Goal: Task Accomplishment & Management: Manage account settings

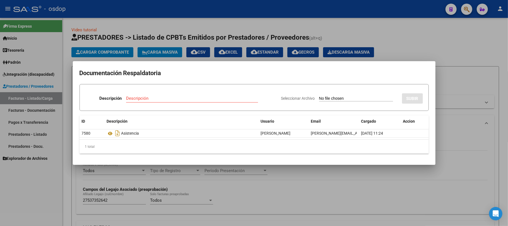
scroll to position [134, 0]
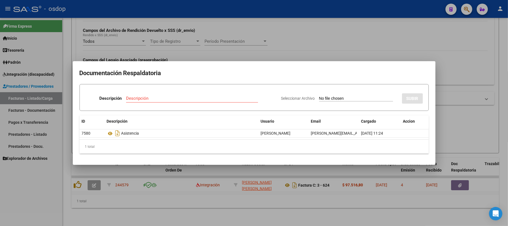
click at [270, 209] on div at bounding box center [254, 113] width 508 height 226
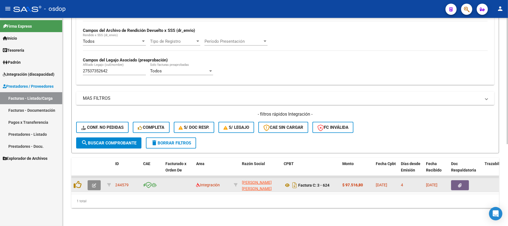
click at [97, 181] on button "button" at bounding box center [94, 185] width 13 height 10
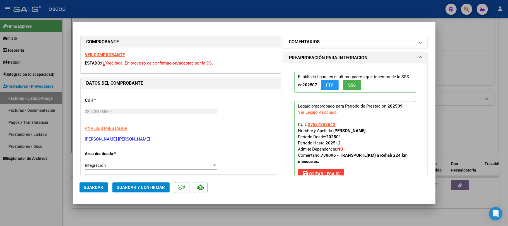
click at [332, 41] on mat-panel-title "COMENTARIOS" at bounding box center [352, 42] width 126 height 7
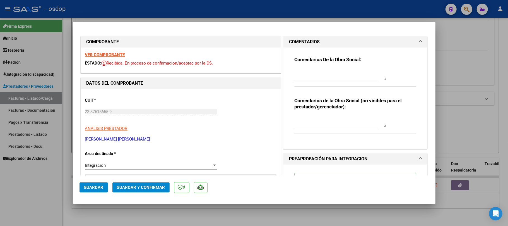
click at [309, 121] on textarea at bounding box center [340, 121] width 92 height 11
click at [330, 122] on textarea "Traslado a Rehab" at bounding box center [340, 121] width 92 height 11
click at [382, 120] on textarea "Traslado a Rehab 180 km/mes. Valor por km" at bounding box center [340, 121] width 92 height 11
type textarea "Traslado a Rehab 180 km/mes. Valor por km 541.76 s/dep.-"
click at [136, 189] on span "Guardar y Confirmar" at bounding box center [141, 187] width 48 height 5
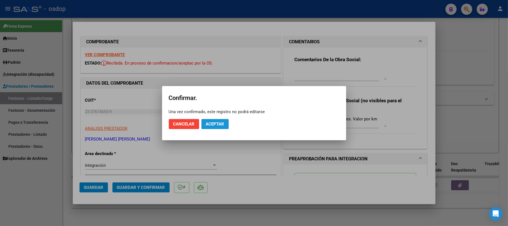
click at [213, 127] on button "Aceptar" at bounding box center [214, 124] width 27 height 10
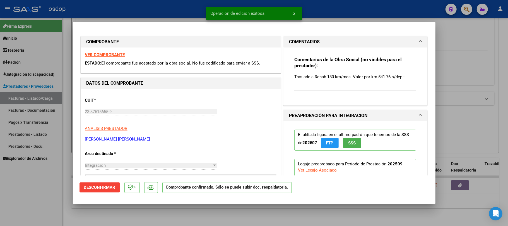
click at [274, 225] on div at bounding box center [254, 113] width 508 height 226
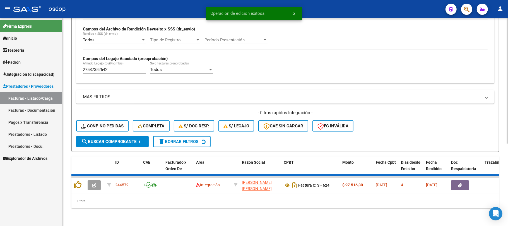
scroll to position [125, 0]
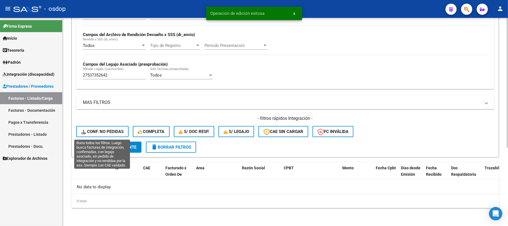
click at [103, 130] on span "Conf. no pedidas" at bounding box center [102, 131] width 42 height 5
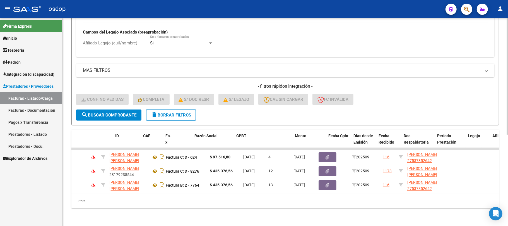
scroll to position [0, 0]
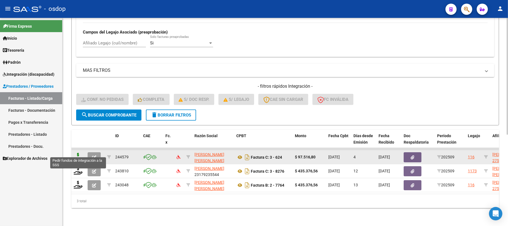
click at [78, 153] on icon at bounding box center [78, 157] width 9 height 8
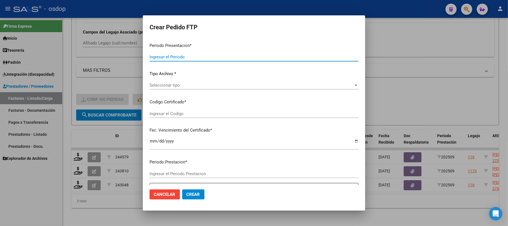
type input "202509"
type input "$ 97.516,80"
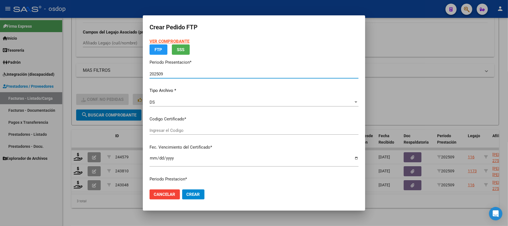
type input "4163228388"
type input "[DATE]"
click at [219, 129] on div "VER COMPROBANTE ARCA Padrón FTP SSS Periodo Presentacion * 202509 Ingresar el P…" at bounding box center [254, 122] width 209 height 168
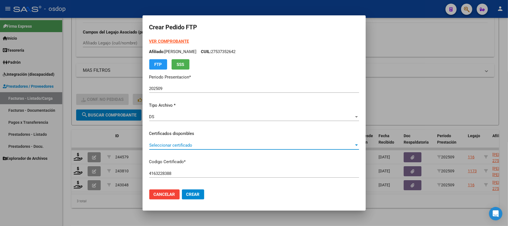
click at [219, 145] on span "Seleccionar certificado" at bounding box center [251, 145] width 205 height 5
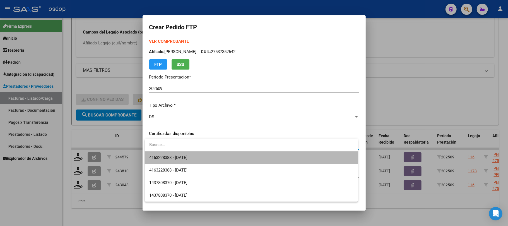
click at [222, 156] on span "4163228388 - [DATE]" at bounding box center [251, 157] width 204 height 13
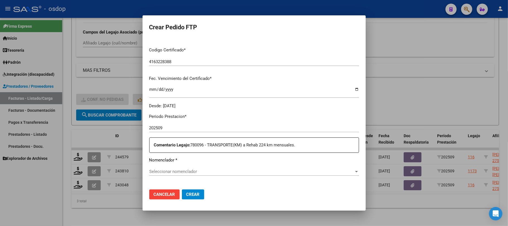
scroll to position [149, 0]
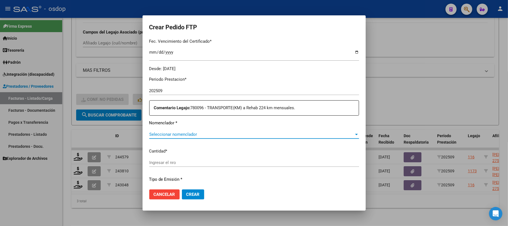
click at [212, 136] on span "Seleccionar nomenclador" at bounding box center [251, 134] width 205 height 5
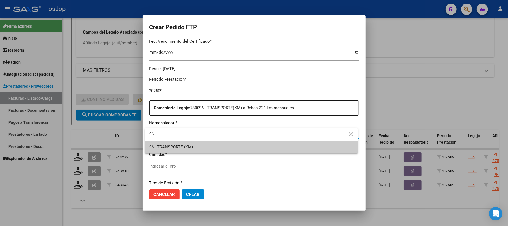
type input "96"
click at [210, 151] on span "96 - TRANSPORTE (KM)" at bounding box center [251, 147] width 204 height 13
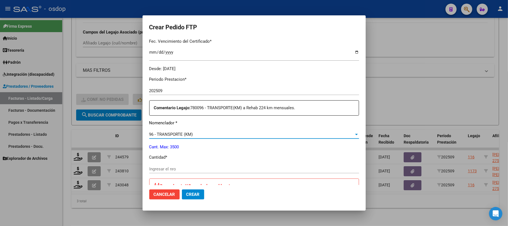
click at [197, 167] on input "Ingresar el nro" at bounding box center [254, 168] width 210 height 5
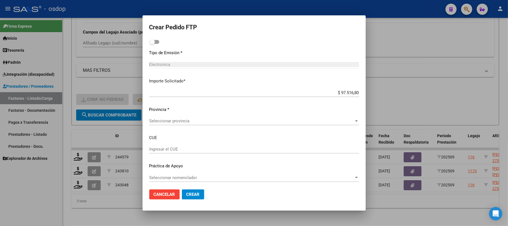
scroll to position [320, 0]
type input "180"
click at [242, 120] on span "Seleccionar provincia" at bounding box center [251, 118] width 205 height 5
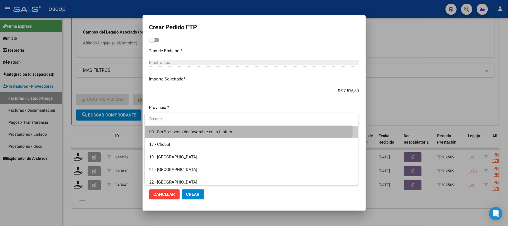
click at [246, 130] on span "00 - Sin % de zona desfavorable en la factura" at bounding box center [251, 132] width 204 height 13
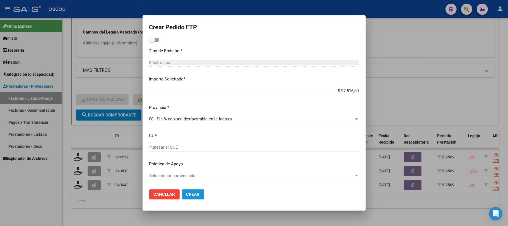
click at [199, 196] on span "Crear" at bounding box center [192, 194] width 13 height 5
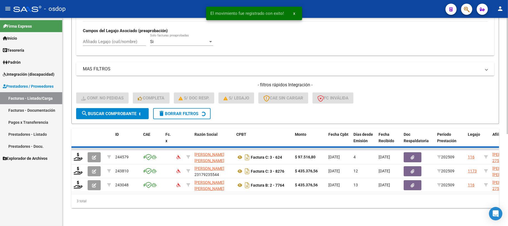
scroll to position [149, 0]
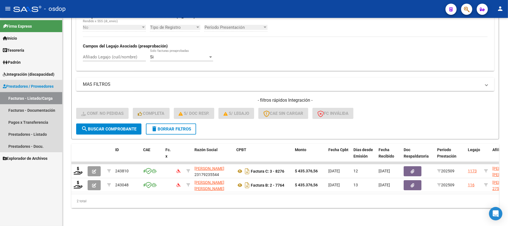
click at [30, 98] on link "Facturas - Listado/Carga" at bounding box center [31, 98] width 62 height 12
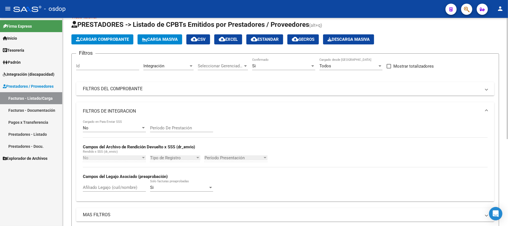
scroll to position [0, 0]
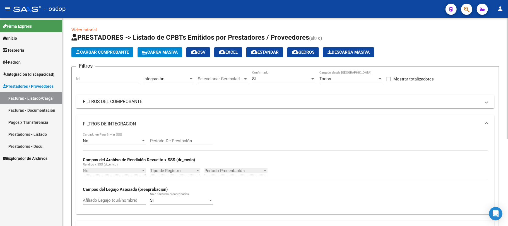
click at [343, 137] on div "No Cargado en Para Enviar SSS Período De Prestación Campos del Archivo de Rendi…" at bounding box center [285, 171] width 405 height 77
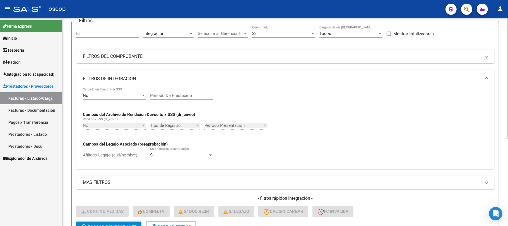
scroll to position [74, 0]
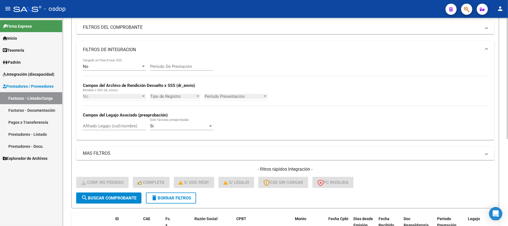
click at [186, 199] on span "delete Borrar Filtros" at bounding box center [171, 197] width 40 height 5
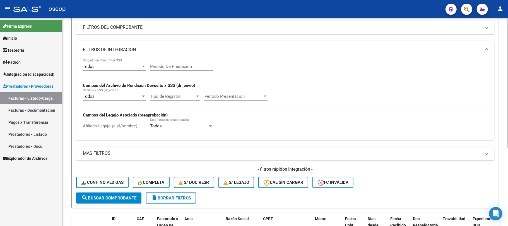
click at [113, 126] on input "Afiliado Legajo (cuil/nombre)" at bounding box center [114, 125] width 63 height 5
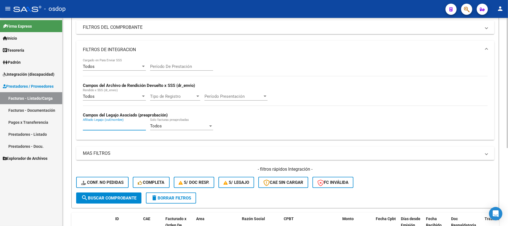
paste input "27565375763"
type input "27565375763"
click at [105, 198] on span "search Buscar Comprobante" at bounding box center [108, 197] width 55 height 5
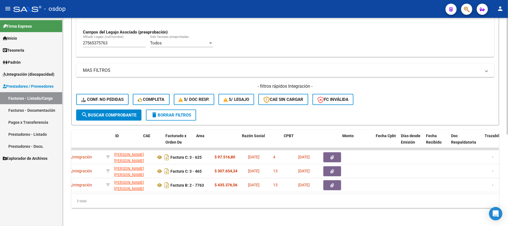
scroll to position [0, 0]
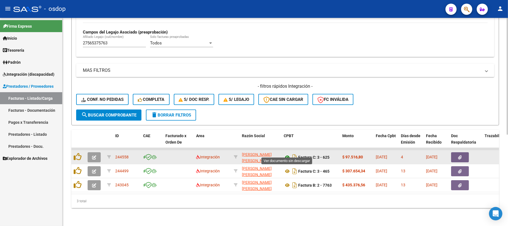
click at [287, 154] on icon at bounding box center [287, 157] width 7 height 7
click at [463, 152] on button "button" at bounding box center [460, 157] width 18 height 10
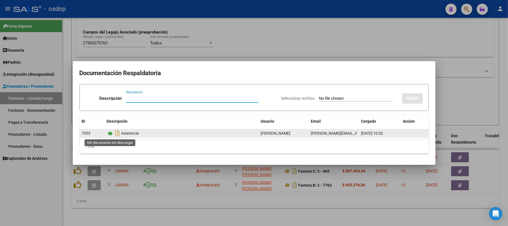
click at [109, 133] on icon at bounding box center [110, 133] width 7 height 7
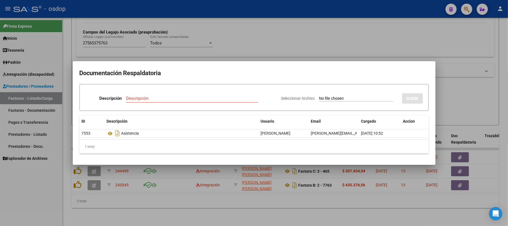
click at [301, 206] on div at bounding box center [254, 113] width 508 height 226
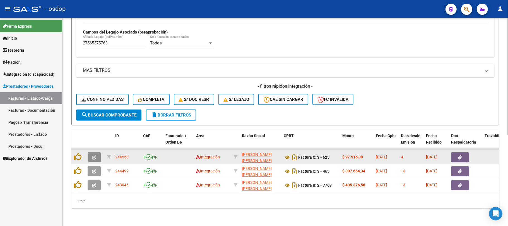
click at [93, 155] on icon "button" at bounding box center [94, 157] width 4 height 4
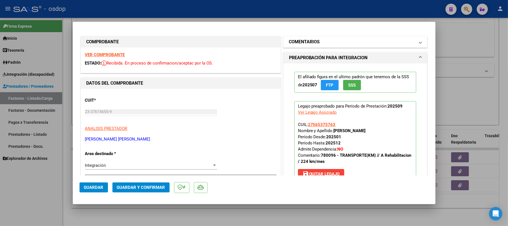
click at [331, 44] on mat-panel-title "COMENTARIOS" at bounding box center [352, 42] width 126 height 7
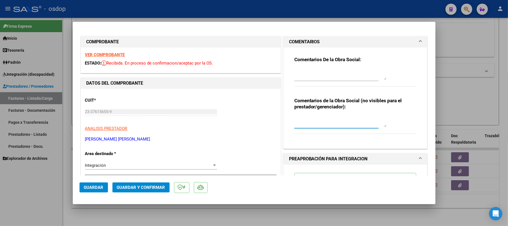
click at [320, 117] on textarea at bounding box center [340, 121] width 92 height 11
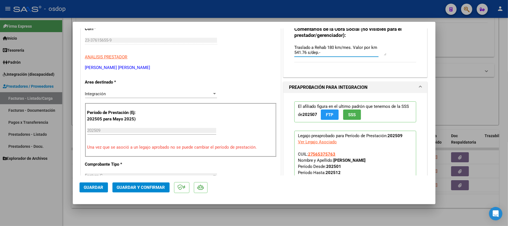
scroll to position [112, 0]
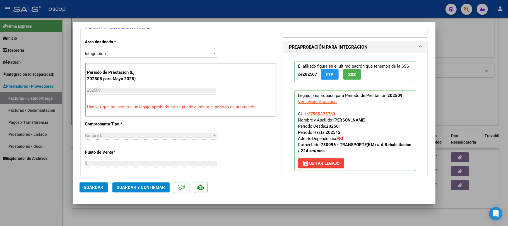
type textarea "Traslado a Rehab 180 km/mes. Valor por km 541.76 s/dep.-"
click at [152, 187] on span "Guardar y Confirmar" at bounding box center [141, 187] width 48 height 5
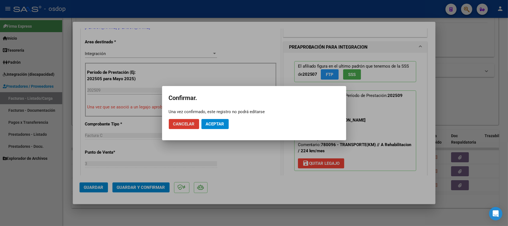
click at [218, 121] on span "Aceptar" at bounding box center [215, 123] width 18 height 5
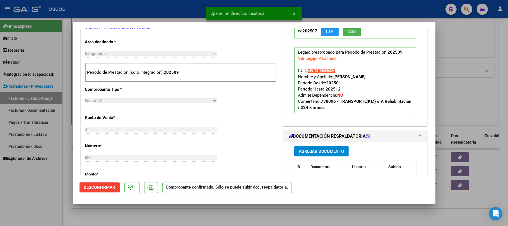
click at [286, 222] on div at bounding box center [254, 113] width 508 height 226
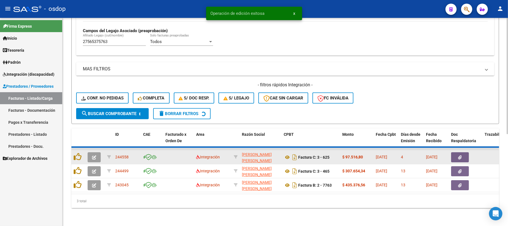
scroll to position [149, 0]
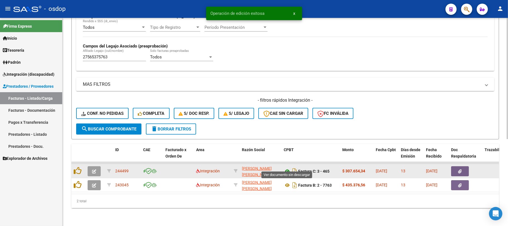
click at [288, 168] on icon at bounding box center [287, 171] width 7 height 7
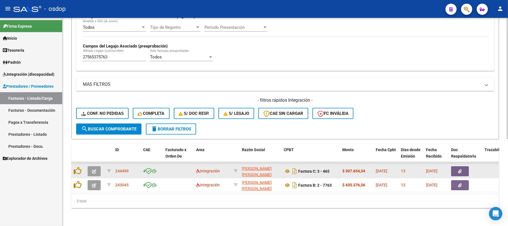
click at [464, 168] on button "button" at bounding box center [460, 171] width 18 height 10
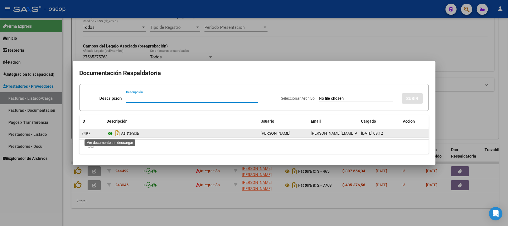
click at [112, 132] on icon at bounding box center [110, 133] width 7 height 7
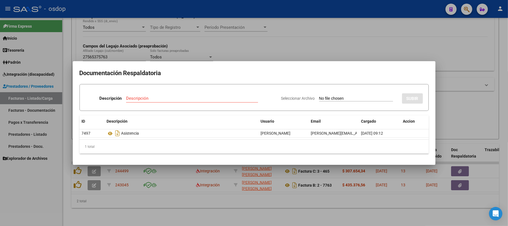
click at [286, 209] on div at bounding box center [254, 113] width 508 height 226
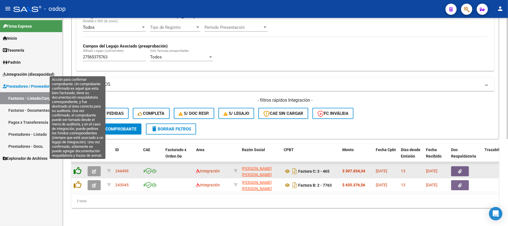
click at [79, 167] on icon at bounding box center [78, 171] width 8 height 8
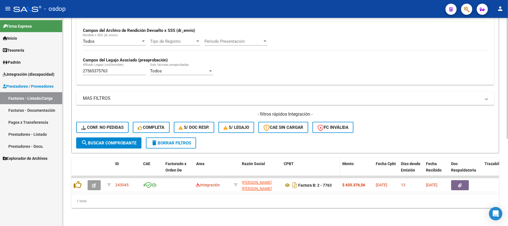
scroll to position [134, 0]
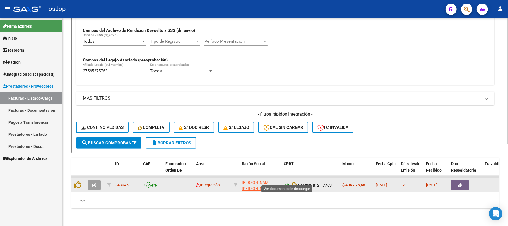
click at [287, 182] on icon at bounding box center [287, 185] width 7 height 7
click at [459, 183] on icon "button" at bounding box center [460, 185] width 4 height 4
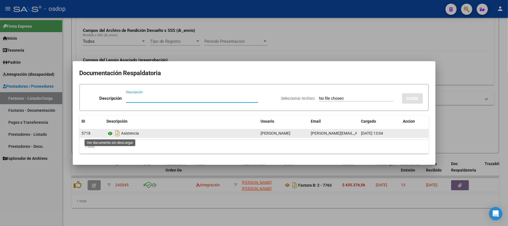
click at [112, 133] on icon at bounding box center [110, 133] width 7 height 7
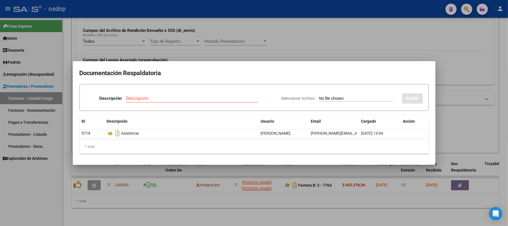
click at [255, 208] on div at bounding box center [254, 113] width 508 height 226
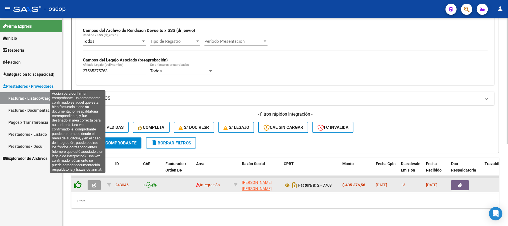
click at [80, 181] on icon at bounding box center [78, 185] width 8 height 8
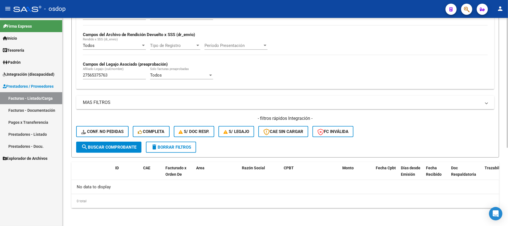
scroll to position [125, 0]
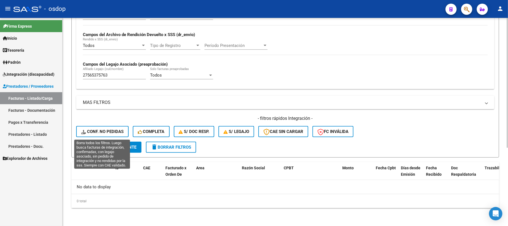
click at [100, 133] on span "Conf. no pedidas" at bounding box center [102, 131] width 42 height 5
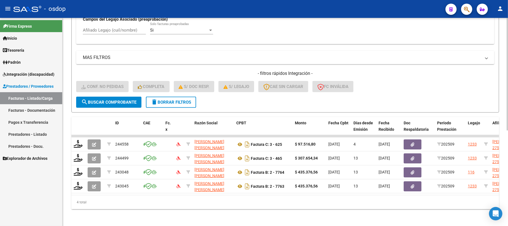
scroll to position [177, 0]
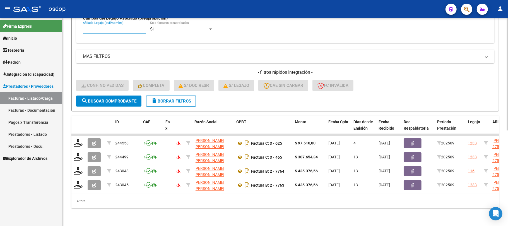
click at [120, 27] on input "Afiliado Legajo (cuil/nombre)" at bounding box center [114, 29] width 63 height 5
paste input "27565375763"
type input "27565375763"
click at [121, 98] on span "search Buscar Comprobante" at bounding box center [108, 100] width 55 height 5
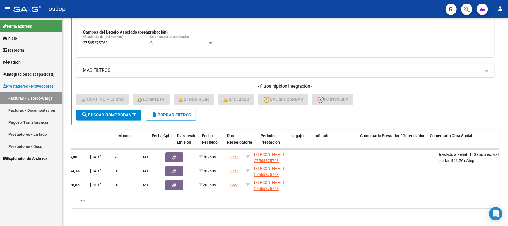
scroll to position [0, 0]
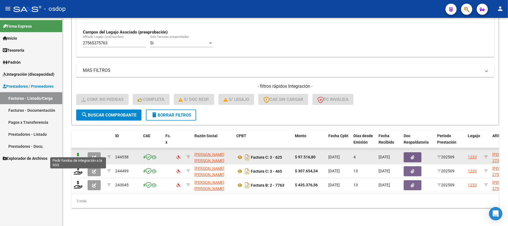
click at [77, 154] on icon at bounding box center [78, 157] width 9 height 8
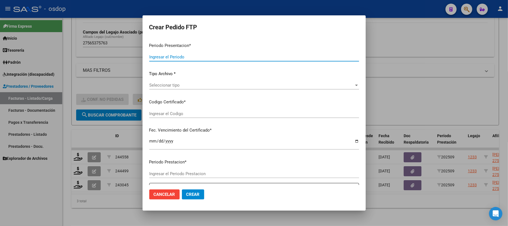
type input "202509"
type input "$ 97.516,80"
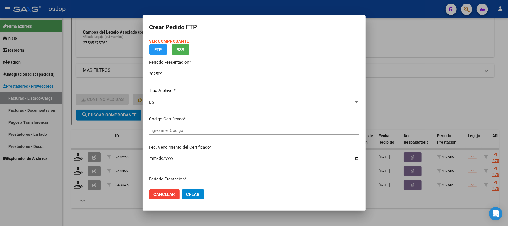
scroll to position [37, 0]
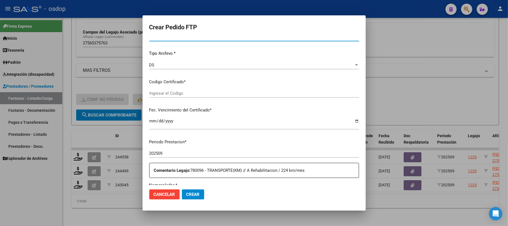
type input "6983115163"
type input "[DATE]"
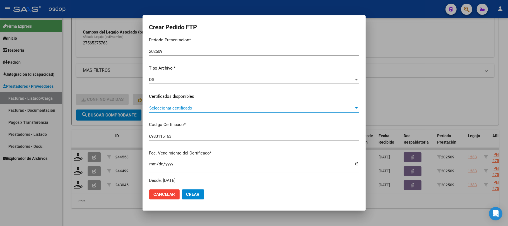
click at [196, 105] on span "Seleccionar certificado" at bounding box center [251, 107] width 205 height 5
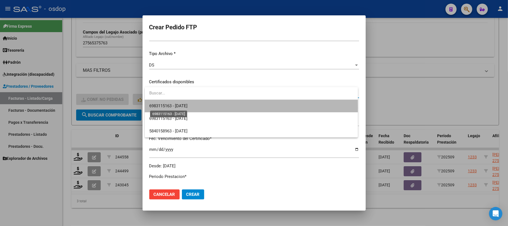
click at [188, 108] on span "6983115163 - [DATE]" at bounding box center [168, 105] width 38 height 5
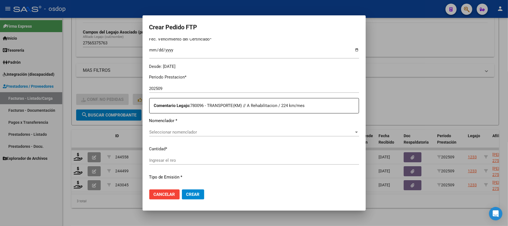
scroll to position [163, 0]
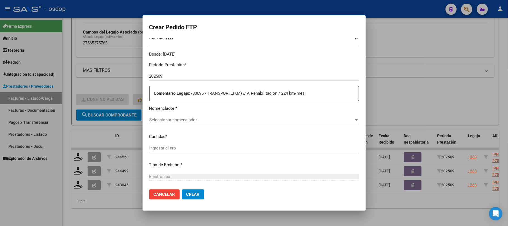
click at [184, 119] on span "Seleccionar nomenclador" at bounding box center [251, 119] width 205 height 5
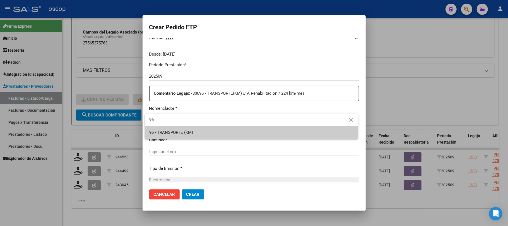
type input "96"
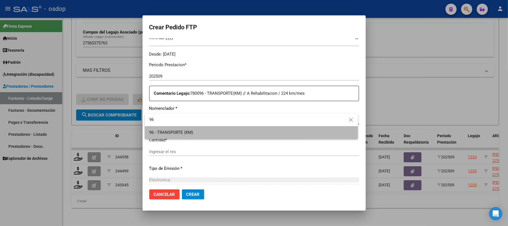
click at [188, 129] on span "96 - TRANSPORTE (KM)" at bounding box center [251, 132] width 204 height 13
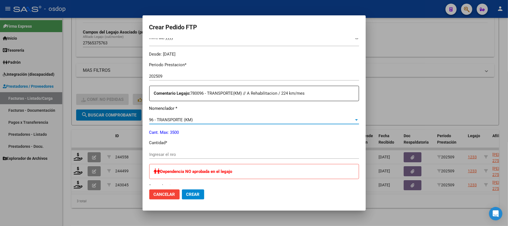
click at [202, 153] on input "Ingresar el nro" at bounding box center [254, 154] width 210 height 5
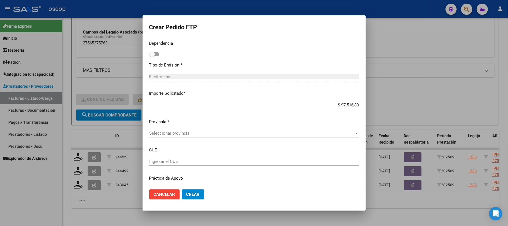
scroll to position [312, 0]
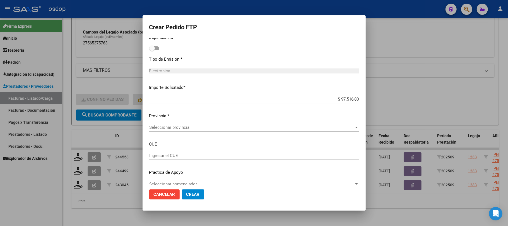
type input "180"
click at [216, 125] on span "Seleccionar provincia" at bounding box center [251, 127] width 205 height 5
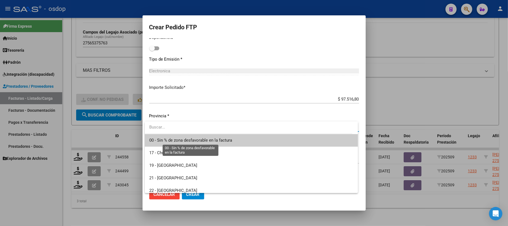
click at [217, 138] on span "00 - Sin % de zona desfavorable en la factura" at bounding box center [190, 140] width 83 height 5
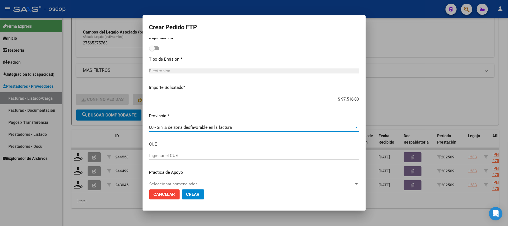
scroll to position [320, 0]
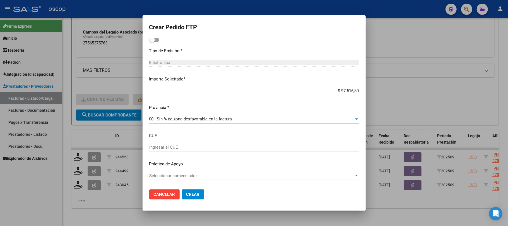
click at [208, 178] on span "Seleccionar nomenclador" at bounding box center [251, 175] width 205 height 5
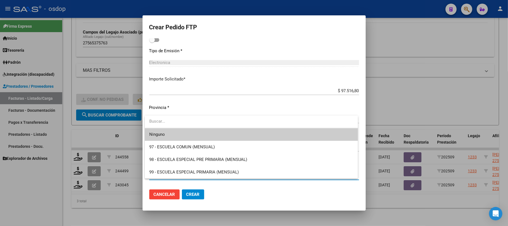
click at [221, 133] on span "Ninguno" at bounding box center [251, 134] width 204 height 13
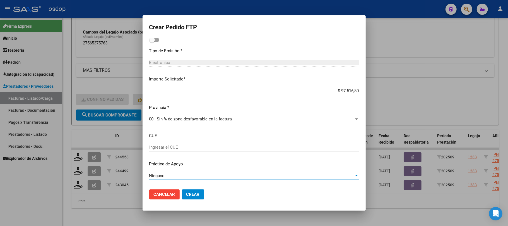
click at [194, 195] on span "Crear" at bounding box center [192, 194] width 13 height 5
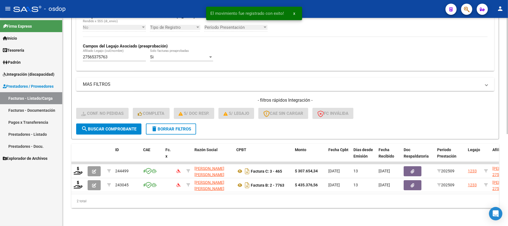
scroll to position [149, 0]
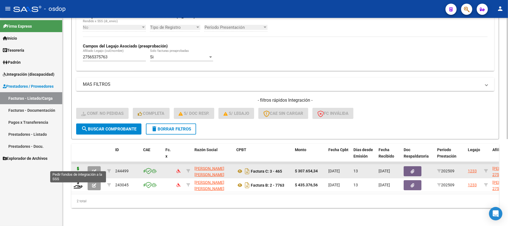
click at [77, 167] on icon at bounding box center [78, 171] width 9 height 8
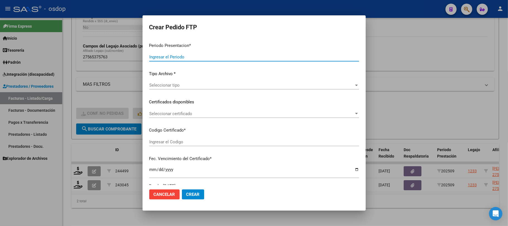
type input "202509"
type input "$ 307.654,34"
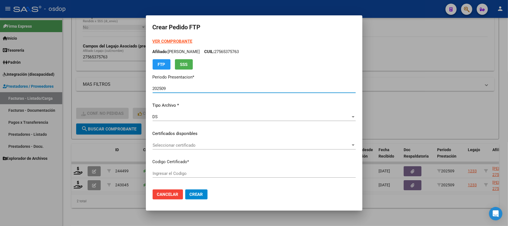
type input "6983115163"
type input "[DATE]"
click at [229, 143] on span "Seleccionar certificado" at bounding box center [252, 145] width 198 height 5
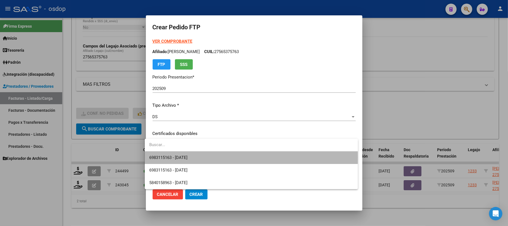
click at [228, 158] on span "6983115163 - [DATE]" at bounding box center [251, 157] width 204 height 13
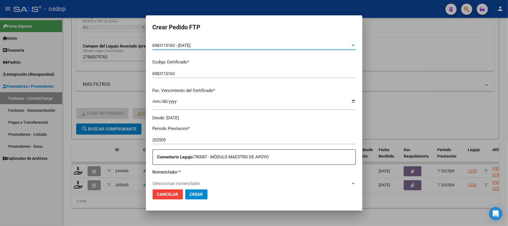
scroll to position [112, 0]
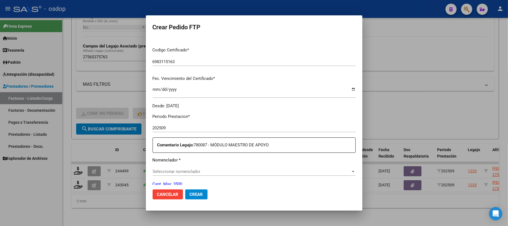
click at [215, 171] on span "Seleccionar nomenclador" at bounding box center [252, 171] width 198 height 5
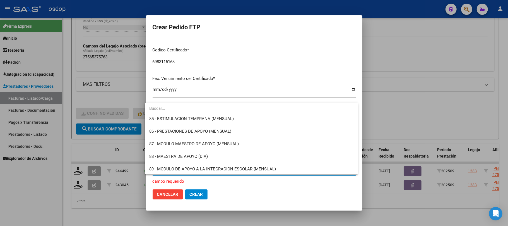
scroll to position [1042, 0]
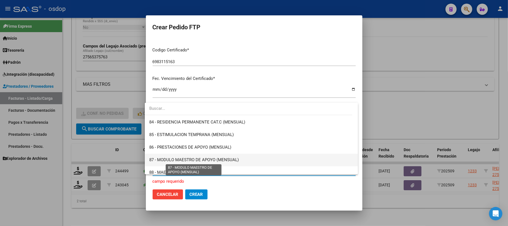
click at [228, 160] on span "87 - MODULO MAESTRO DE APOYO (MENSUAL)" at bounding box center [194, 159] width 90 height 5
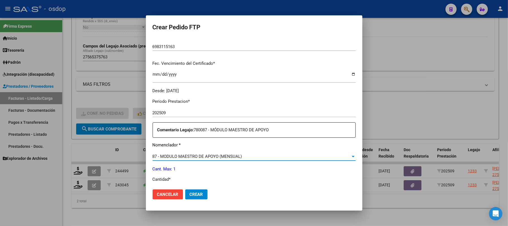
scroll to position [186, 0]
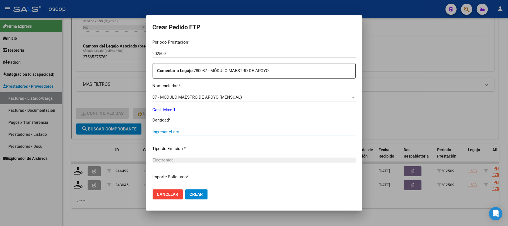
click at [185, 131] on input "Ingresar el nro" at bounding box center [254, 131] width 203 height 5
type input "1"
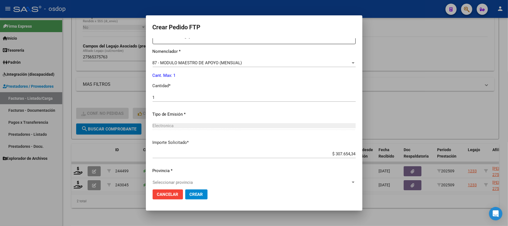
scroll to position [227, 0]
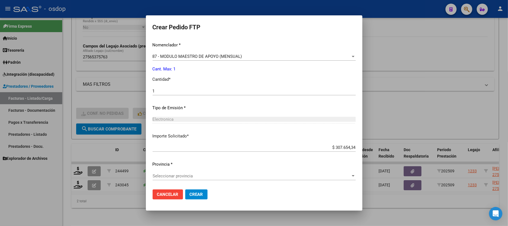
click at [317, 179] on div "Seleccionar provincia Seleccionar provincia" at bounding box center [254, 176] width 203 height 8
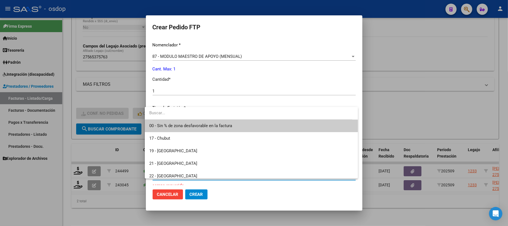
click at [296, 126] on span "00 - Sin % de zona desfavorable en la factura" at bounding box center [251, 125] width 204 height 13
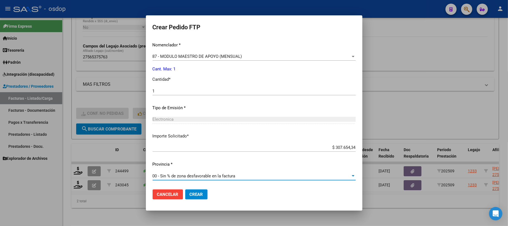
click at [199, 194] on span "Crear" at bounding box center [196, 194] width 13 height 5
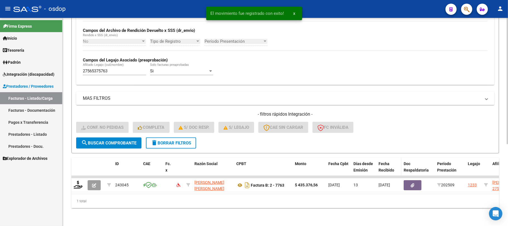
scroll to position [134, 0]
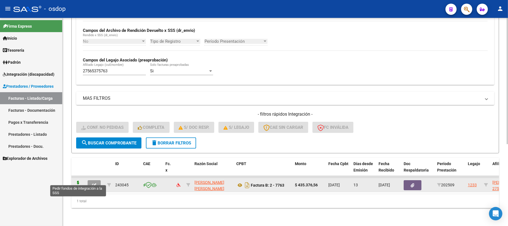
click at [80, 181] on icon at bounding box center [78, 185] width 9 height 8
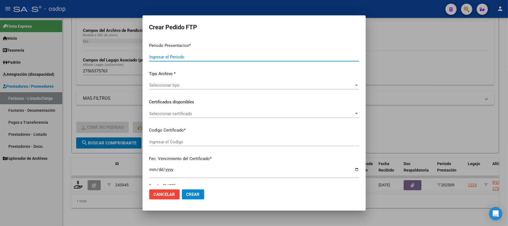
type input "202509"
type input "$ 435.376,56"
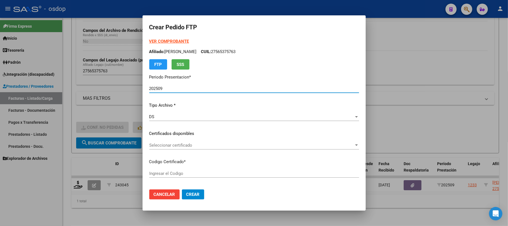
type input "6983115163"
type input "[DATE]"
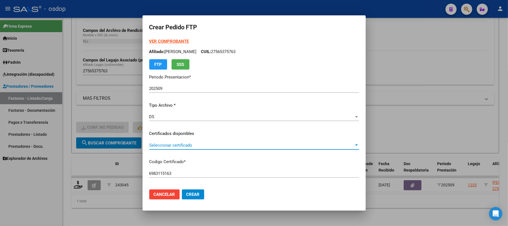
click at [235, 143] on span "Seleccionar certificado" at bounding box center [251, 145] width 205 height 5
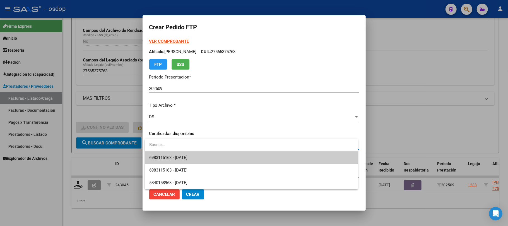
click at [242, 155] on span "6983115163 - [DATE]" at bounding box center [251, 157] width 204 height 13
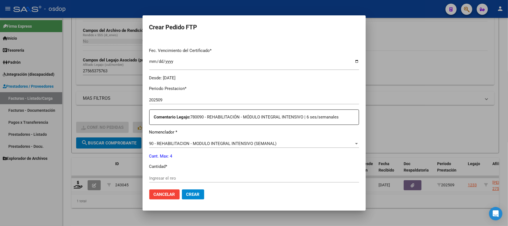
scroll to position [149, 0]
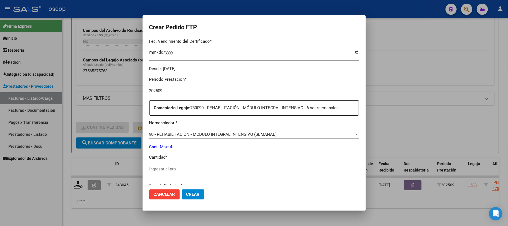
click at [184, 169] on input "Ingresar el nro" at bounding box center [254, 168] width 210 height 5
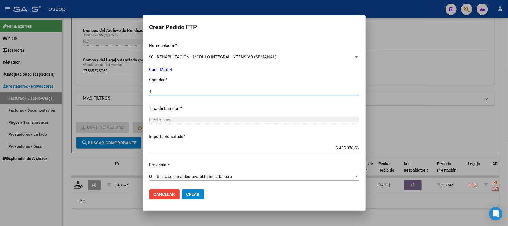
scroll to position [227, 0]
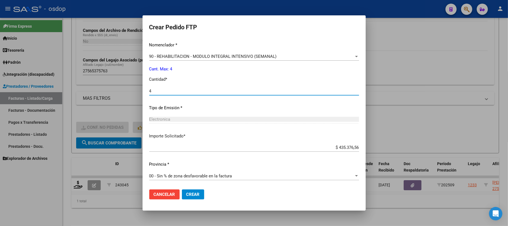
type input "4"
click at [200, 194] on button "Crear" at bounding box center [193, 194] width 22 height 10
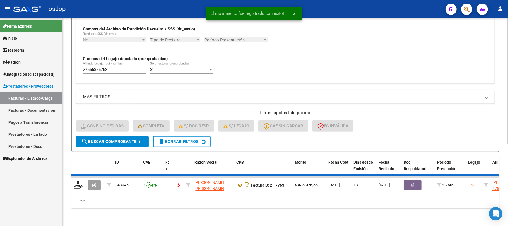
scroll to position [125, 0]
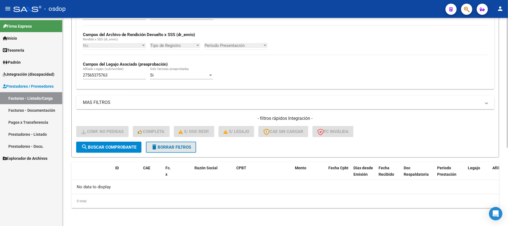
click at [178, 148] on span "delete Borrar Filtros" at bounding box center [171, 147] width 40 height 5
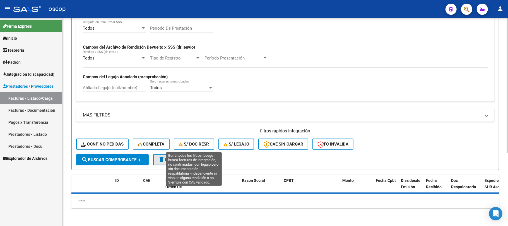
scroll to position [112, 0]
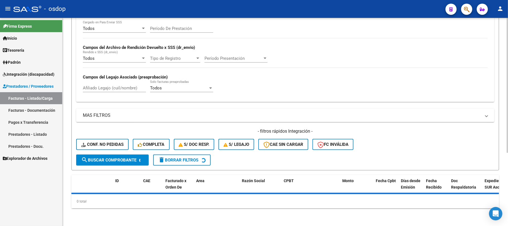
click at [115, 88] on div "Todos Cargado en Para Enviar SSS Período De Prestación Campos del Archivo de Re…" at bounding box center [285, 61] width 418 height 81
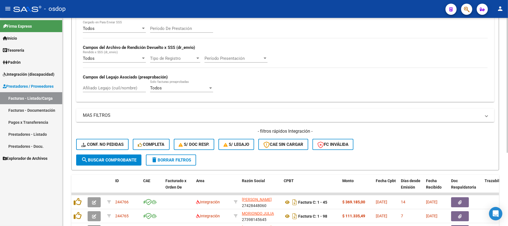
scroll to position [125, 0]
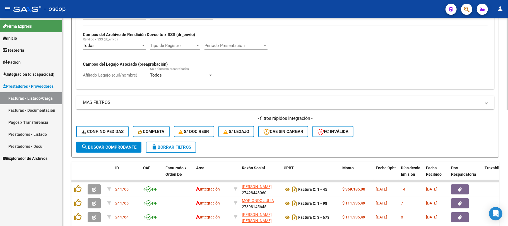
click at [116, 76] on input "Afiliado Legajo (cuil/nombre)" at bounding box center [114, 75] width 63 height 5
paste input "20175976915"
type input "20175976915"
drag, startPoint x: 126, startPoint y: 149, endPoint x: 321, endPoint y: 131, distance: 195.8
click at [126, 148] on span "search Buscar Comprobante" at bounding box center [108, 147] width 55 height 5
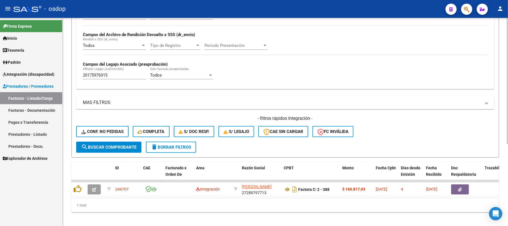
scroll to position [134, 0]
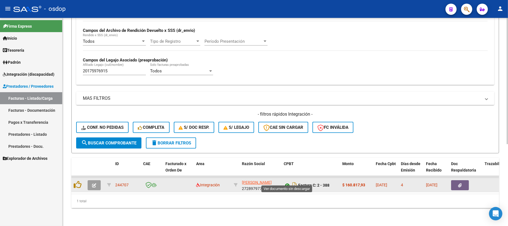
click at [288, 182] on icon at bounding box center [287, 185] width 7 height 7
click at [464, 180] on button "button" at bounding box center [460, 185] width 18 height 10
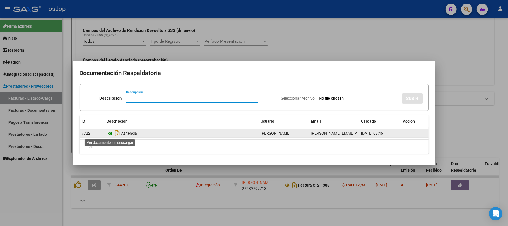
click at [110, 132] on icon at bounding box center [110, 133] width 7 height 7
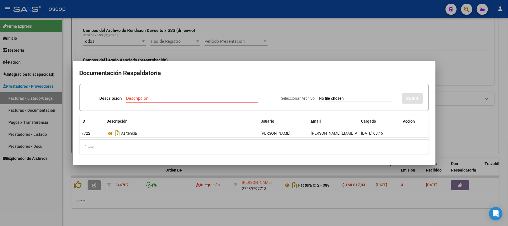
click at [193, 214] on div at bounding box center [254, 113] width 508 height 226
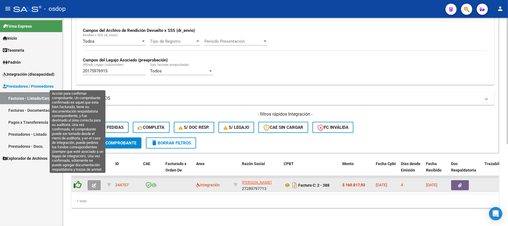
click at [76, 181] on icon at bounding box center [78, 185] width 8 height 8
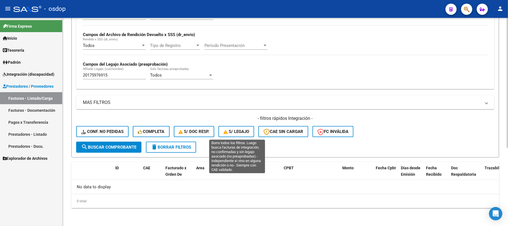
scroll to position [125, 0]
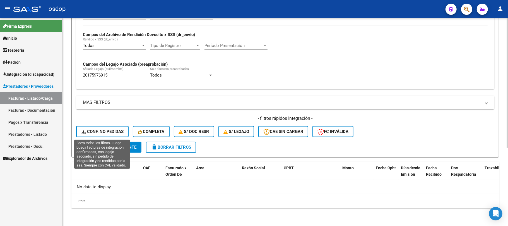
click at [119, 135] on button "Conf. no pedidas" at bounding box center [102, 131] width 52 height 11
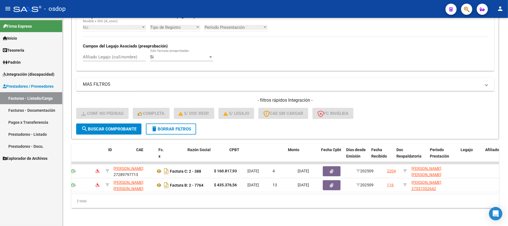
scroll to position [0, 0]
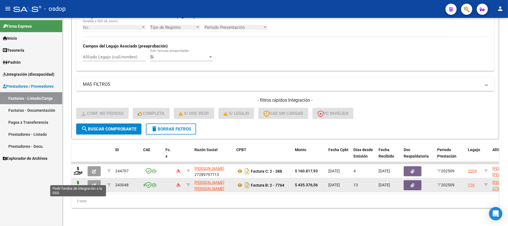
click at [77, 181] on icon at bounding box center [78, 185] width 9 height 8
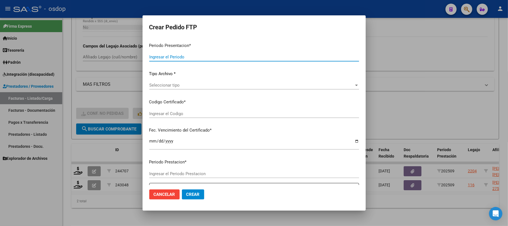
type input "202509"
type input "$ 435.376,56"
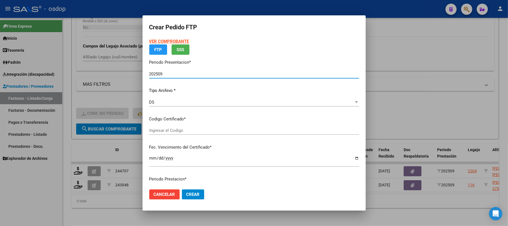
type input "4163228388"
type input "[DATE]"
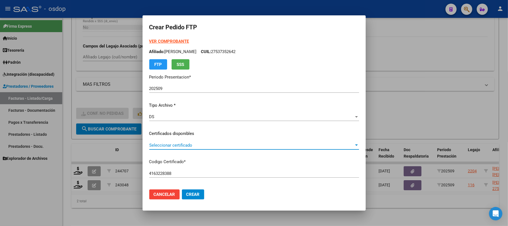
click at [238, 146] on span "Seleccionar certificado" at bounding box center [251, 145] width 205 height 5
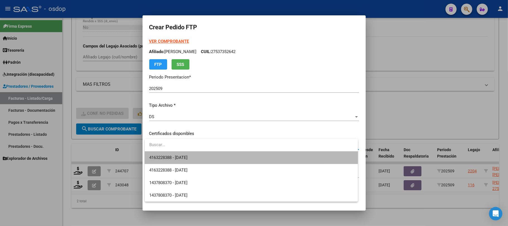
click at [235, 155] on span "4163228388 - [DATE]" at bounding box center [251, 157] width 204 height 13
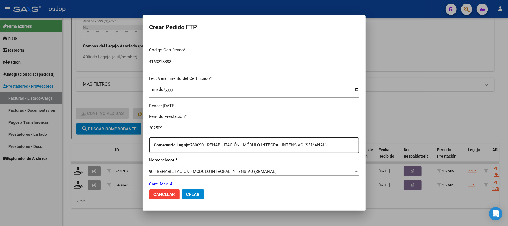
scroll to position [149, 0]
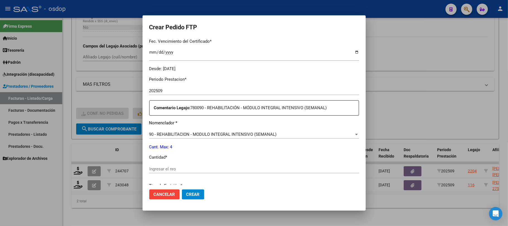
click at [168, 165] on div "Ingresar el nro" at bounding box center [254, 169] width 210 height 8
type input "4"
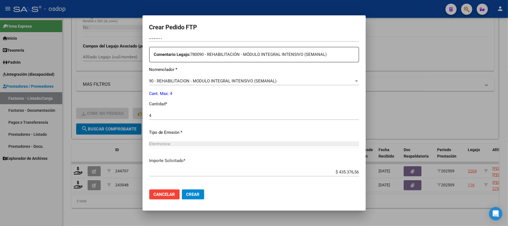
scroll to position [227, 0]
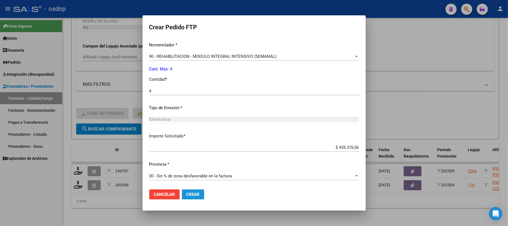
click at [190, 194] on span "Crear" at bounding box center [192, 194] width 13 height 5
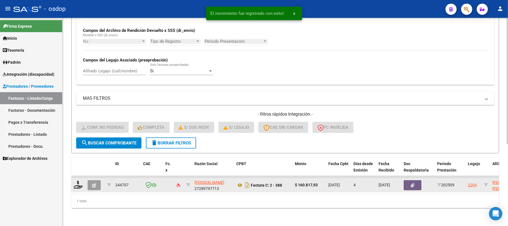
scroll to position [134, 0]
click at [77, 181] on icon at bounding box center [78, 185] width 9 height 8
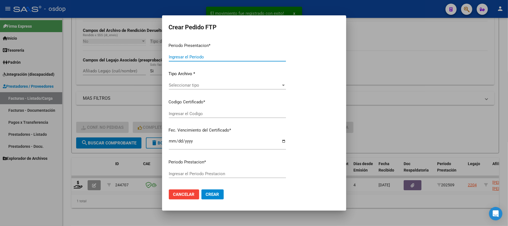
type input "202509"
type input "$ 160.817,93"
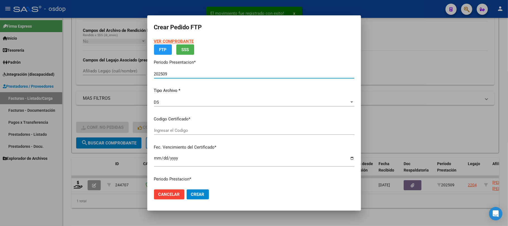
type input "3522950879"
type input "[DATE]"
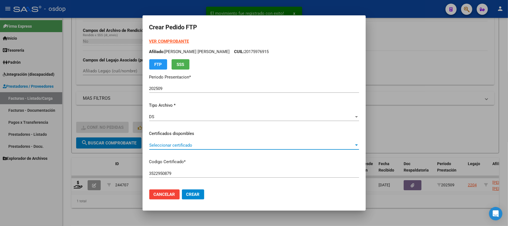
click at [206, 144] on span "Seleccionar certificado" at bounding box center [251, 145] width 205 height 5
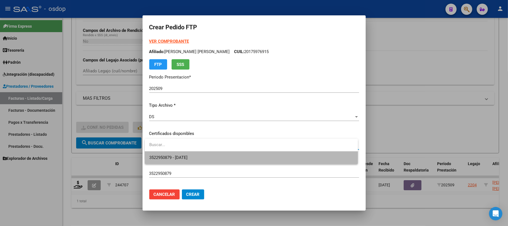
click at [215, 160] on span "3522950879 - [DATE]" at bounding box center [251, 157] width 204 height 13
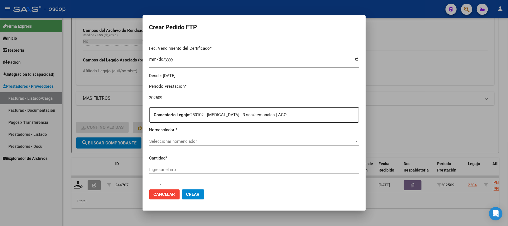
scroll to position [149, 0]
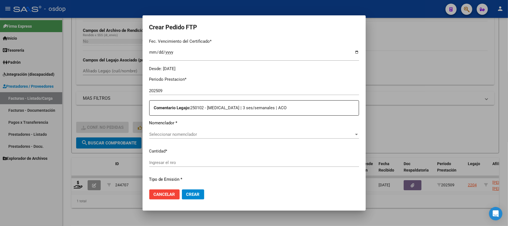
click at [217, 134] on span "Seleccionar nomenclador" at bounding box center [251, 134] width 205 height 5
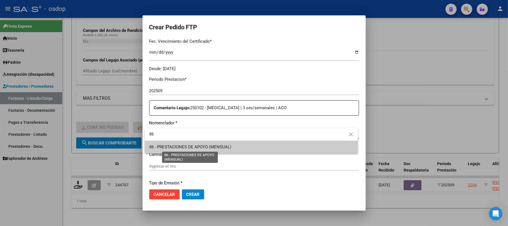
type input "86"
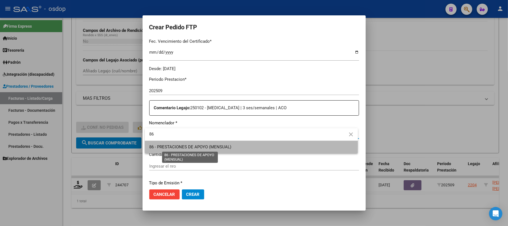
click at [210, 145] on span "86 - PRESTACIONES DE APOYO (MENSUAL)" at bounding box center [190, 146] width 82 height 5
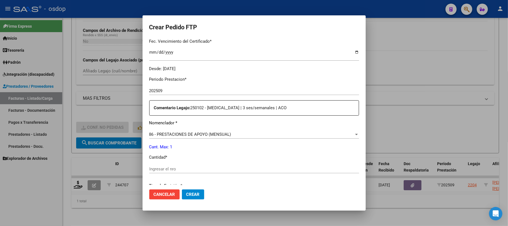
click at [200, 165] on div "Ingresar el nro" at bounding box center [254, 169] width 210 height 8
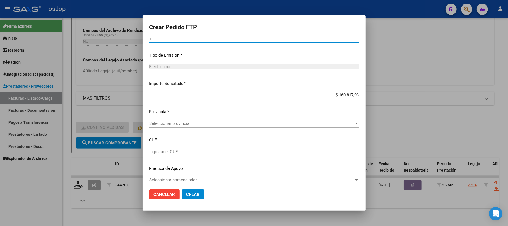
scroll to position [283, 0]
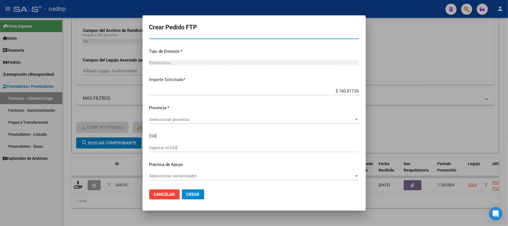
type input "1"
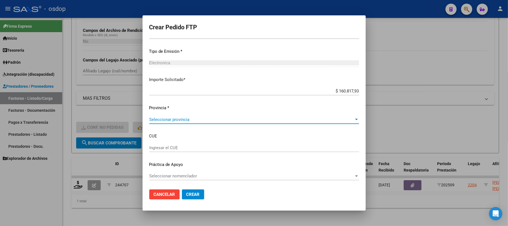
click at [222, 117] on span "Seleccionar provincia" at bounding box center [251, 119] width 205 height 5
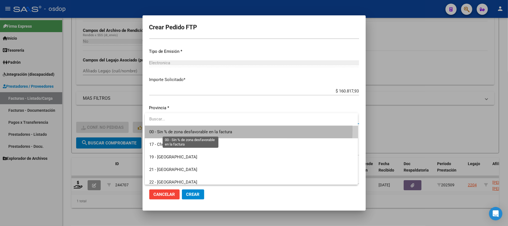
drag, startPoint x: 222, startPoint y: 129, endPoint x: 224, endPoint y: 136, distance: 7.1
click at [222, 129] on span "00 - Sin % de zona desfavorable en la factura" at bounding box center [190, 131] width 83 height 5
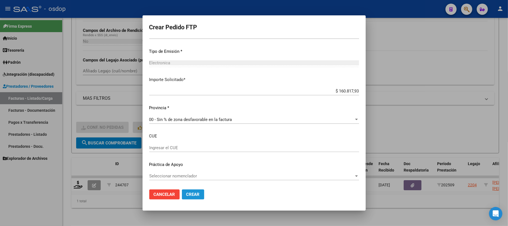
click at [200, 192] on button "Crear" at bounding box center [193, 194] width 22 height 10
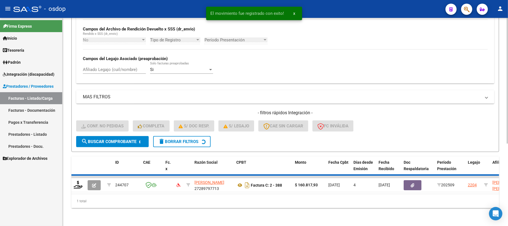
scroll to position [125, 0]
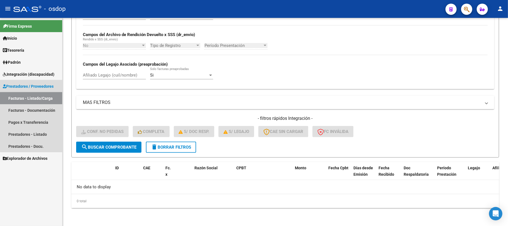
click at [38, 100] on link "Facturas - Listado/Carga" at bounding box center [31, 98] width 62 height 12
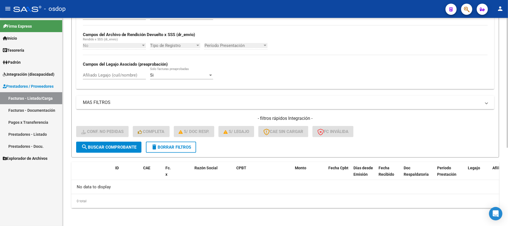
click at [180, 146] on span "delete Borrar Filtros" at bounding box center [171, 147] width 40 height 5
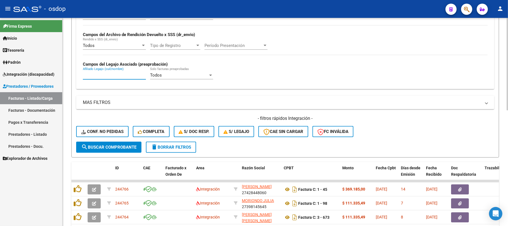
click at [121, 77] on input "Afiliado Legajo (cuil/nombre)" at bounding box center [114, 75] width 63 height 5
paste input "20128459740"
type input "20128459740"
click at [107, 151] on button "search Buscar Comprobante" at bounding box center [108, 146] width 65 height 11
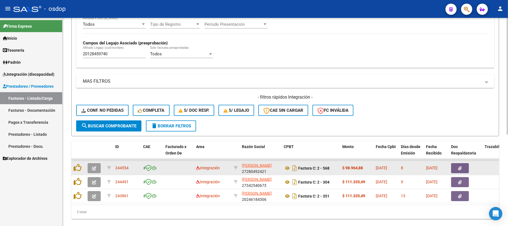
scroll to position [162, 0]
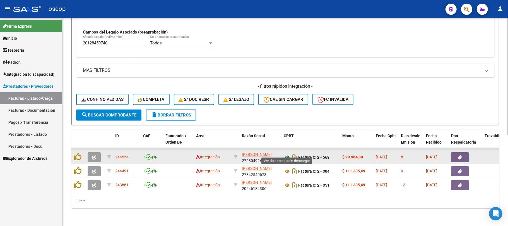
click at [287, 154] on icon at bounding box center [287, 157] width 7 height 7
click at [456, 152] on button "button" at bounding box center [460, 157] width 18 height 10
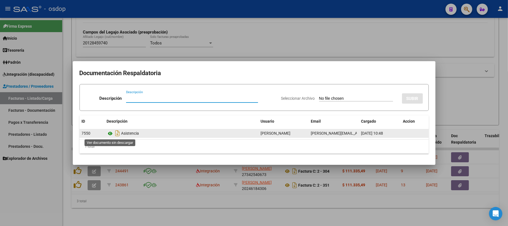
click at [109, 131] on icon at bounding box center [110, 133] width 7 height 7
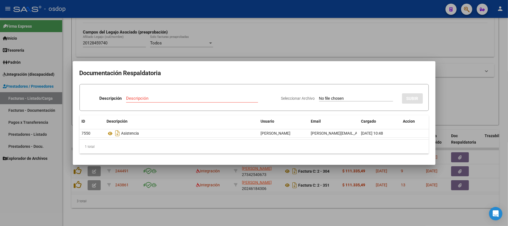
click at [228, 204] on div at bounding box center [254, 113] width 508 height 226
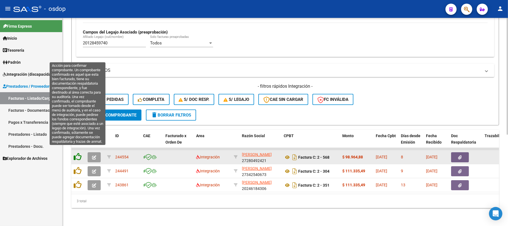
click at [77, 153] on icon at bounding box center [78, 157] width 8 height 8
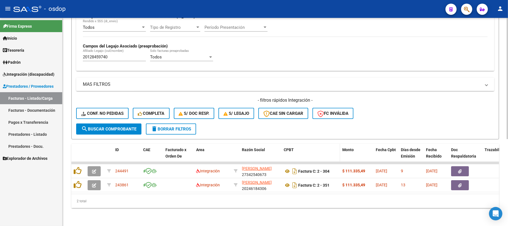
scroll to position [149, 0]
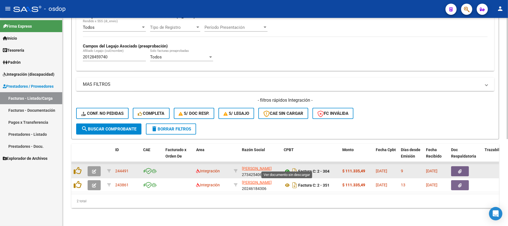
click at [287, 168] on icon at bounding box center [287, 171] width 7 height 7
click at [465, 166] on button "button" at bounding box center [460, 171] width 18 height 10
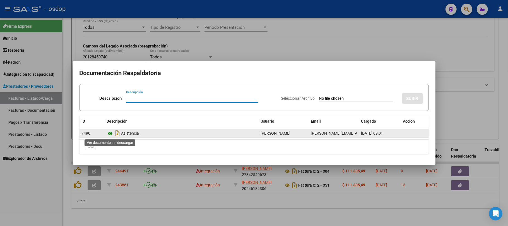
click at [110, 134] on icon at bounding box center [110, 133] width 7 height 7
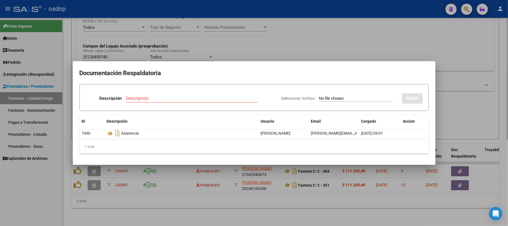
drag, startPoint x: 263, startPoint y: 214, endPoint x: 204, endPoint y: 193, distance: 62.1
click at [261, 213] on div at bounding box center [254, 113] width 508 height 226
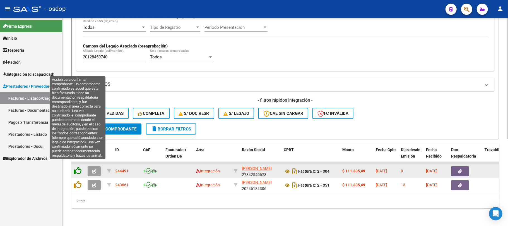
click at [78, 167] on icon at bounding box center [78, 171] width 8 height 8
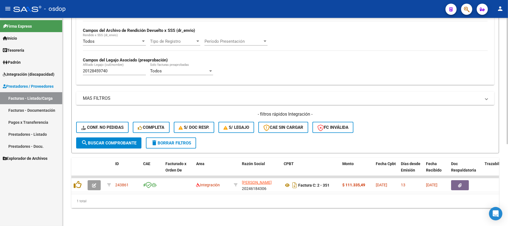
scroll to position [134, 0]
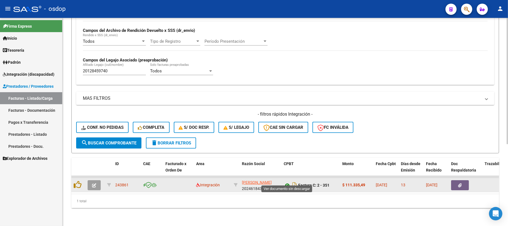
click at [289, 182] on icon at bounding box center [287, 185] width 7 height 7
click at [464, 181] on button "button" at bounding box center [460, 185] width 18 height 10
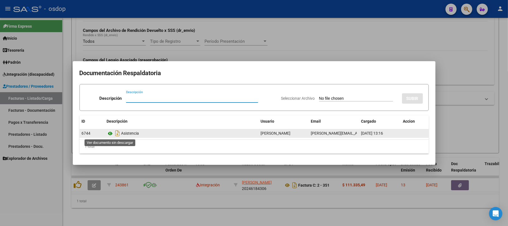
click at [109, 132] on icon at bounding box center [110, 133] width 7 height 7
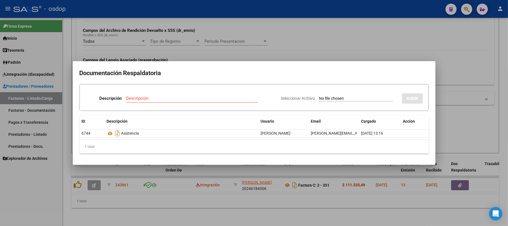
drag, startPoint x: 194, startPoint y: 208, endPoint x: 133, endPoint y: 201, distance: 60.9
click at [191, 208] on div at bounding box center [254, 113] width 508 height 226
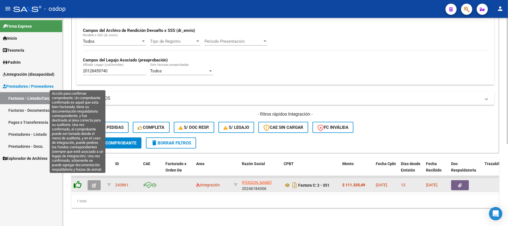
click at [79, 181] on icon at bounding box center [78, 185] width 8 height 8
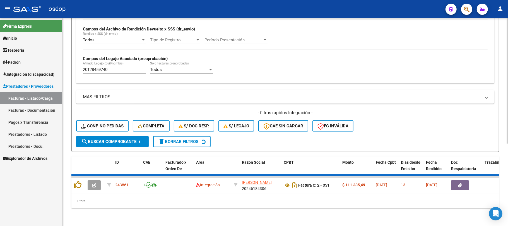
scroll to position [125, 0]
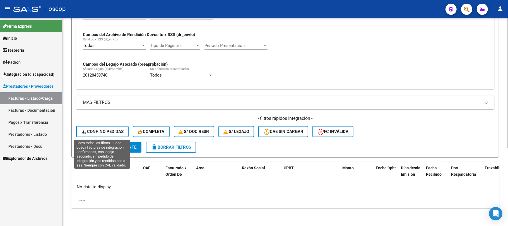
click at [107, 134] on button "Conf. no pedidas" at bounding box center [102, 131] width 52 height 11
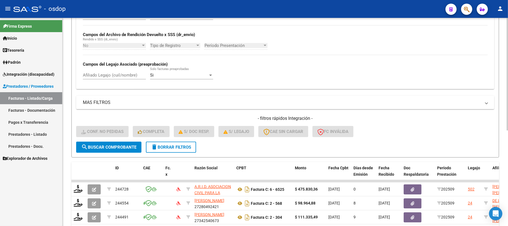
click at [117, 74] on input "Afiliado Legajo (cuil/nombre)" at bounding box center [114, 75] width 63 height 5
click at [100, 76] on input "Afiliado Legajo (cuil/nombre)" at bounding box center [114, 75] width 63 height 5
paste input "20128459740"
type input "20128459740"
click at [124, 149] on span "search Buscar Comprobante" at bounding box center [108, 147] width 55 height 5
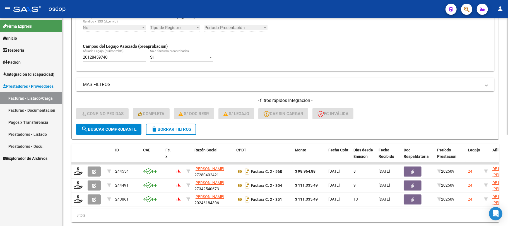
scroll to position [162, 0]
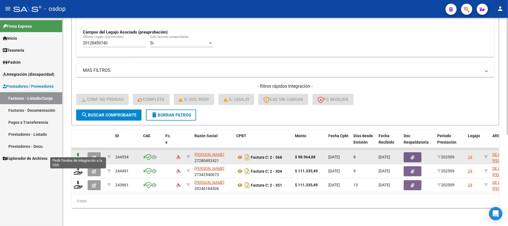
click at [79, 153] on icon at bounding box center [78, 157] width 9 height 8
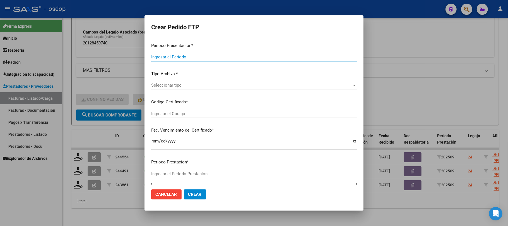
type input "202509"
type input "$ 98.964,88"
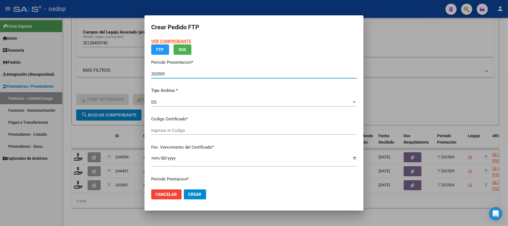
type input "7393866496"
type input "[DATE]"
click at [211, 132] on app-drop-down-list "Certificados disponibles Seleccionar certificado Seleccionar certificado" at bounding box center [256, 124] width 210 height 17
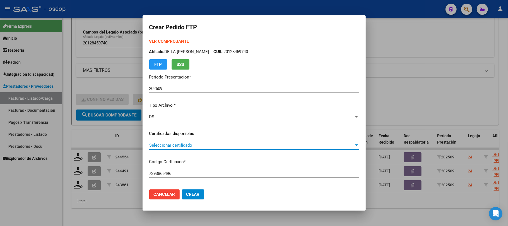
click at [208, 146] on span "Seleccionar certificado" at bounding box center [251, 145] width 205 height 5
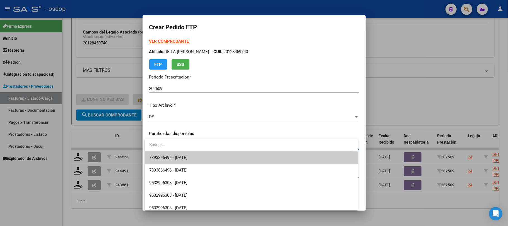
click at [203, 158] on span "7393866496 - [DATE]" at bounding box center [251, 157] width 204 height 13
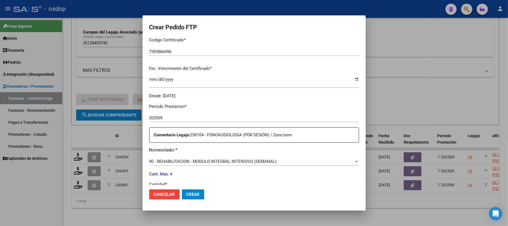
scroll to position [149, 0]
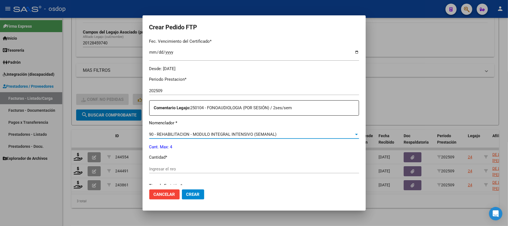
click at [244, 133] on span "90 - REHABILITACION - MODULO INTEGRAL INTENSIVO (SEMANAL)" at bounding box center [213, 134] width 128 height 5
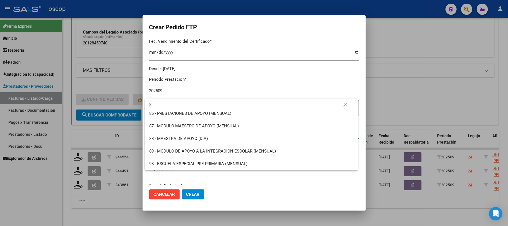
scroll to position [0, 0]
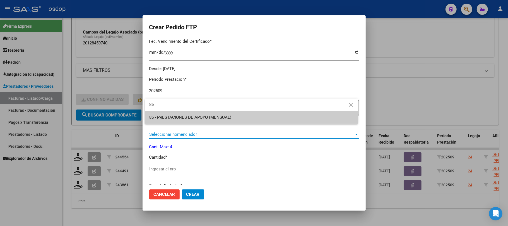
type input "86"
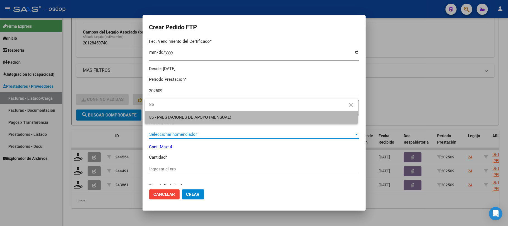
click at [242, 114] on span "86 - PRESTACIONES DE APOYO (MENSUAL)" at bounding box center [251, 117] width 204 height 13
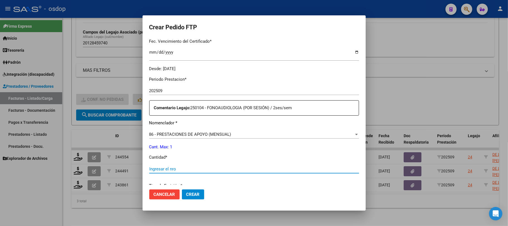
click at [189, 169] on input "Ingresar el nro" at bounding box center [254, 168] width 210 height 5
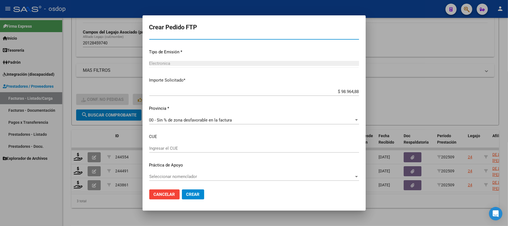
scroll to position [283, 0]
type input "1"
click at [197, 198] on button "Crear" at bounding box center [193, 194] width 22 height 10
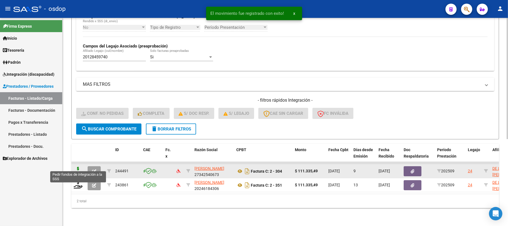
scroll to position [149, 0]
click at [77, 167] on icon at bounding box center [78, 171] width 9 height 8
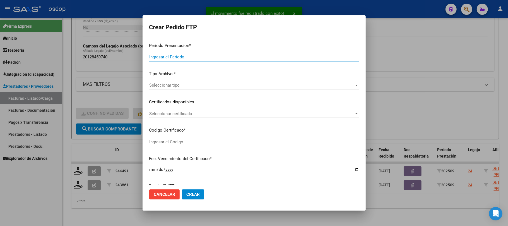
type input "202509"
type input "$ 111.335,49"
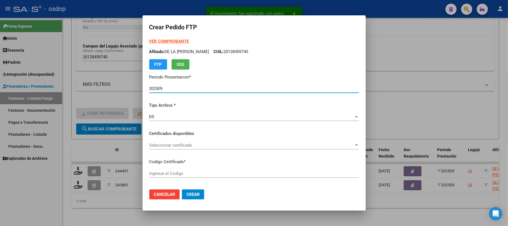
type input "7393866496"
type input "[DATE]"
click at [210, 144] on span "Seleccionar certificado" at bounding box center [251, 145] width 205 height 5
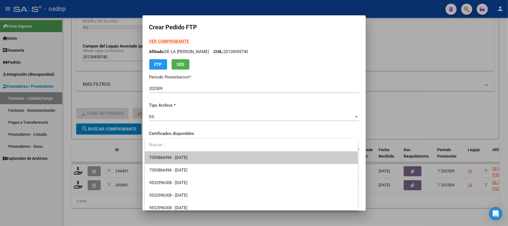
click at [213, 155] on span "7393866496 - [DATE]" at bounding box center [251, 157] width 204 height 13
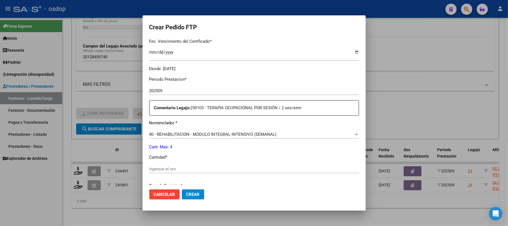
click at [259, 133] on span "90 - REHABILITACION - MODULO INTEGRAL INTENSIVO (SEMANAL)" at bounding box center [213, 134] width 128 height 5
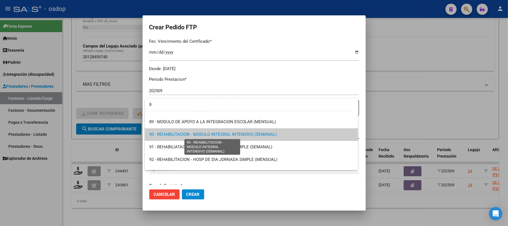
scroll to position [0, 0]
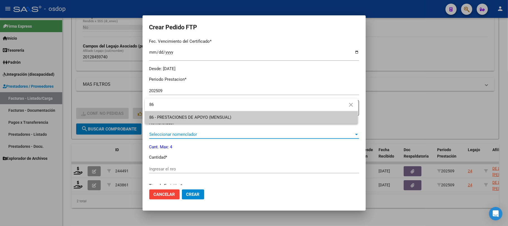
type input "86"
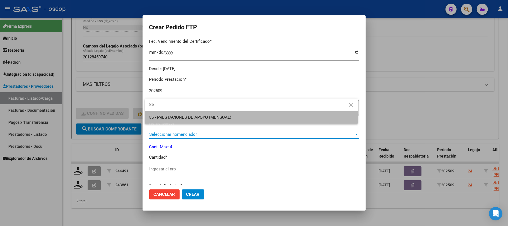
click at [202, 120] on span "86 - PRESTACIONES DE APOYO (MENSUAL)" at bounding box center [251, 117] width 204 height 13
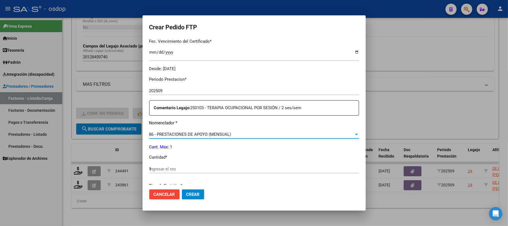
click at [177, 167] on input "1" at bounding box center [254, 168] width 210 height 5
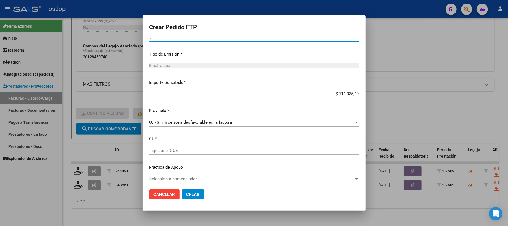
scroll to position [283, 0]
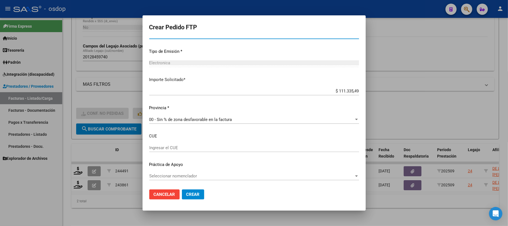
type input "1"
click at [196, 199] on button "Crear" at bounding box center [193, 194] width 22 height 10
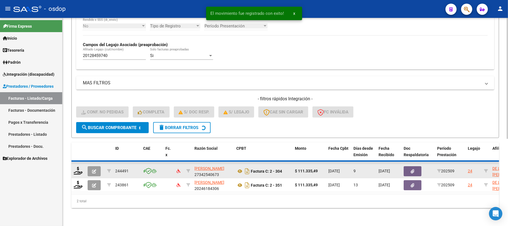
scroll to position [134, 0]
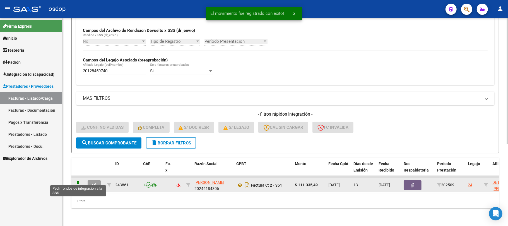
click at [77, 181] on icon at bounding box center [78, 185] width 9 height 8
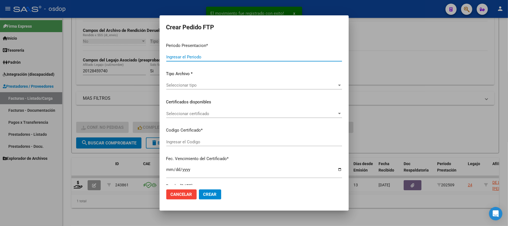
type input "202509"
type input "$ 111.335,49"
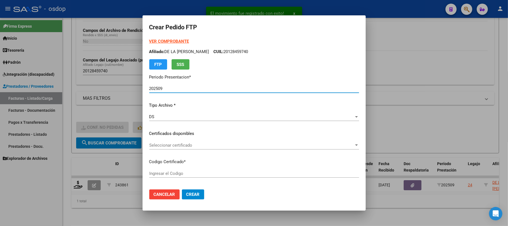
type input "7393866496"
type input "[DATE]"
click at [197, 147] on span "Seleccionar certificado" at bounding box center [251, 145] width 205 height 5
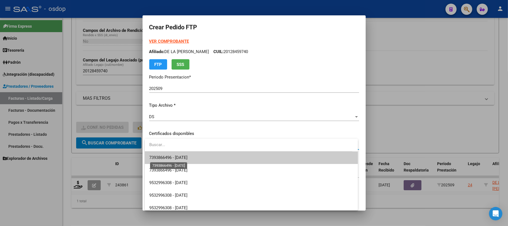
click at [188, 155] on span "7393866496 - [DATE]" at bounding box center [168, 157] width 38 height 5
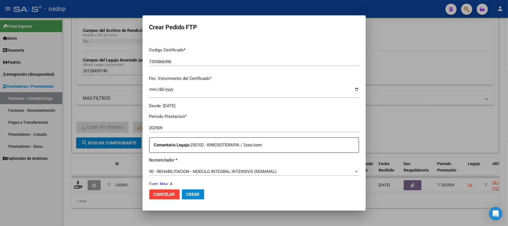
scroll to position [149, 0]
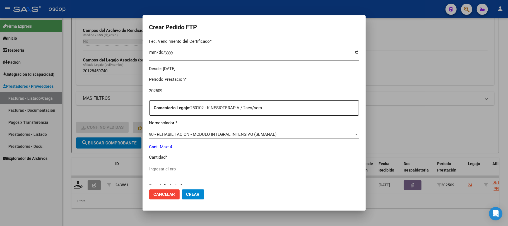
click at [229, 134] on span "90 - REHABILITACION - MODULO INTEGRAL INTENSIVO (SEMANAL)" at bounding box center [213, 134] width 128 height 5
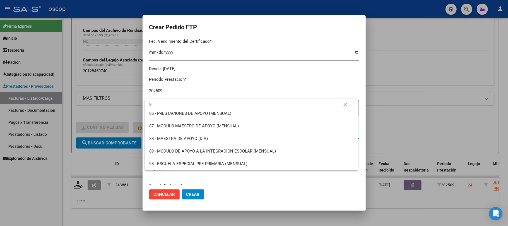
scroll to position [0, 0]
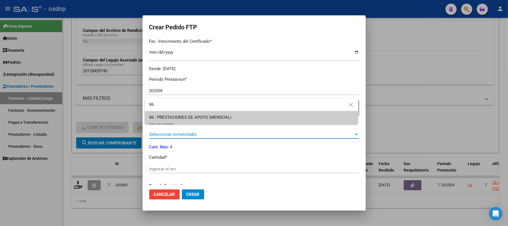
type input "86"
drag, startPoint x: 233, startPoint y: 117, endPoint x: 210, endPoint y: 152, distance: 41.3
click at [233, 118] on span "86 - PRESTACIONES DE APOYO (MENSUAL)" at bounding box center [251, 117] width 204 height 13
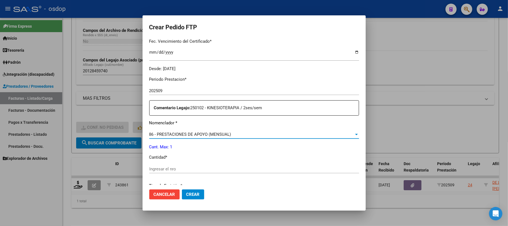
click at [187, 168] on input "Ingresar el nro" at bounding box center [254, 168] width 210 height 5
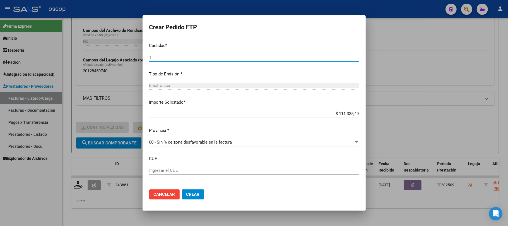
scroll to position [283, 0]
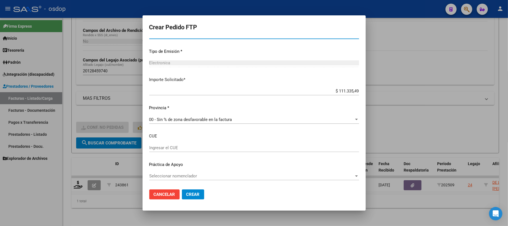
type input "1"
click at [189, 195] on span "Crear" at bounding box center [192, 194] width 13 height 5
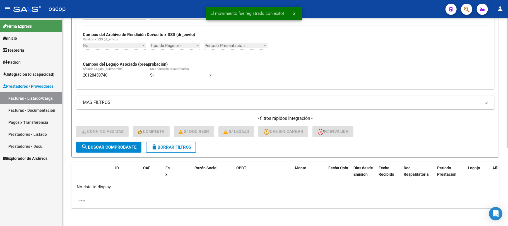
scroll to position [125, 0]
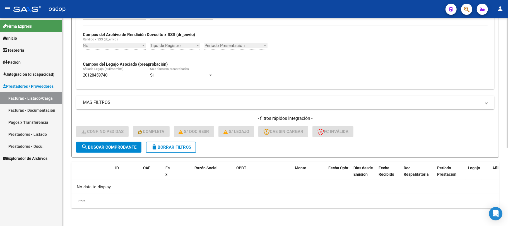
click at [179, 150] on button "delete Borrar Filtros" at bounding box center [171, 146] width 50 height 11
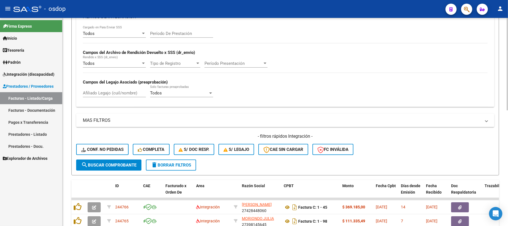
scroll to position [88, 0]
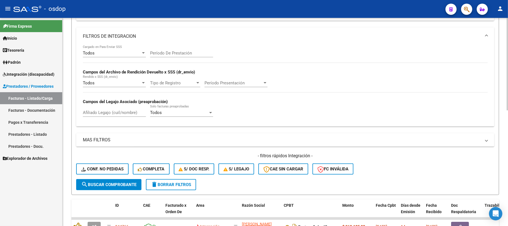
click at [104, 111] on input "Afiliado Legajo (cuil/nombre)" at bounding box center [114, 112] width 63 height 5
paste input "20422607472"
type input "20422607472"
click at [115, 186] on span "search Buscar Comprobante" at bounding box center [108, 184] width 55 height 5
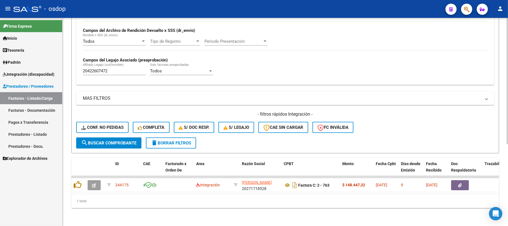
scroll to position [134, 0]
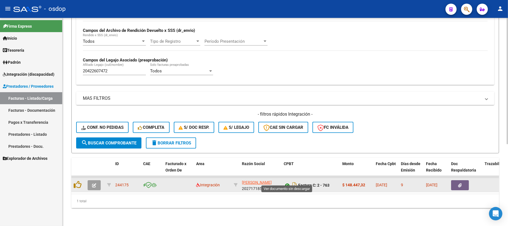
click at [287, 182] on icon at bounding box center [287, 185] width 7 height 7
click at [464, 182] on button "button" at bounding box center [460, 185] width 18 height 10
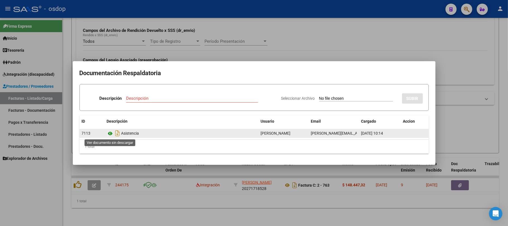
click at [111, 133] on icon at bounding box center [110, 133] width 7 height 7
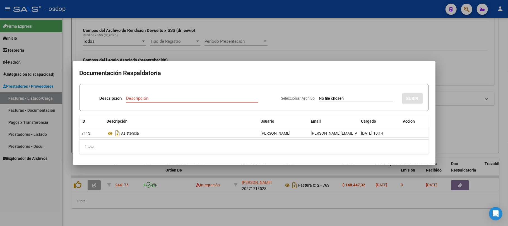
drag, startPoint x: 144, startPoint y: 201, endPoint x: 103, endPoint y: 196, distance: 41.6
click at [136, 201] on div at bounding box center [254, 113] width 508 height 226
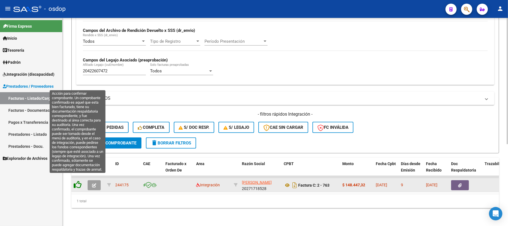
click at [79, 181] on icon at bounding box center [78, 185] width 8 height 8
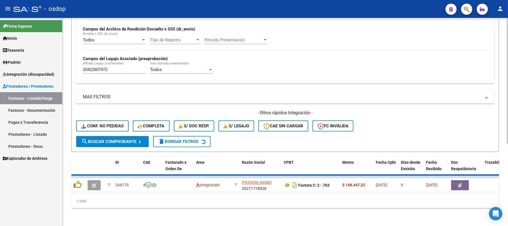
scroll to position [125, 0]
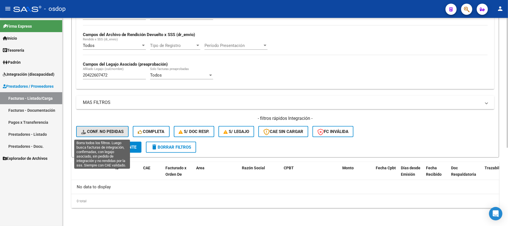
click at [106, 129] on span "Conf. no pedidas" at bounding box center [102, 131] width 42 height 5
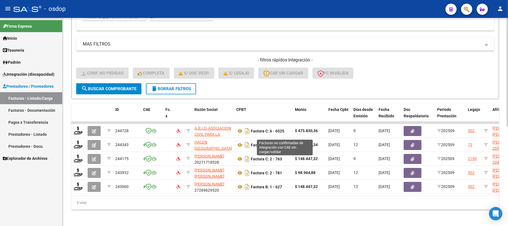
scroll to position [190, 0]
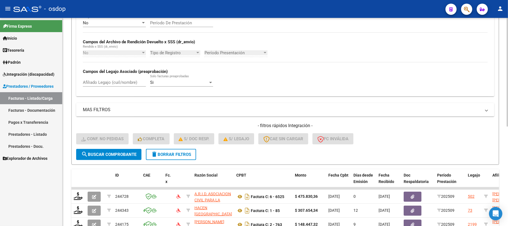
scroll to position [116, 0]
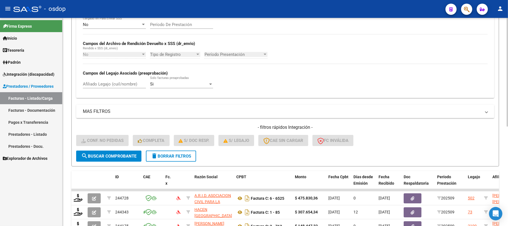
click at [113, 85] on input "Afiliado Legajo (cuil/nombre)" at bounding box center [114, 83] width 63 height 5
paste input "20422607472"
type input "20422607472"
drag, startPoint x: 121, startPoint y: 157, endPoint x: 335, endPoint y: 183, distance: 215.9
click at [120, 157] on span "search Buscar Comprobante" at bounding box center [108, 155] width 55 height 5
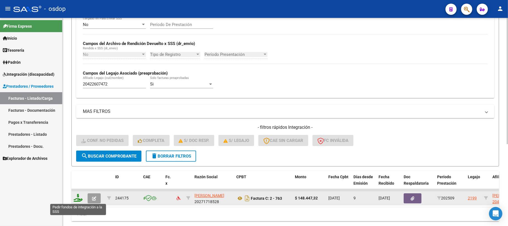
click at [78, 198] on icon at bounding box center [78, 198] width 9 height 8
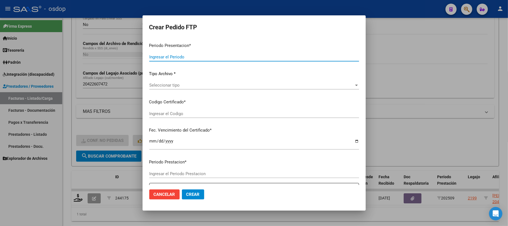
type input "202509"
type input "$ 148.447,32"
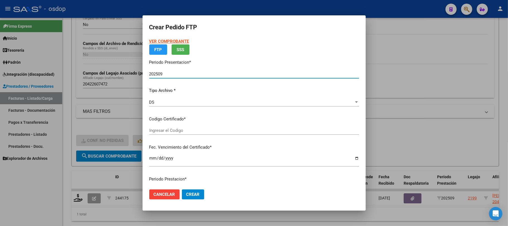
type input "1813316944"
type input "[DATE]"
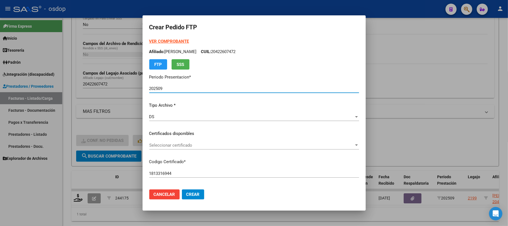
click at [201, 143] on span "Seleccionar certificado" at bounding box center [251, 145] width 205 height 5
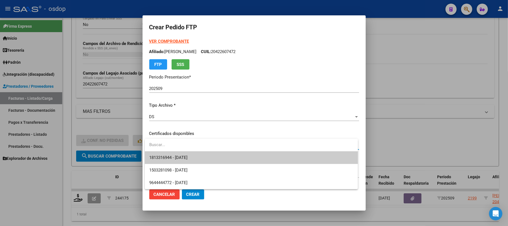
click at [198, 158] on span "1813316944 - [DATE]" at bounding box center [251, 157] width 204 height 13
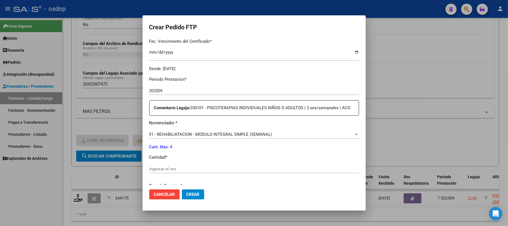
scroll to position [186, 0]
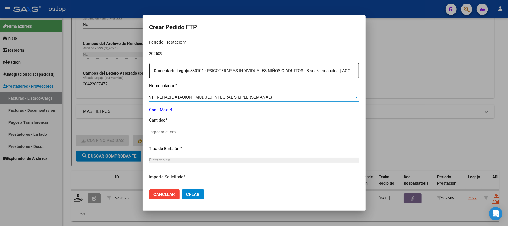
click at [220, 100] on span "91 - REHABILIATACION - MODULO INTEGRAL SIMPLE (SEMANAL)" at bounding box center [210, 97] width 123 height 5
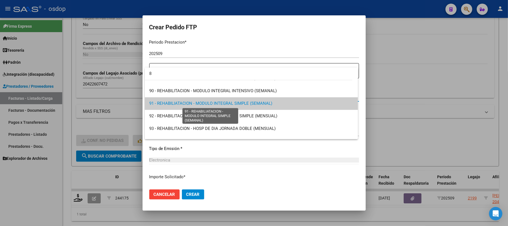
scroll to position [0, 0]
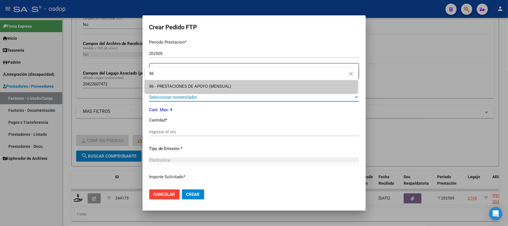
type input "86"
click at [229, 87] on span "86 - PRESTACIONES DE APOYO (MENSUAL)" at bounding box center [190, 86] width 82 height 5
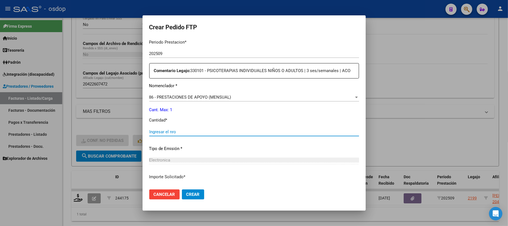
click at [206, 134] on input "Ingresar el nro" at bounding box center [254, 131] width 210 height 5
type input "1"
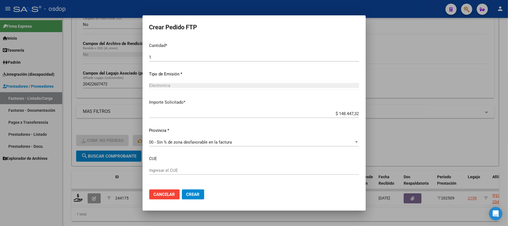
scroll to position [289, 0]
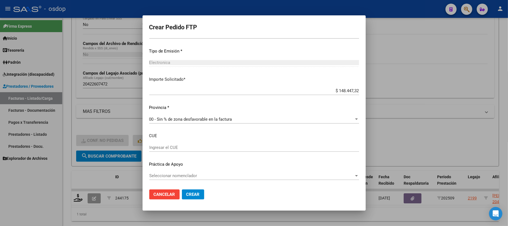
click at [199, 198] on button "Crear" at bounding box center [193, 194] width 22 height 10
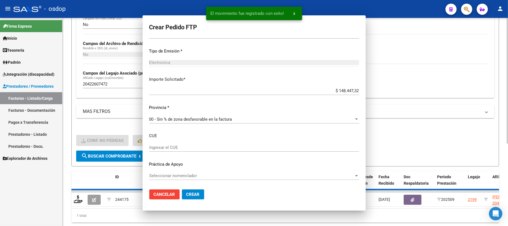
scroll to position [0, 0]
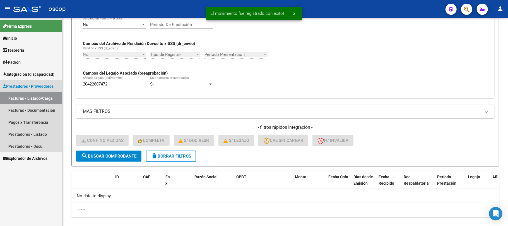
drag, startPoint x: 33, startPoint y: 99, endPoint x: 42, endPoint y: 99, distance: 8.6
click at [33, 99] on link "Facturas - Listado/Carga" at bounding box center [31, 98] width 62 height 12
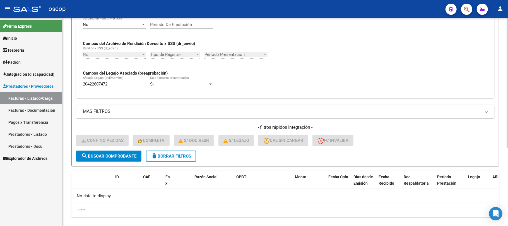
click at [167, 155] on span "delete Borrar Filtros" at bounding box center [171, 155] width 40 height 5
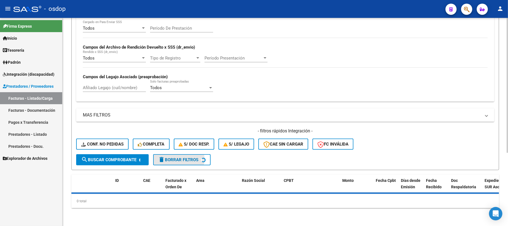
scroll to position [112, 0]
click at [118, 91] on div "Afiliado Legajo (cuil/nombre)" at bounding box center [114, 88] width 63 height 17
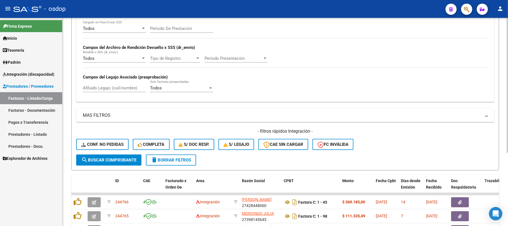
click at [117, 91] on div "Afiliado Legajo (cuil/nombre)" at bounding box center [114, 88] width 63 height 17
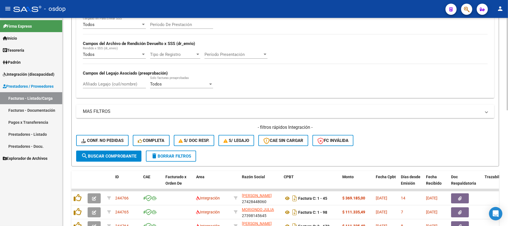
click at [112, 87] on div "Afiliado Legajo (cuil/nombre)" at bounding box center [114, 82] width 63 height 12
click at [113, 84] on input "Afiliado Legajo (cuil/nombre)" at bounding box center [114, 83] width 63 height 5
paste input "20360488366"
type input "20360488366"
click at [120, 158] on span "search Buscar Comprobante" at bounding box center [108, 155] width 55 height 5
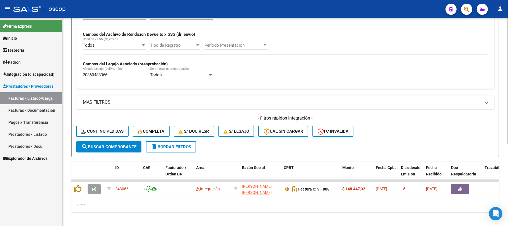
scroll to position [134, 0]
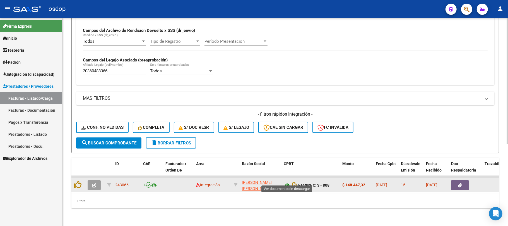
click at [289, 182] on icon at bounding box center [287, 185] width 7 height 7
click at [460, 183] on icon "button" at bounding box center [460, 185] width 4 height 4
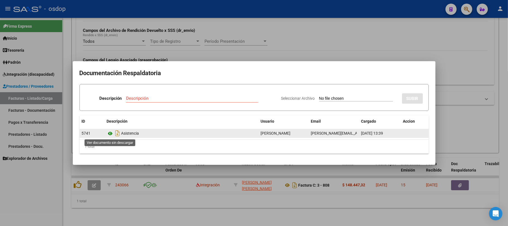
click at [109, 132] on icon at bounding box center [110, 133] width 7 height 7
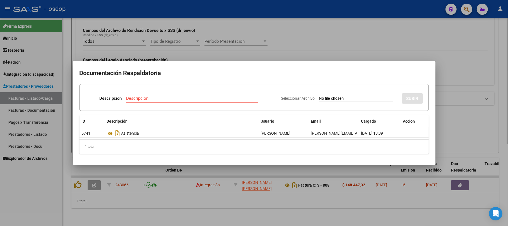
click at [180, 209] on div at bounding box center [254, 113] width 508 height 226
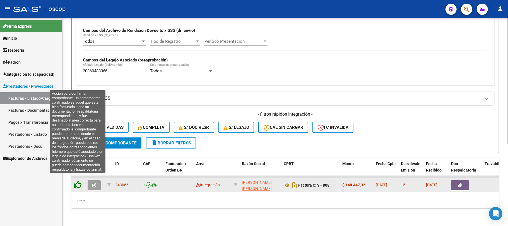
click at [77, 181] on icon at bounding box center [78, 185] width 8 height 8
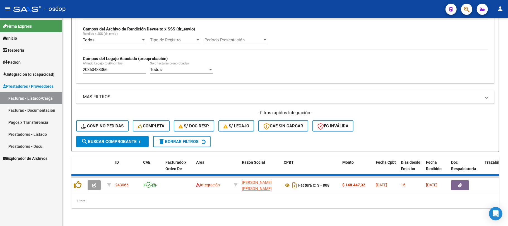
scroll to position [125, 0]
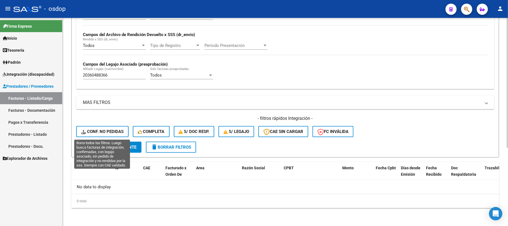
click at [105, 134] on span "Conf. no pedidas" at bounding box center [102, 131] width 42 height 5
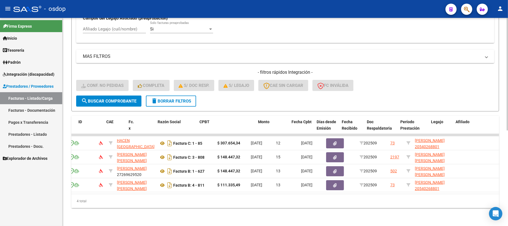
scroll to position [0, 0]
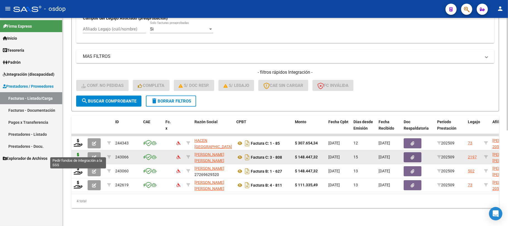
click at [78, 153] on icon at bounding box center [78, 157] width 9 height 8
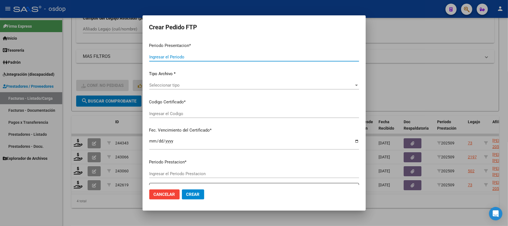
type input "202509"
type input "$ 148.447,32"
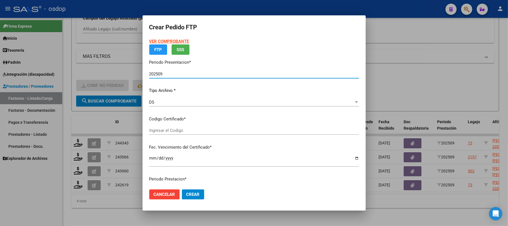
type input "8379840949"
type input "[DATE]"
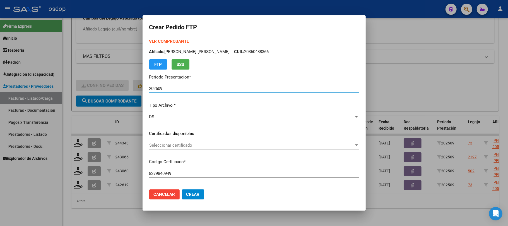
click at [231, 145] on span "Seleccionar certificado" at bounding box center [251, 145] width 205 height 5
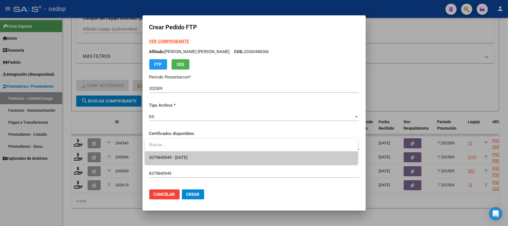
click at [229, 158] on span "8379840949 - [DATE]" at bounding box center [251, 157] width 204 height 13
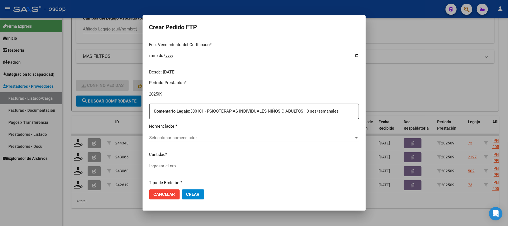
scroll to position [149, 0]
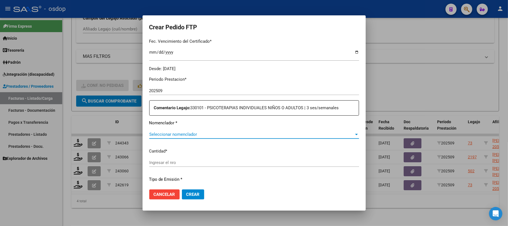
click at [208, 134] on span "Seleccionar nomenclador" at bounding box center [251, 134] width 205 height 5
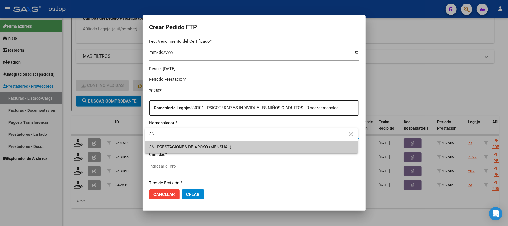
type input "86"
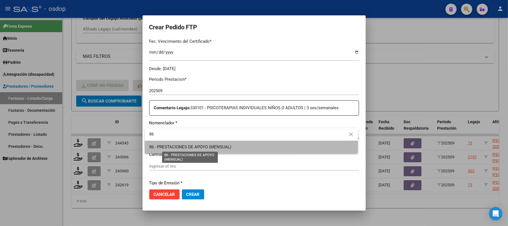
click at [220, 144] on span "86 - PRESTACIONES DE APOYO (MENSUAL)" at bounding box center [190, 146] width 82 height 5
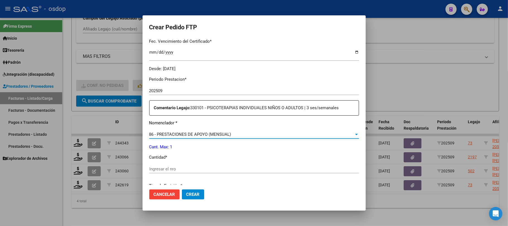
click at [185, 167] on input "Ingresar el nro" at bounding box center [254, 168] width 210 height 5
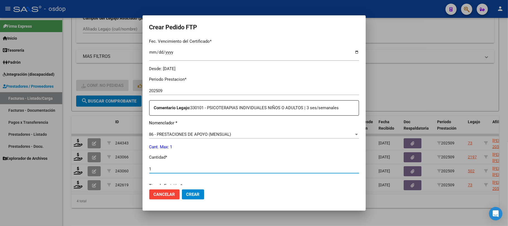
type input "1"
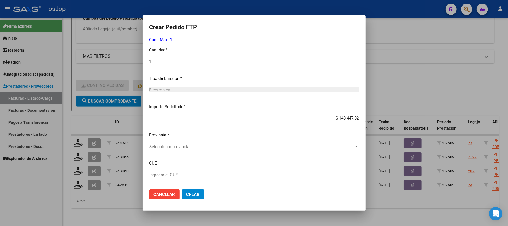
scroll to position [283, 0]
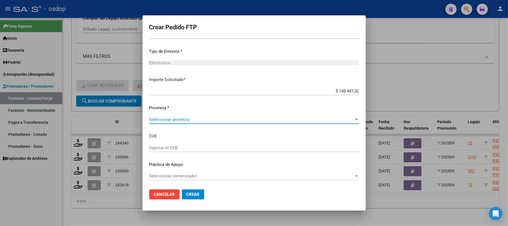
click at [240, 121] on span "Seleccionar provincia" at bounding box center [251, 119] width 205 height 5
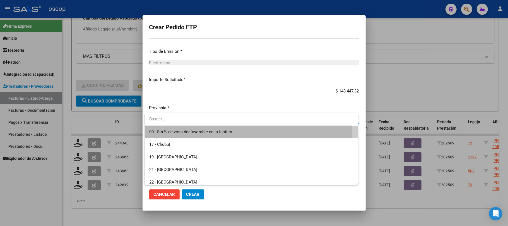
click at [241, 132] on span "00 - Sin % de zona desfavorable en la factura" at bounding box center [251, 132] width 204 height 13
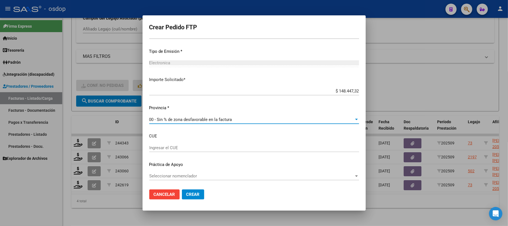
click at [195, 192] on span "Crear" at bounding box center [192, 194] width 13 height 5
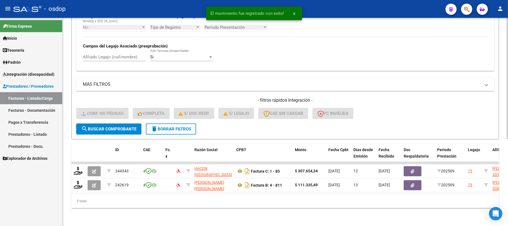
scroll to position [149, 0]
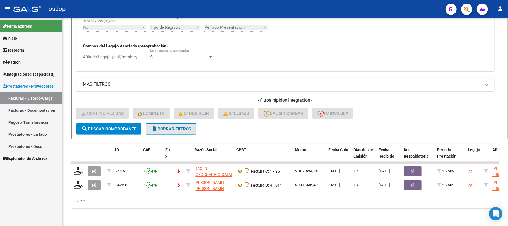
click at [187, 126] on button "delete Borrar Filtros" at bounding box center [171, 128] width 50 height 11
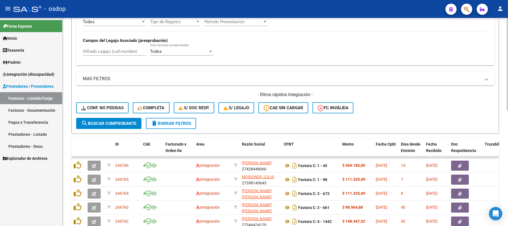
click at [107, 52] on input "Afiliado Legajo (cuil/nombre)" at bounding box center [114, 51] width 63 height 5
paste input "20561404896"
type input "20561404896"
click at [121, 123] on span "search Buscar Comprobante" at bounding box center [108, 123] width 55 height 5
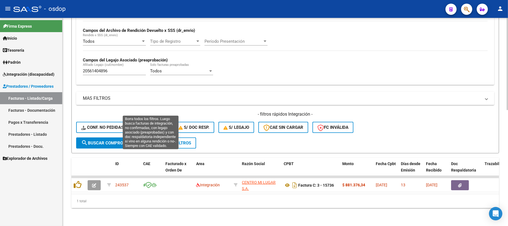
scroll to position [134, 0]
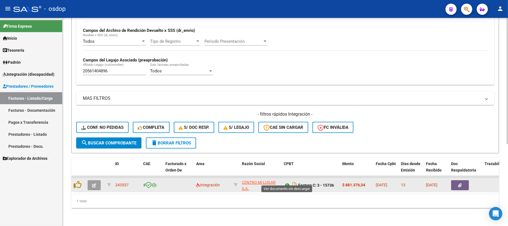
click at [287, 182] on icon at bounding box center [287, 185] width 7 height 7
click at [462, 183] on icon "button" at bounding box center [460, 185] width 4 height 4
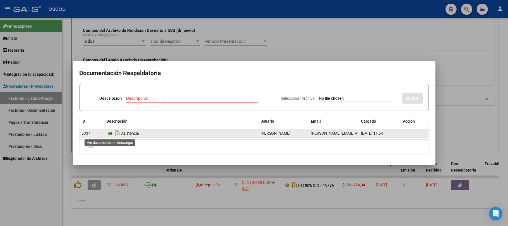
click at [108, 133] on icon at bounding box center [110, 133] width 7 height 7
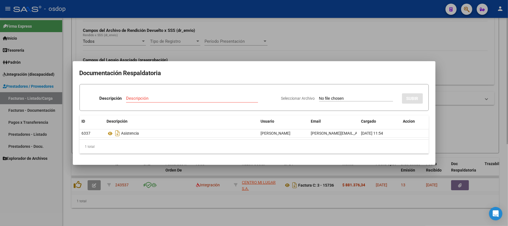
drag, startPoint x: 182, startPoint y: 200, endPoint x: 154, endPoint y: 197, distance: 28.4
click at [180, 200] on div at bounding box center [254, 113] width 508 height 226
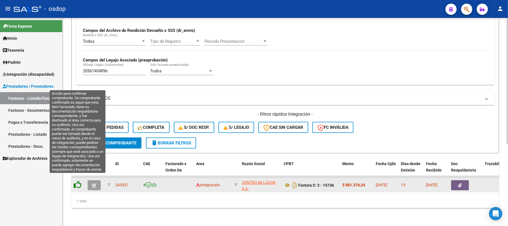
click at [79, 181] on icon at bounding box center [78, 185] width 8 height 8
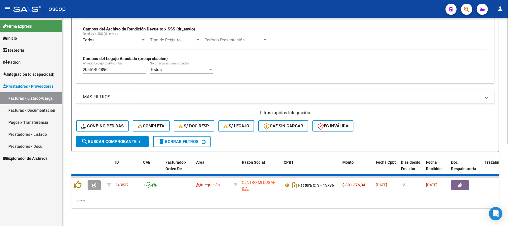
scroll to position [125, 0]
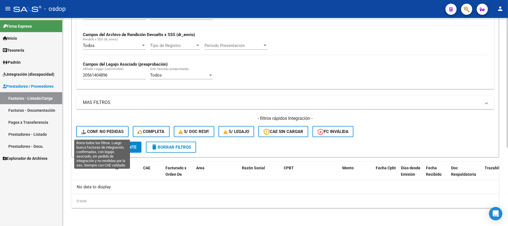
click at [109, 132] on span "Conf. no pedidas" at bounding box center [102, 131] width 42 height 5
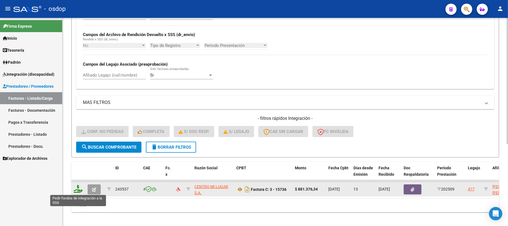
click at [77, 189] on icon at bounding box center [78, 189] width 9 height 8
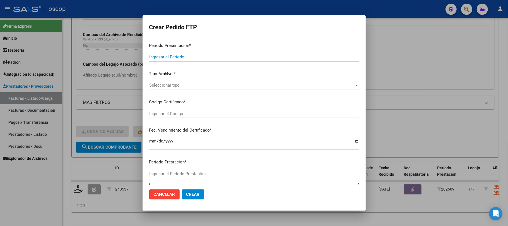
type input "202509"
type input "$ 881.376,34"
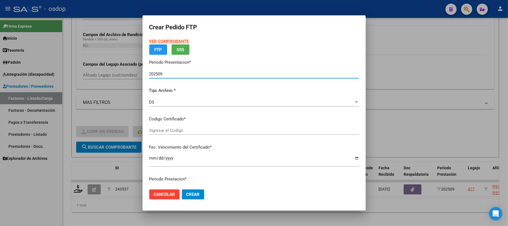
type input "4331811880"
type input "[DATE]"
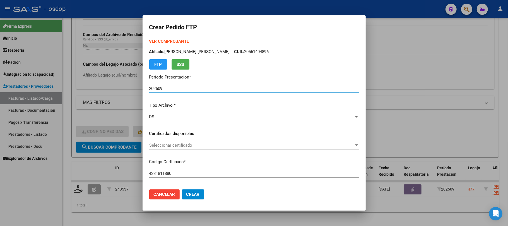
click at [236, 146] on span "Seleccionar certificado" at bounding box center [251, 145] width 205 height 5
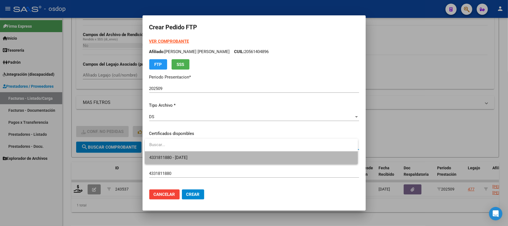
click at [233, 158] on span "4331811880 - [DATE]" at bounding box center [251, 157] width 204 height 13
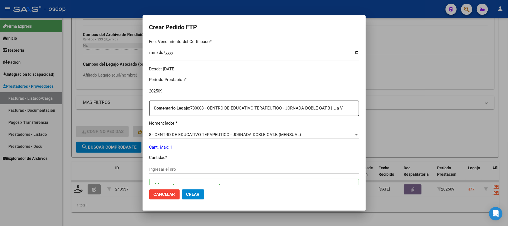
scroll to position [149, 0]
click at [183, 167] on input "Ingresar el nro" at bounding box center [254, 168] width 210 height 5
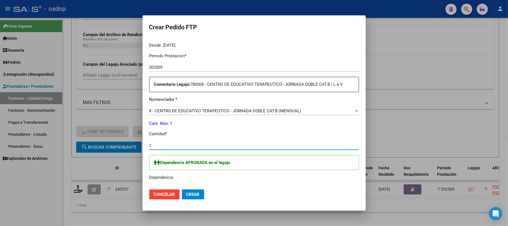
scroll to position [223, 0]
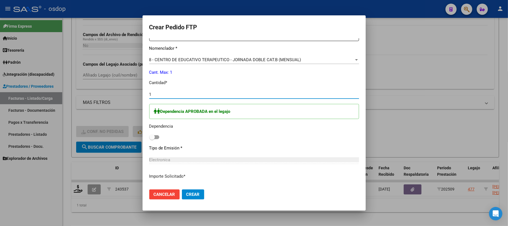
type input "1"
click at [155, 136] on span at bounding box center [154, 137] width 10 height 4
click at [152, 139] on input "checkbox" at bounding box center [152, 139] width 0 height 0
checkbox input "true"
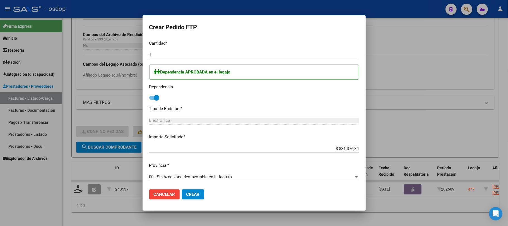
scroll to position [264, 0]
click at [200, 195] on button "Crear" at bounding box center [193, 194] width 22 height 10
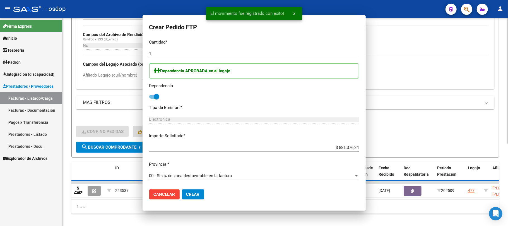
scroll to position [0, 0]
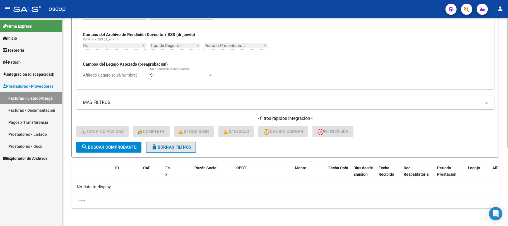
drag, startPoint x: 177, startPoint y: 148, endPoint x: 218, endPoint y: 148, distance: 41.0
click at [177, 148] on span "delete Borrar Filtros" at bounding box center [171, 147] width 40 height 5
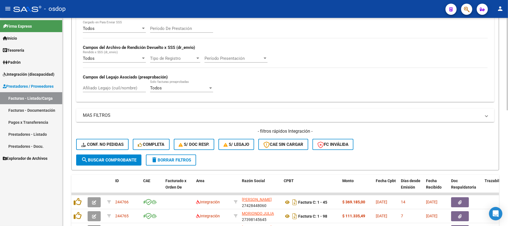
scroll to position [125, 0]
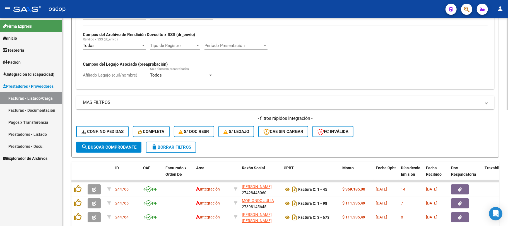
click at [114, 73] on input "Afiliado Legajo (cuil/nombre)" at bounding box center [114, 75] width 63 height 5
paste input "20396891248"
type input "20396891248"
click at [125, 149] on span "search Buscar Comprobante" at bounding box center [108, 147] width 55 height 5
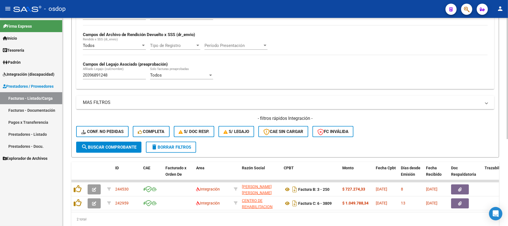
scroll to position [149, 0]
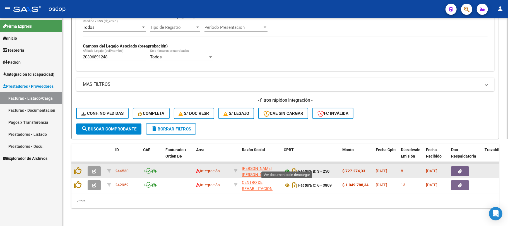
click at [287, 168] on icon at bounding box center [287, 171] width 7 height 7
click at [462, 166] on button "button" at bounding box center [460, 171] width 18 height 10
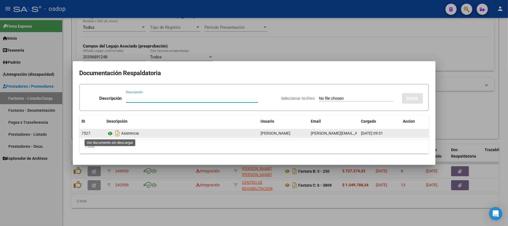
click at [111, 133] on icon at bounding box center [110, 133] width 7 height 7
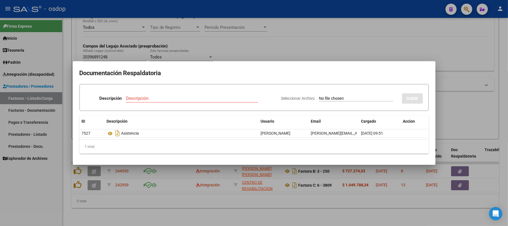
click at [176, 210] on div at bounding box center [254, 113] width 508 height 226
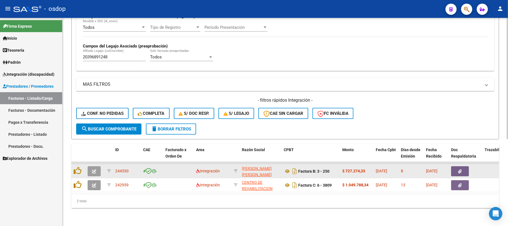
click at [92, 167] on button "button" at bounding box center [94, 171] width 13 height 10
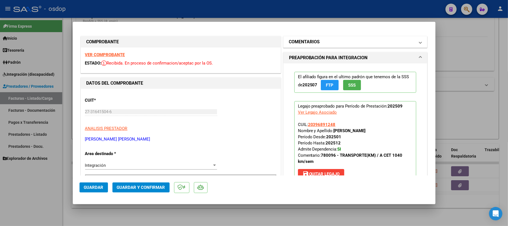
click at [364, 45] on mat-panel-title "COMENTARIOS" at bounding box center [352, 42] width 126 height 7
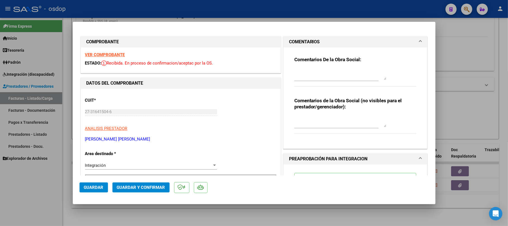
click at [330, 119] on textarea at bounding box center [340, 121] width 92 height 11
click at [338, 121] on textarea "Traslado a CET" at bounding box center [340, 121] width 92 height 11
type textarea "Traslado a CET 994.4 km/mes. Valor por km 731.38 c/dep.-"
click at [141, 188] on span "Guardar y Confirmar" at bounding box center [141, 187] width 48 height 5
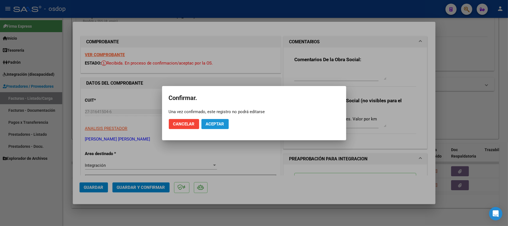
click at [213, 123] on span "Aceptar" at bounding box center [215, 123] width 18 height 5
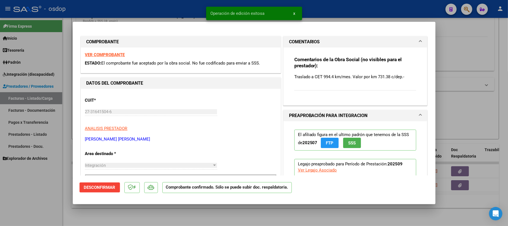
click at [253, 221] on div at bounding box center [254, 113] width 508 height 226
type input "$ 0,00"
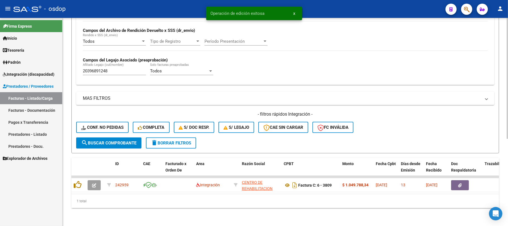
scroll to position [134, 0]
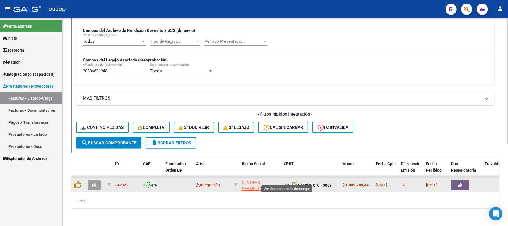
click at [289, 182] on icon at bounding box center [287, 185] width 7 height 7
click at [462, 180] on button "button" at bounding box center [460, 185] width 18 height 10
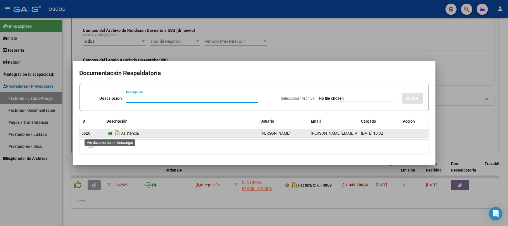
click at [111, 133] on icon at bounding box center [110, 133] width 7 height 7
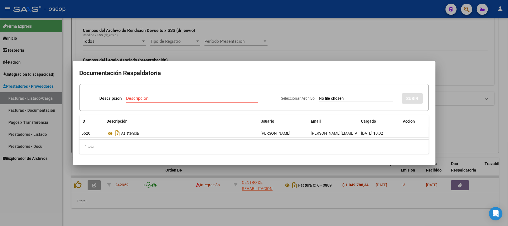
click at [117, 198] on div at bounding box center [254, 113] width 508 height 226
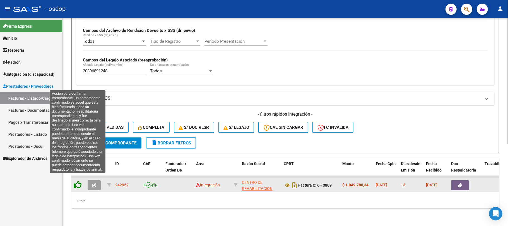
drag, startPoint x: 75, startPoint y: 177, endPoint x: 102, endPoint y: 89, distance: 91.2
click at [75, 178] on datatable-body-cell at bounding box center [78, 185] width 14 height 14
click at [77, 181] on icon at bounding box center [78, 185] width 8 height 8
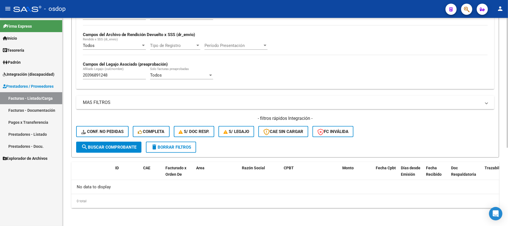
scroll to position [125, 0]
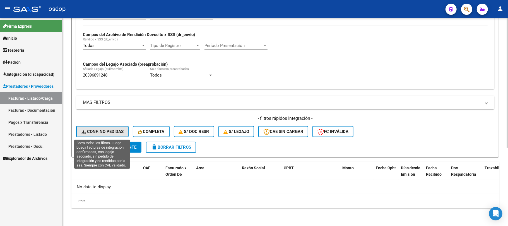
click at [105, 132] on span "Conf. no pedidas" at bounding box center [102, 131] width 42 height 5
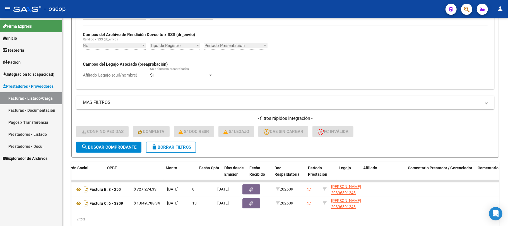
scroll to position [0, 0]
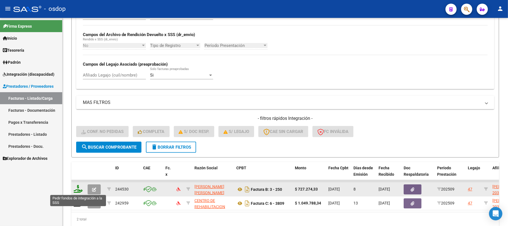
click at [75, 190] on icon at bounding box center [78, 189] width 9 height 8
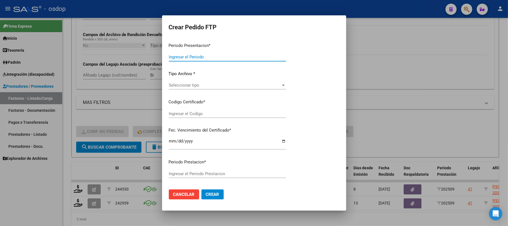
type input "202509"
type input "$ 727.274,33"
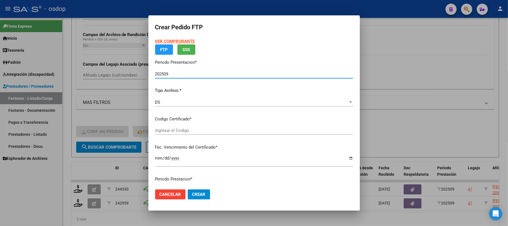
type input "4360577007"
type input "[DATE]"
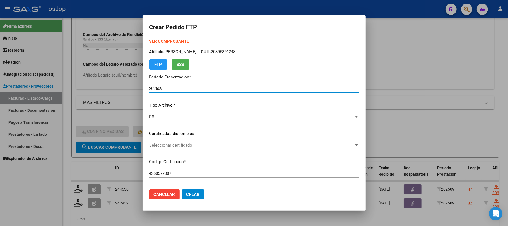
click at [208, 144] on span "Seleccionar certificado" at bounding box center [251, 145] width 205 height 5
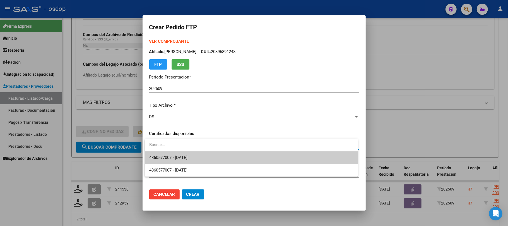
click at [217, 157] on span "4360577007 - [DATE]" at bounding box center [251, 157] width 204 height 13
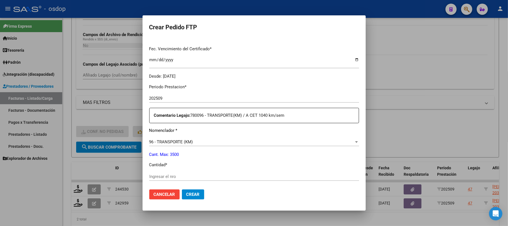
scroll to position [149, 0]
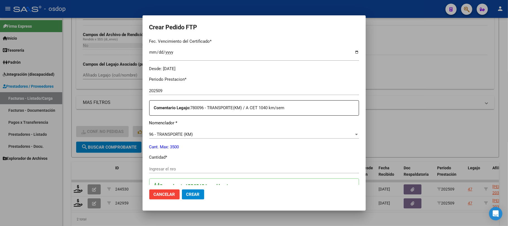
click at [190, 168] on input "Ingresar el nro" at bounding box center [254, 168] width 210 height 5
type input "994"
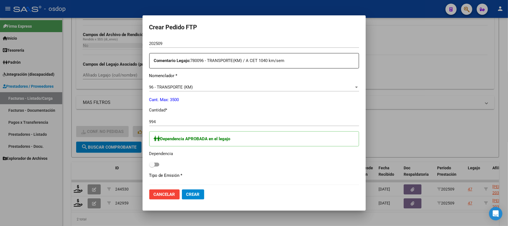
scroll to position [223, 0]
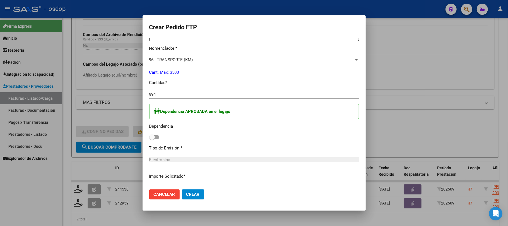
click at [155, 137] on span at bounding box center [154, 137] width 10 height 4
click at [152, 139] on input "checkbox" at bounding box center [152, 139] width 0 height 0
checkbox input "true"
click at [197, 196] on span "Crear" at bounding box center [192, 194] width 13 height 5
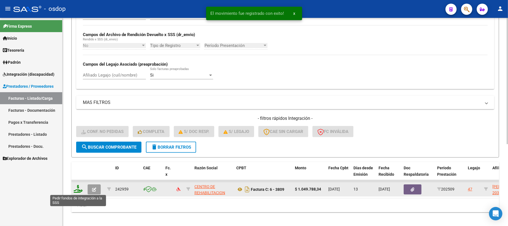
click at [78, 189] on icon at bounding box center [78, 189] width 9 height 8
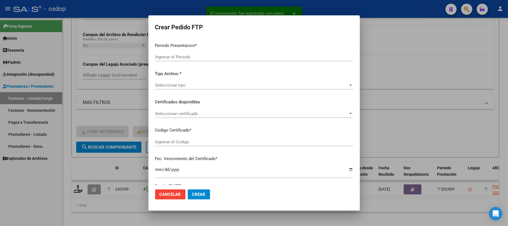
type input "202509"
type input "$ 1.049.788,34"
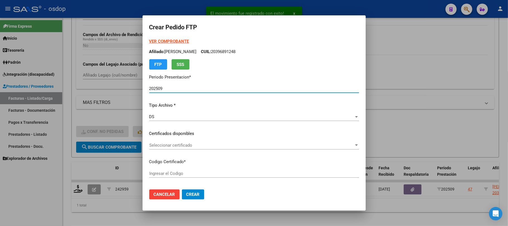
type input "4360577007"
type input "[DATE]"
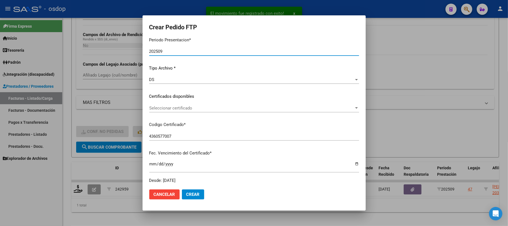
click at [235, 109] on span "Seleccionar certificado" at bounding box center [251, 107] width 205 height 5
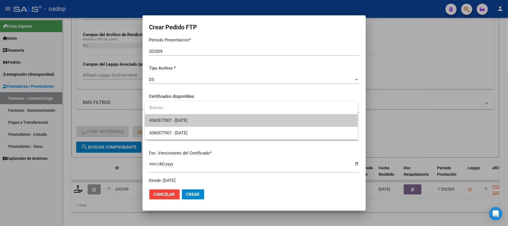
click at [235, 121] on span "4360577007 - [DATE]" at bounding box center [251, 120] width 204 height 13
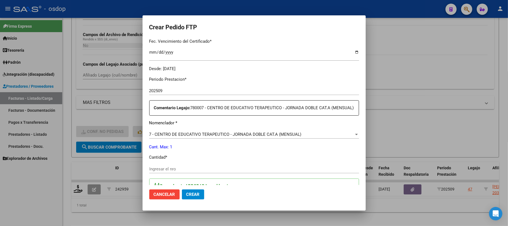
scroll to position [186, 0]
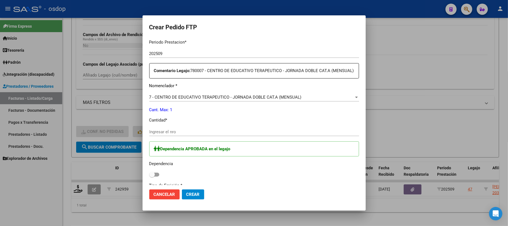
click at [163, 136] on div "Ingresar el nro" at bounding box center [254, 132] width 210 height 8
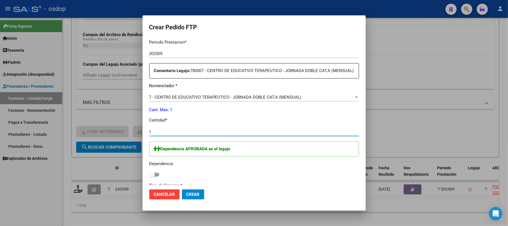
type input "1"
click at [193, 195] on span "Crear" at bounding box center [192, 194] width 13 height 5
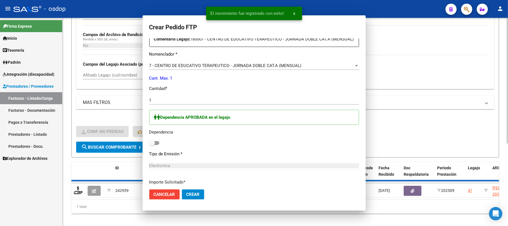
scroll to position [0, 0]
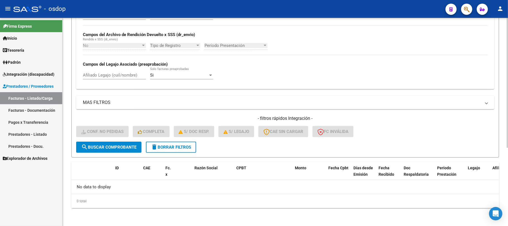
click at [47, 75] on span "Integración (discapacidad)" at bounding box center [29, 74] width 52 height 6
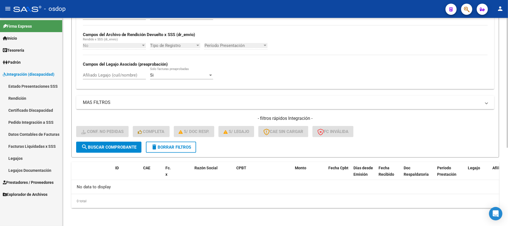
click at [39, 122] on link "Pedido Integración a SSS" at bounding box center [31, 122] width 62 height 12
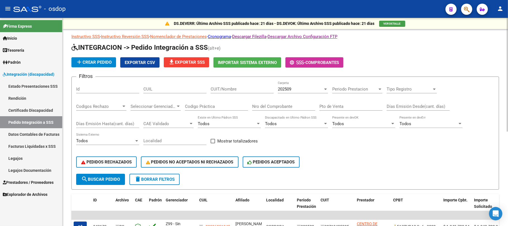
click at [163, 88] on input "CUIL" at bounding box center [174, 88] width 63 height 5
paste input "20396891248"
type input "20396891248"
click at [111, 180] on span "search Buscar Pedido" at bounding box center [100, 179] width 39 height 5
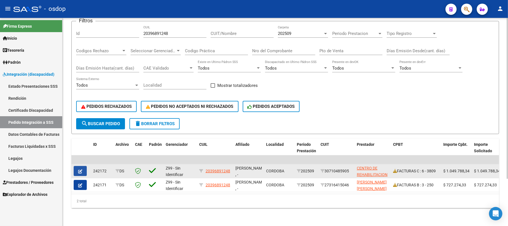
click at [84, 166] on button "button" at bounding box center [80, 171] width 13 height 10
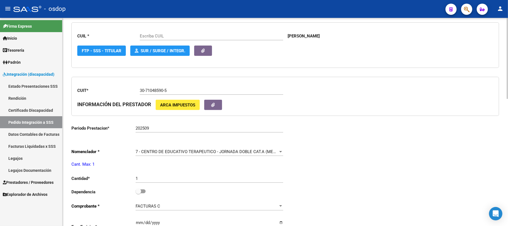
type input "20396891248"
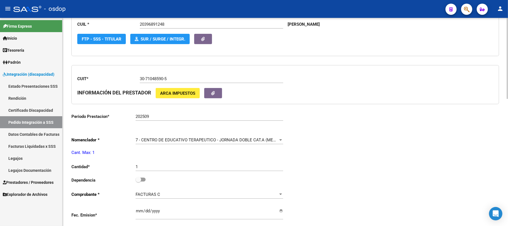
scroll to position [223, 0]
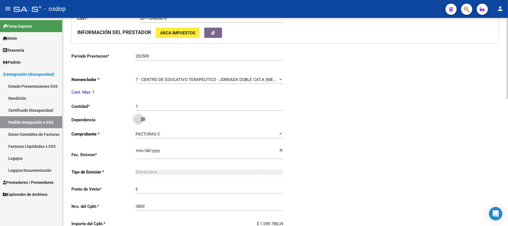
click at [144, 121] on span at bounding box center [141, 119] width 10 height 4
click at [138, 121] on input "checkbox" at bounding box center [138, 121] width 0 height 0
checkbox input "true"
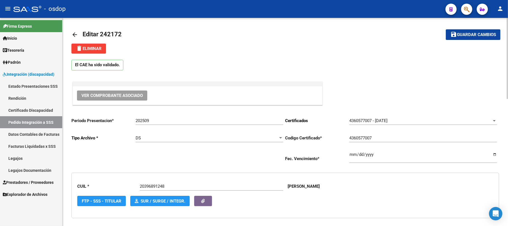
scroll to position [0, 0]
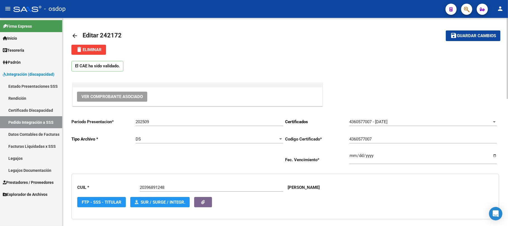
click at [466, 38] on span "Guardar cambios" at bounding box center [476, 35] width 39 height 5
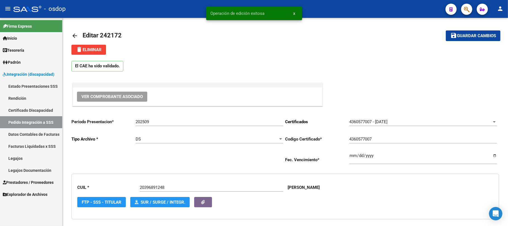
click at [48, 119] on link "Pedido Integración a SSS" at bounding box center [31, 122] width 62 height 12
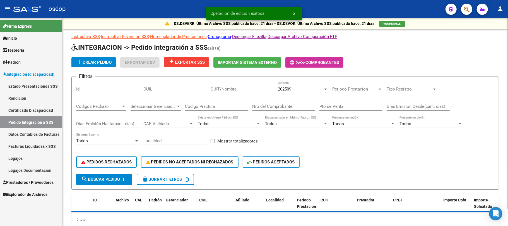
drag, startPoint x: 175, startPoint y: 90, endPoint x: 172, endPoint y: 91, distance: 3.1
click at [175, 90] on input "CUIL" at bounding box center [174, 88] width 63 height 5
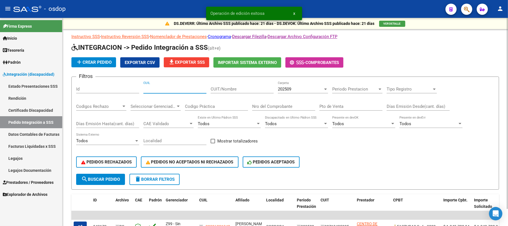
paste input "20396891248"
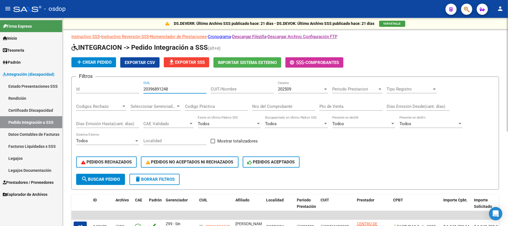
type input "20396891248"
click at [112, 178] on span "search Buscar Pedido" at bounding box center [100, 179] width 39 height 5
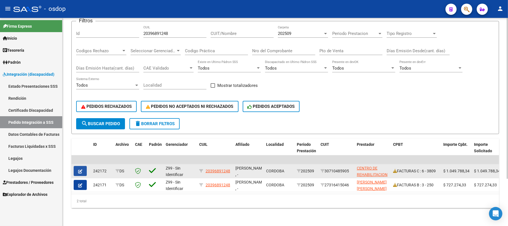
click at [77, 166] on button "button" at bounding box center [80, 171] width 13 height 10
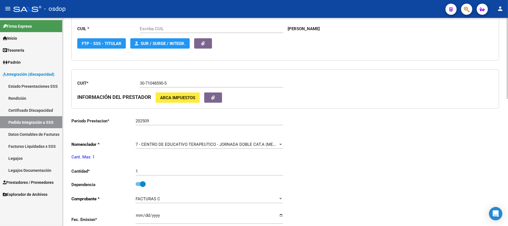
scroll to position [186, 0]
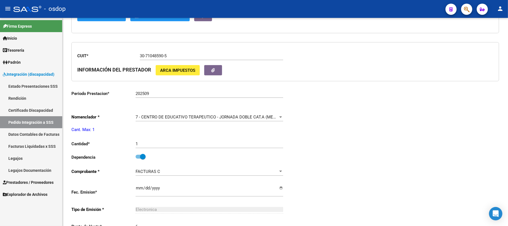
type input "20396891248"
click at [30, 180] on span "Prestadores / Proveedores" at bounding box center [28, 182] width 51 height 6
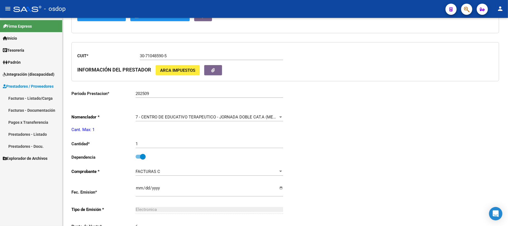
click at [37, 97] on link "Facturas - Listado/Carga" at bounding box center [31, 98] width 62 height 12
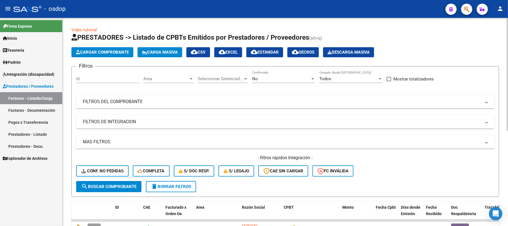
click at [130, 123] on mat-panel-title "FILTROS DE INTEGRACION" at bounding box center [282, 122] width 398 height 6
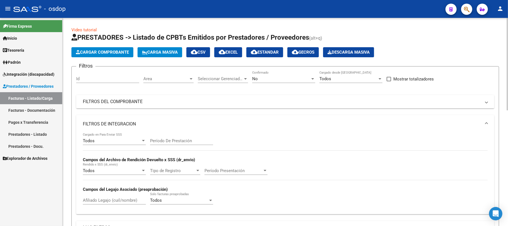
click at [114, 200] on input "Afiliado Legajo (cuil/nombre)" at bounding box center [114, 200] width 63 height 5
paste input "20435621075"
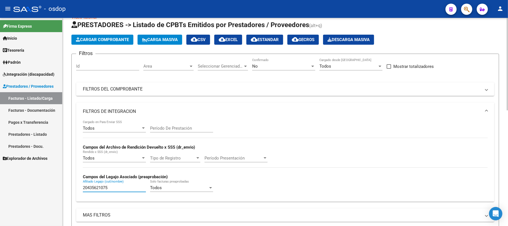
scroll to position [112, 0]
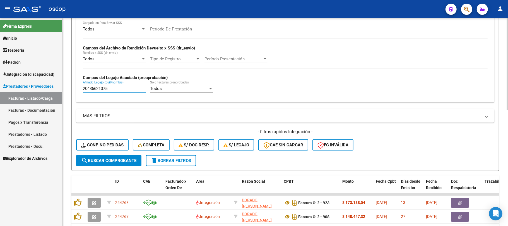
type input "20435621075"
click at [123, 163] on button "search Buscar Comprobante" at bounding box center [108, 160] width 65 height 11
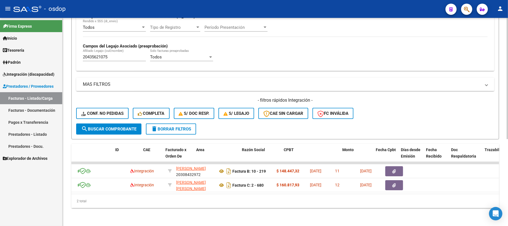
scroll to position [0, 0]
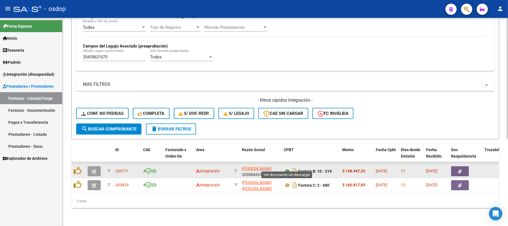
click at [286, 168] on icon at bounding box center [287, 171] width 7 height 7
click at [461, 169] on icon "button" at bounding box center [460, 171] width 4 height 4
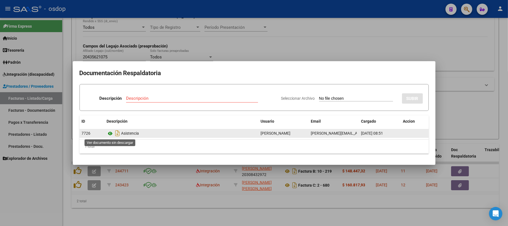
click at [109, 133] on icon at bounding box center [110, 133] width 7 height 7
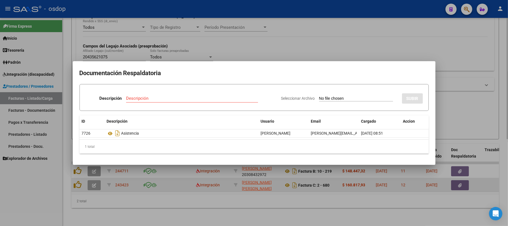
drag, startPoint x: 201, startPoint y: 210, endPoint x: 116, endPoint y: 185, distance: 88.3
click at [196, 209] on div at bounding box center [254, 113] width 508 height 226
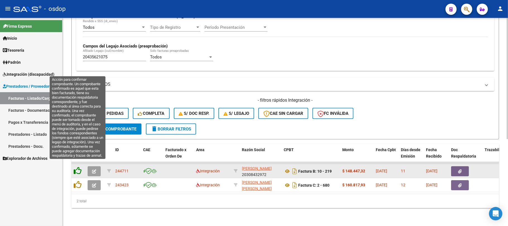
click at [79, 167] on icon at bounding box center [78, 171] width 8 height 8
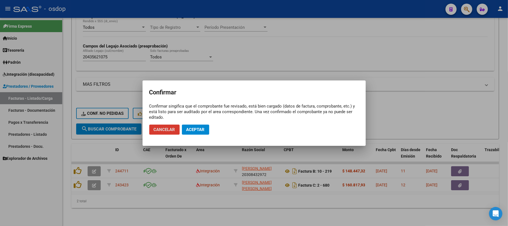
drag, startPoint x: 203, startPoint y: 131, endPoint x: 201, endPoint y: 1, distance: 129.5
click at [203, 130] on span "Aceptar" at bounding box center [195, 129] width 18 height 5
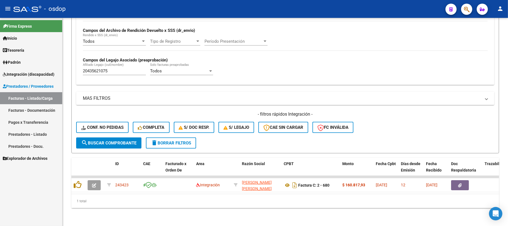
scroll to position [134, 0]
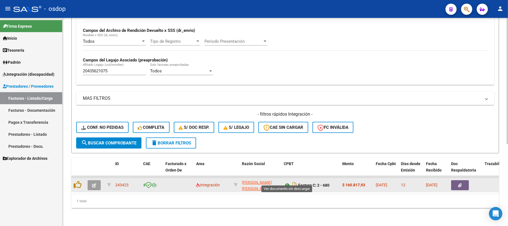
click at [287, 182] on icon at bounding box center [287, 185] width 7 height 7
click at [463, 181] on button "button" at bounding box center [460, 185] width 18 height 10
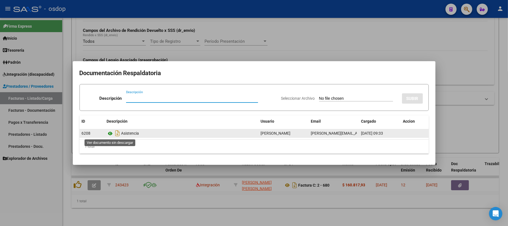
click at [111, 134] on icon at bounding box center [110, 133] width 7 height 7
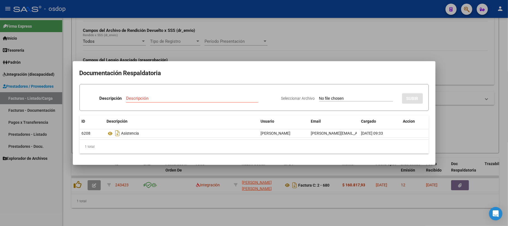
click at [204, 212] on div at bounding box center [254, 113] width 508 height 226
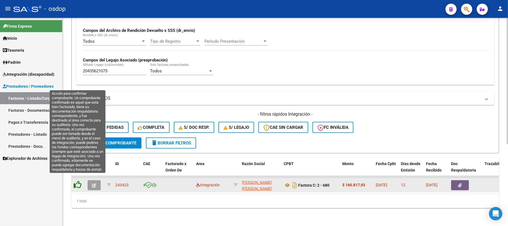
click at [77, 181] on icon at bounding box center [78, 185] width 8 height 8
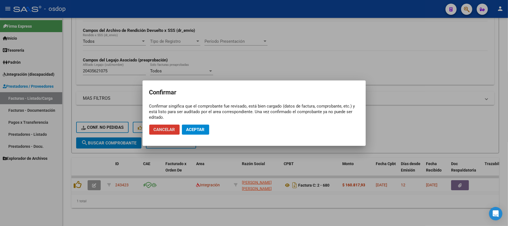
click at [193, 131] on span "Aceptar" at bounding box center [195, 129] width 18 height 5
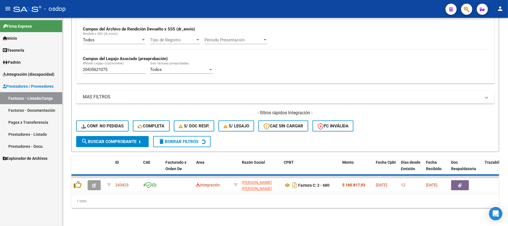
scroll to position [125, 0]
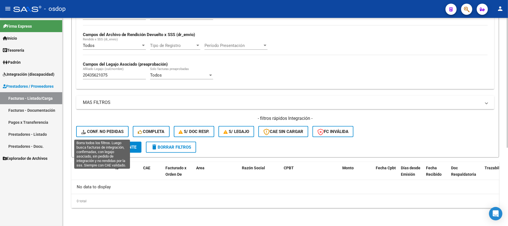
click at [110, 132] on span "Conf. no pedidas" at bounding box center [102, 131] width 42 height 5
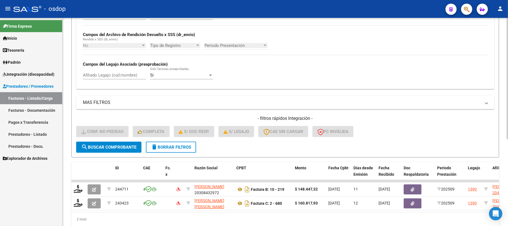
click at [117, 90] on div "Filtros Id Integración Area Seleccionar Gerenciador Seleccionar Gerenciador Si …" at bounding box center [285, 44] width 418 height 196
click at [114, 78] on input "Afiliado Legajo (cuil/nombre)" at bounding box center [114, 75] width 63 height 5
paste input "20435621075"
type input "20435621075"
click at [112, 145] on span "search Buscar Comprobante" at bounding box center [108, 147] width 55 height 5
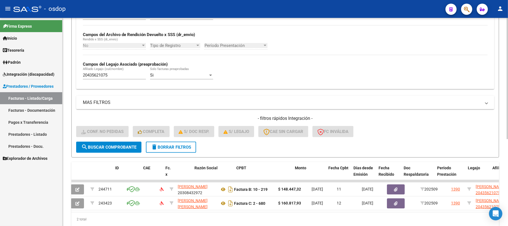
scroll to position [0, 0]
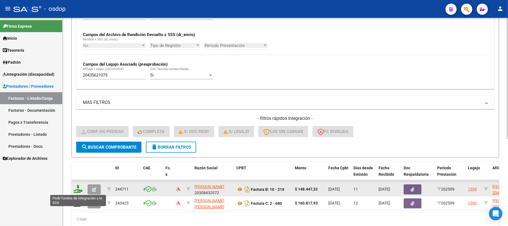
click at [80, 190] on icon at bounding box center [78, 189] width 9 height 8
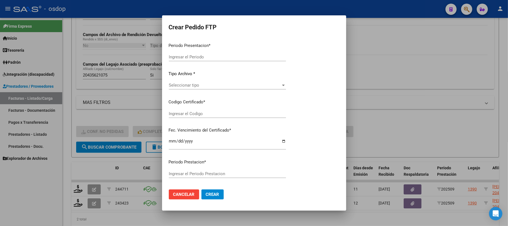
type input "202509"
type input "$ 148.447,32"
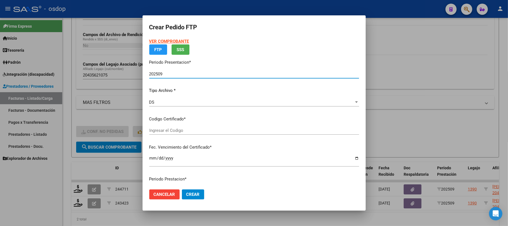
type input "5314736484"
type input "[DATE]"
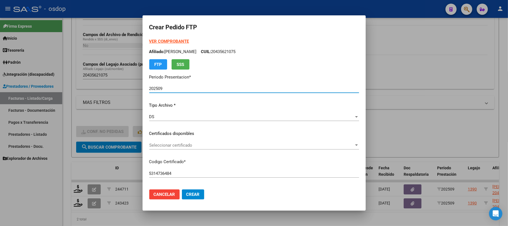
click at [230, 147] on span "Seleccionar certificado" at bounding box center [251, 145] width 205 height 5
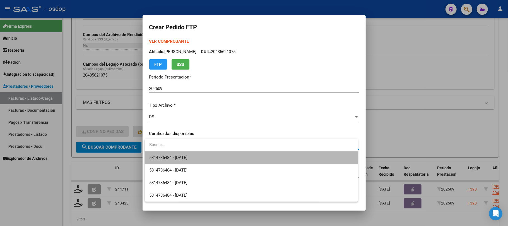
click at [224, 159] on span "5314736484 - [DATE]" at bounding box center [251, 157] width 204 height 13
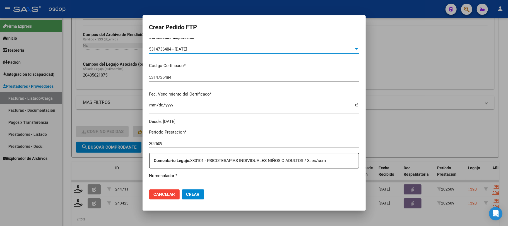
scroll to position [149, 0]
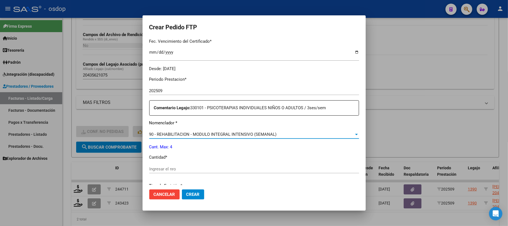
click at [227, 135] on span "90 - REHABILITACION - MODULO INTEGRAL INTENSIVO (SEMANAL)" at bounding box center [213, 134] width 128 height 5
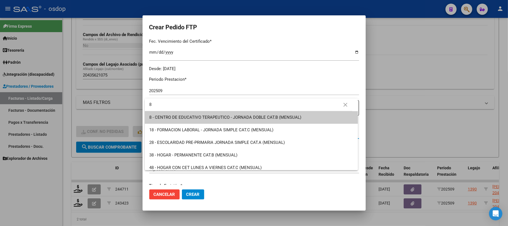
scroll to position [0, 0]
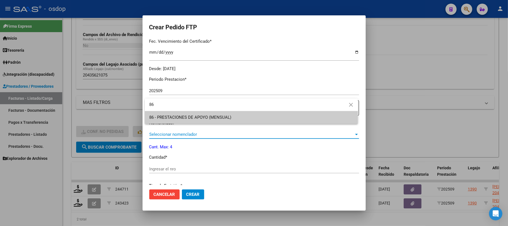
type input "86"
click at [234, 113] on span "86 - PRESTACIONES DE APOYO (MENSUAL)" at bounding box center [251, 117] width 204 height 13
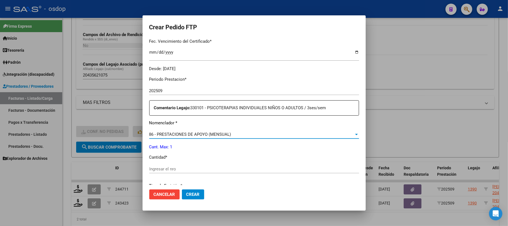
click at [172, 171] on input "Ingresar el nro" at bounding box center [254, 168] width 210 height 5
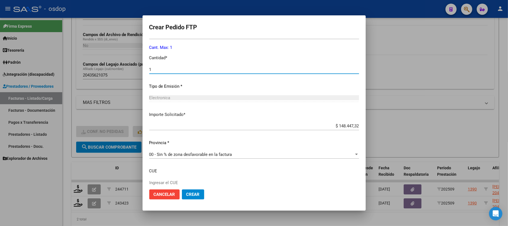
scroll to position [260, 0]
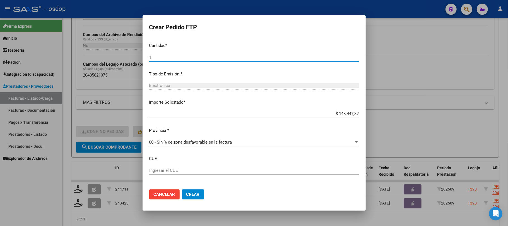
type input "1"
click at [192, 195] on span "Crear" at bounding box center [192, 194] width 13 height 5
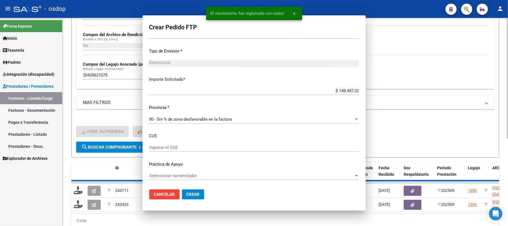
scroll to position [0, 0]
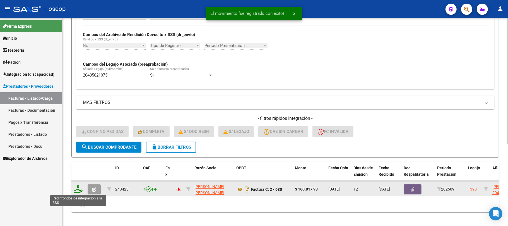
click at [76, 188] on icon at bounding box center [78, 189] width 9 height 8
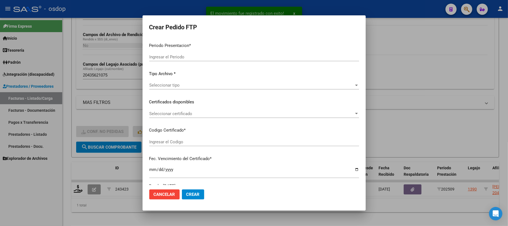
type input "202509"
type input "$ 160.817,93"
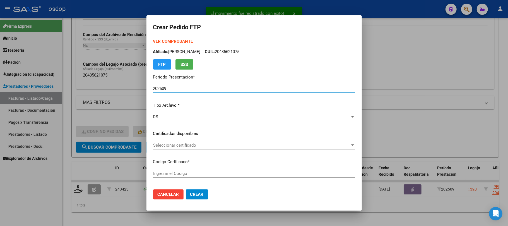
type input "5314736484"
type input "[DATE]"
click at [227, 144] on span "Seleccionar certificado" at bounding box center [251, 145] width 197 height 5
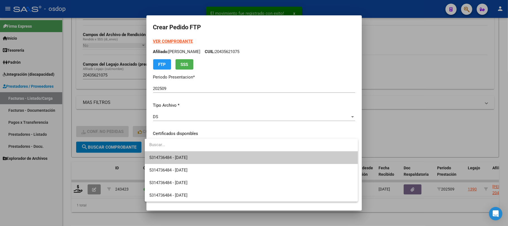
click at [223, 157] on span "5314736484 - [DATE]" at bounding box center [251, 157] width 204 height 13
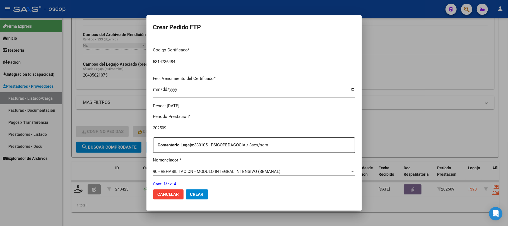
scroll to position [149, 0]
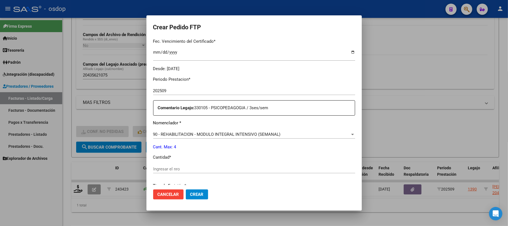
click at [275, 133] on span "90 - REHABILITACION - MODULO INTEGRAL INTENSIVO (SEMANAL)" at bounding box center [217, 134] width 128 height 5
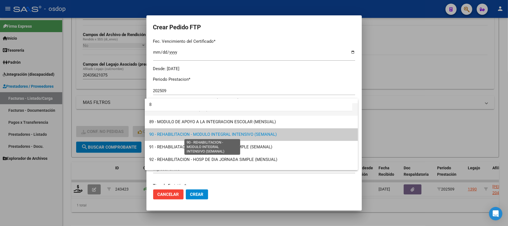
scroll to position [0, 0]
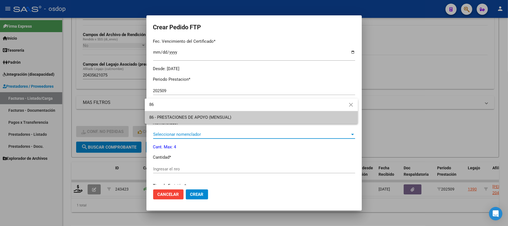
type input "86"
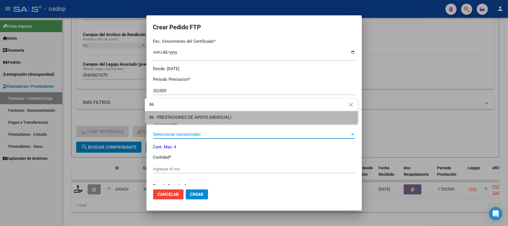
click at [232, 119] on span "86 - PRESTACIONES DE APOYO (MENSUAL)" at bounding box center [251, 117] width 204 height 13
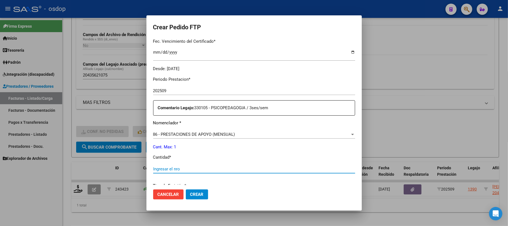
click at [192, 169] on input "Ingresar el nro" at bounding box center [254, 168] width 202 height 5
type input "1"
click at [196, 199] on button "Crear" at bounding box center [197, 194] width 22 height 10
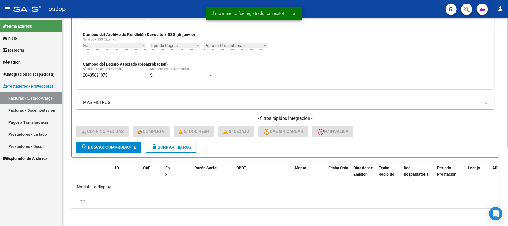
click at [175, 149] on span "delete Borrar Filtros" at bounding box center [171, 147] width 40 height 5
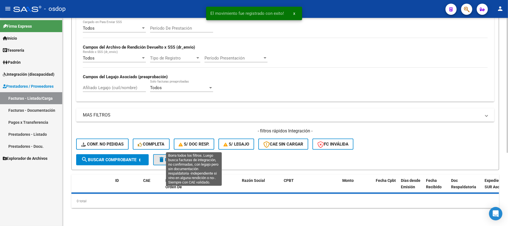
scroll to position [112, 0]
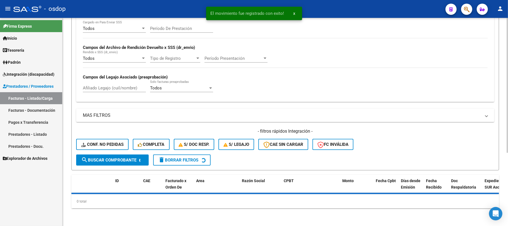
click at [110, 87] on div "Todos Cargado en Para Enviar SSS Período De Prestación Campos del Archivo de Re…" at bounding box center [285, 61] width 418 height 81
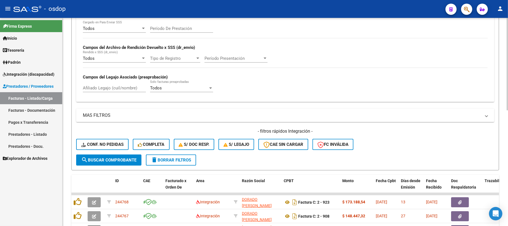
scroll to position [125, 0]
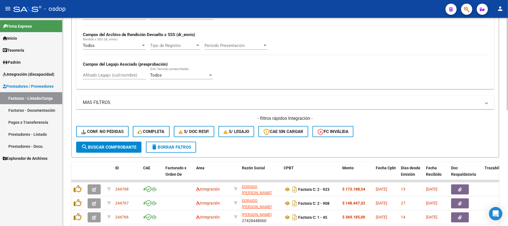
click at [112, 71] on div "Afiliado Legajo (cuil/nombre)" at bounding box center [114, 73] width 63 height 12
paste input "20473036704"
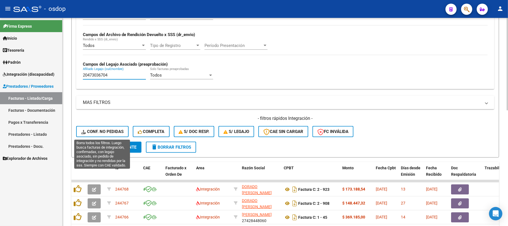
type input "20473036704"
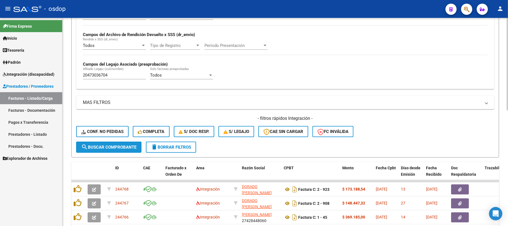
click at [120, 145] on span "search Buscar Comprobante" at bounding box center [108, 147] width 55 height 5
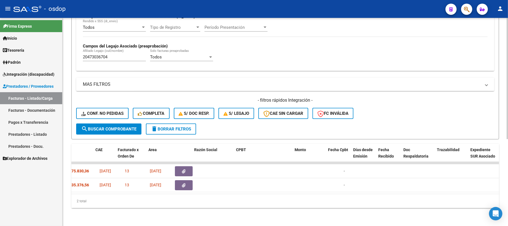
scroll to position [0, 0]
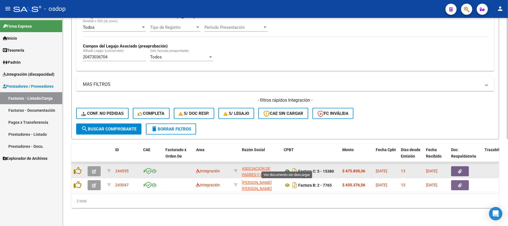
click at [287, 168] on icon at bounding box center [287, 171] width 7 height 7
click at [458, 169] on icon "button" at bounding box center [460, 171] width 4 height 4
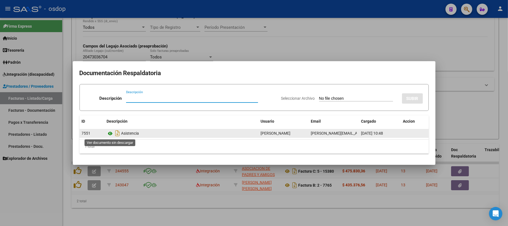
click at [112, 133] on icon at bounding box center [110, 133] width 7 height 7
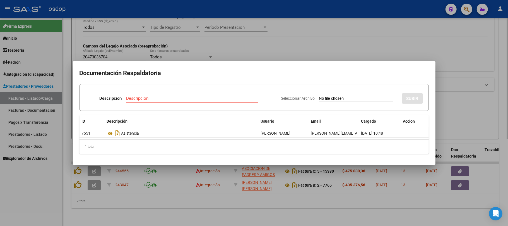
drag, startPoint x: 161, startPoint y: 218, endPoint x: 147, endPoint y: 208, distance: 17.3
click at [155, 214] on div at bounding box center [254, 113] width 508 height 226
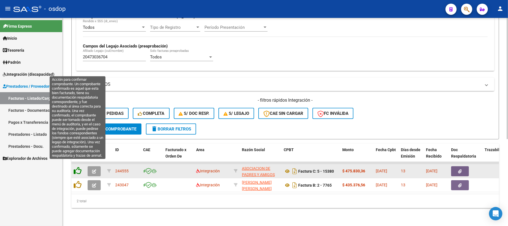
click at [78, 167] on icon at bounding box center [78, 171] width 8 height 8
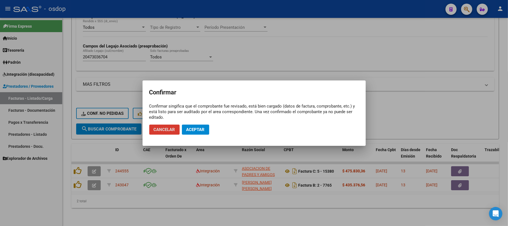
click at [198, 129] on span "Aceptar" at bounding box center [195, 129] width 18 height 5
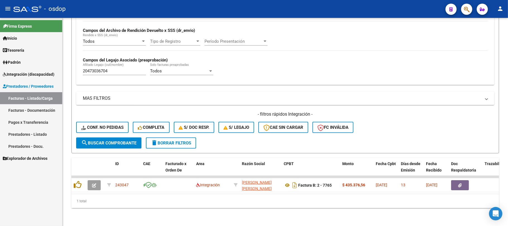
scroll to position [134, 0]
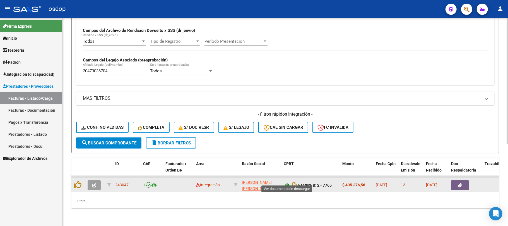
click at [287, 182] on icon at bounding box center [287, 185] width 7 height 7
click at [466, 180] on button "button" at bounding box center [460, 185] width 18 height 10
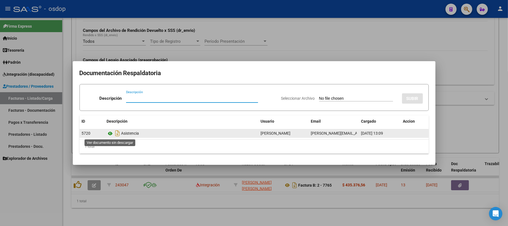
click at [110, 131] on icon at bounding box center [110, 133] width 7 height 7
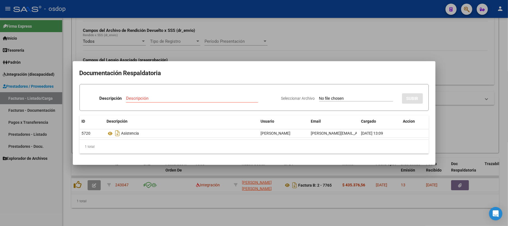
drag, startPoint x: 194, startPoint y: 209, endPoint x: 174, endPoint y: 203, distance: 21.3
click at [194, 209] on div at bounding box center [254, 113] width 508 height 226
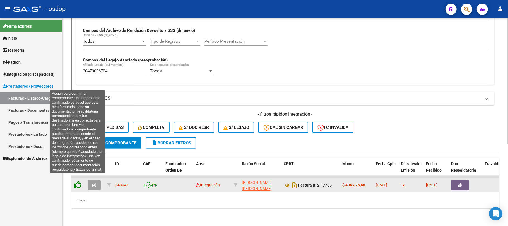
click at [77, 181] on icon at bounding box center [78, 185] width 8 height 8
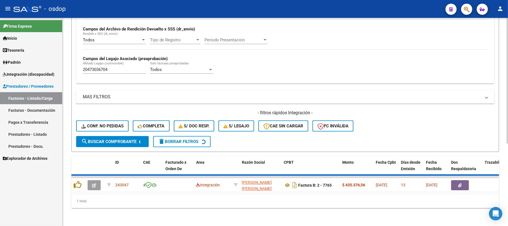
scroll to position [125, 0]
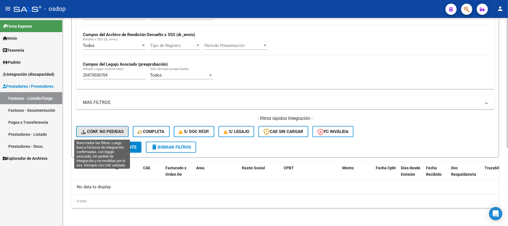
click at [120, 131] on span "Conf. no pedidas" at bounding box center [102, 131] width 42 height 5
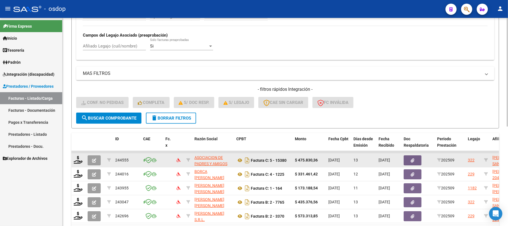
scroll to position [190, 0]
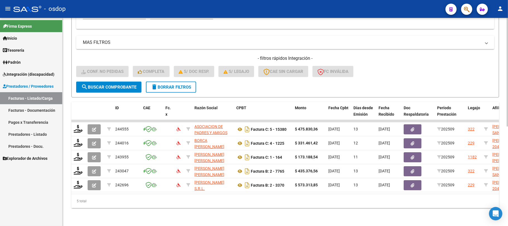
drag, startPoint x: 431, startPoint y: 69, endPoint x: 424, endPoint y: 70, distance: 7.8
click at [431, 69] on div "- filtros rápidos Integración - Conf. no pedidas Completa S/ Doc Resp. S/ legaj…" at bounding box center [285, 68] width 418 height 26
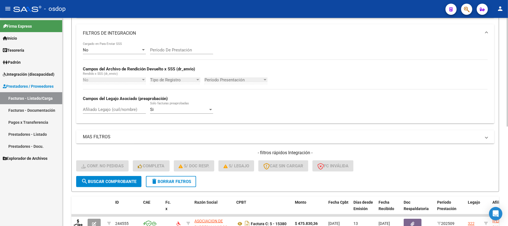
scroll to position [79, 0]
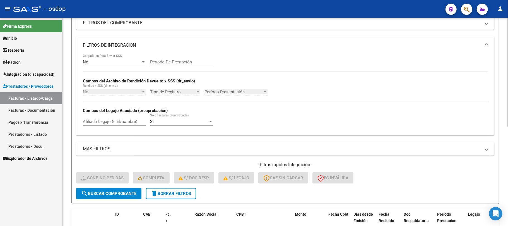
click at [107, 121] on input "Afiliado Legajo (cuil/nombre)" at bounding box center [114, 121] width 63 height 5
paste input "20473036704"
type input "20473036704"
click at [123, 198] on button "search Buscar Comprobante" at bounding box center [108, 193] width 65 height 11
click at [395, 178] on div "- filtros rápidos Integración - Conf. no pedidas Completa S/ Doc Resp. S/ legaj…" at bounding box center [285, 175] width 418 height 26
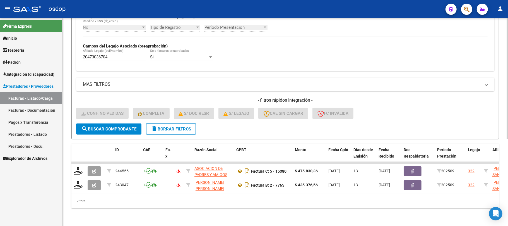
scroll to position [149, 0]
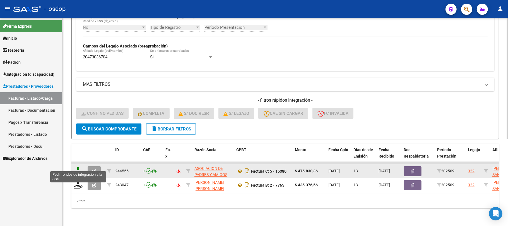
click at [77, 167] on icon at bounding box center [78, 171] width 9 height 8
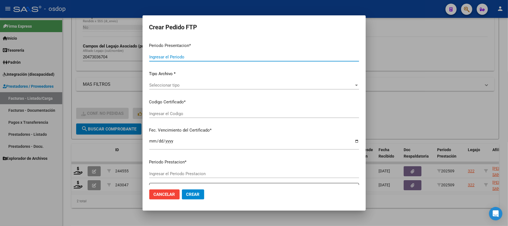
type input "202509"
type input "$ 475.830,36"
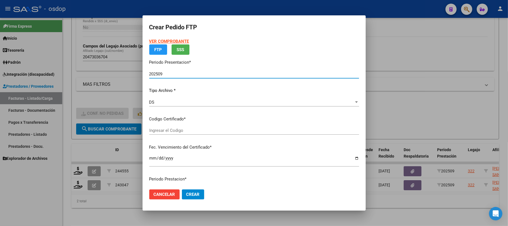
type input "3768514151"
type input "[DATE]"
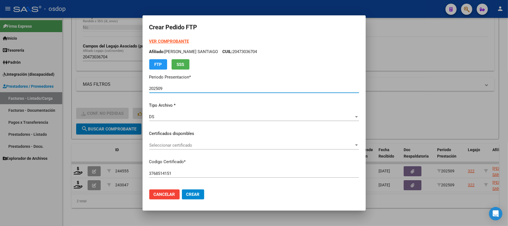
click at [220, 146] on span "Seleccionar certificado" at bounding box center [251, 145] width 205 height 5
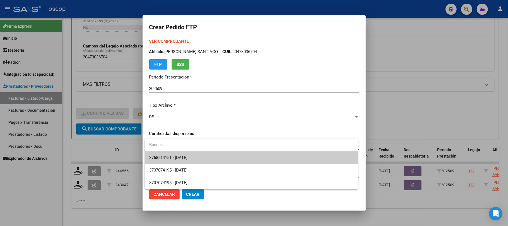
click at [224, 162] on span "3768514151 - [DATE]" at bounding box center [251, 157] width 204 height 13
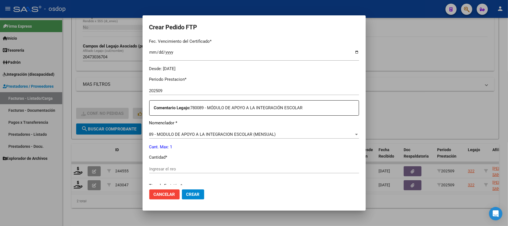
click at [210, 166] on input "Ingresar el nro" at bounding box center [254, 168] width 210 height 5
type input "1"
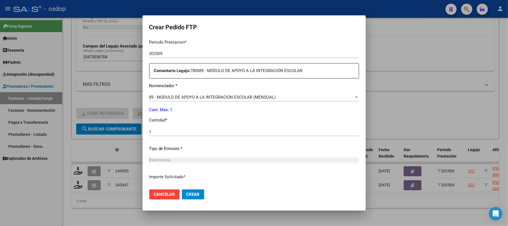
scroll to position [227, 0]
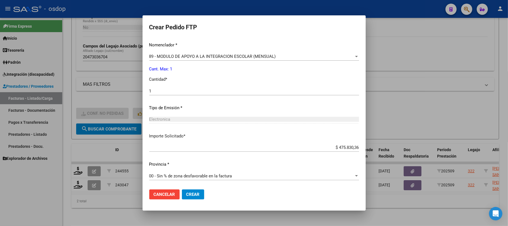
click at [199, 193] on span "Crear" at bounding box center [192, 194] width 13 height 5
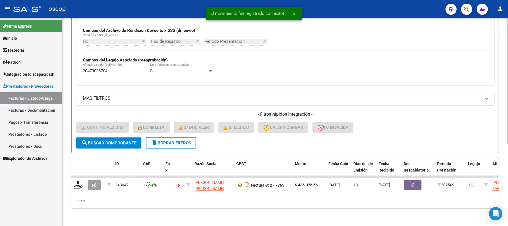
scroll to position [134, 0]
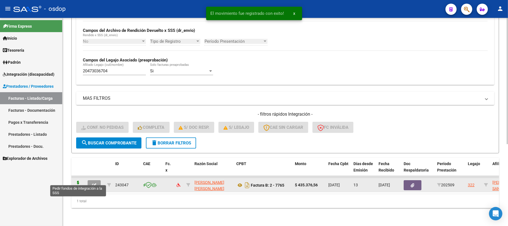
click at [76, 181] on icon at bounding box center [78, 185] width 9 height 8
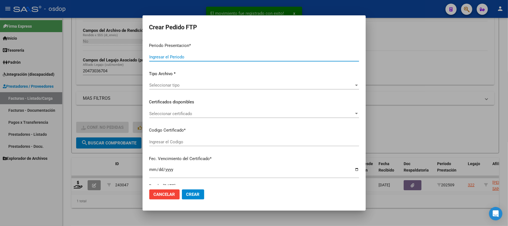
type input "202509"
type input "$ 435.376,56"
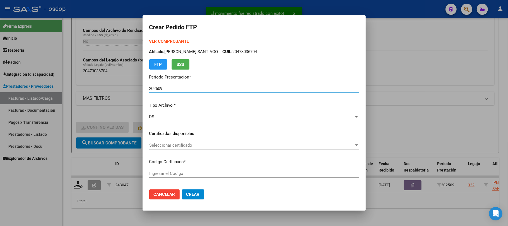
type input "3768514151"
type input "[DATE]"
click at [274, 143] on span "Seleccionar certificado" at bounding box center [251, 145] width 205 height 5
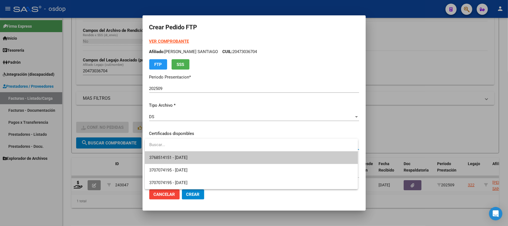
click at [291, 161] on span "3768514151 - [DATE]" at bounding box center [251, 157] width 204 height 13
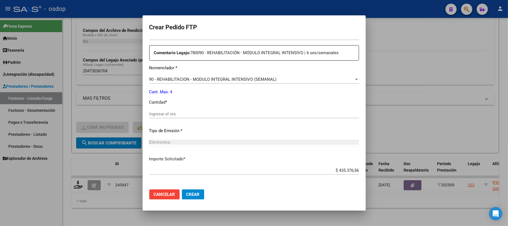
scroll to position [186, 0]
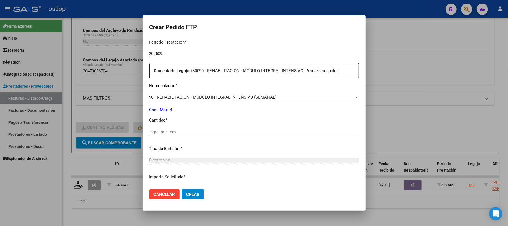
click at [198, 130] on input "Ingresar el nro" at bounding box center [254, 131] width 210 height 5
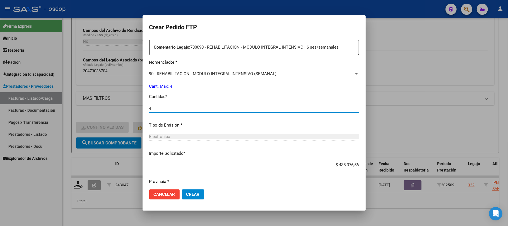
scroll to position [227, 0]
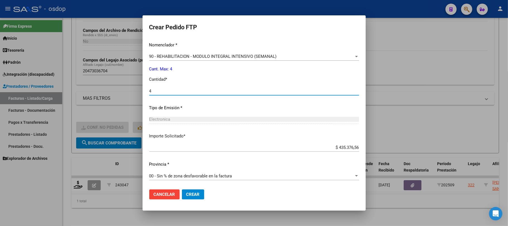
type input "4"
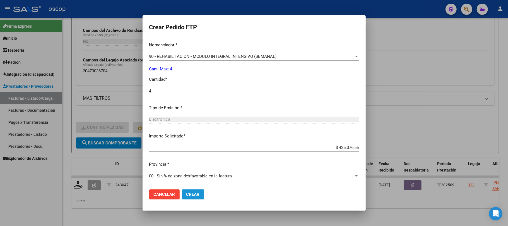
click at [196, 195] on span "Crear" at bounding box center [192, 194] width 13 height 5
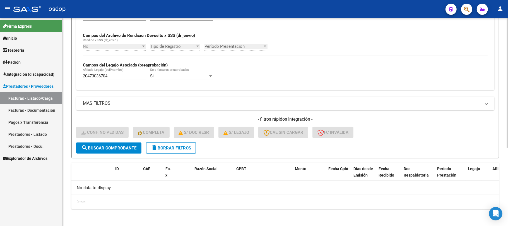
scroll to position [125, 0]
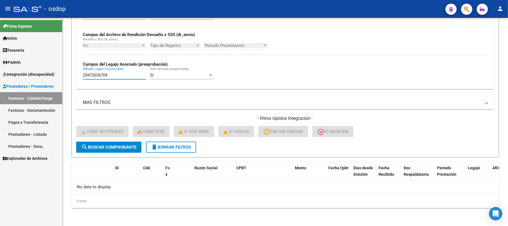
drag, startPoint x: 109, startPoint y: 78, endPoint x: 52, endPoint y: 78, distance: 56.4
click at [52, 78] on mat-sidenav-container "Firma Express Inicio Calendario SSS Instructivos Contacto OS Tesorería Extracto…" at bounding box center [254, 122] width 508 height 208
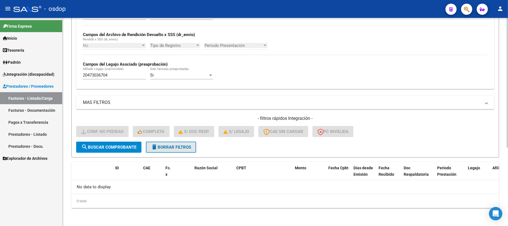
click at [167, 150] on button "delete Borrar Filtros" at bounding box center [171, 146] width 50 height 11
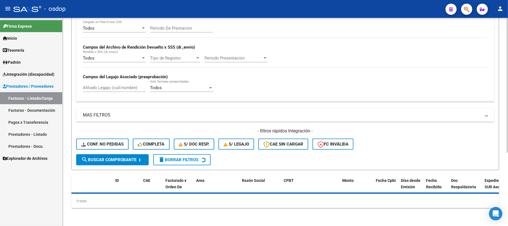
scroll to position [112, 0]
click at [114, 90] on div "Filtros Id Area Area Seleccionar Gerenciador Seleccionar Gerenciador No Confirm…" at bounding box center [285, 57] width 418 height 196
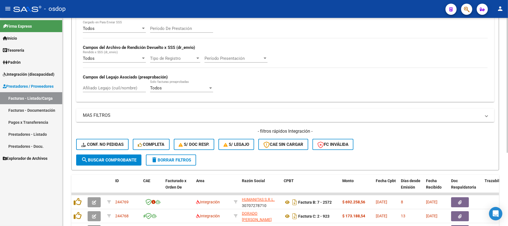
scroll to position [125, 0]
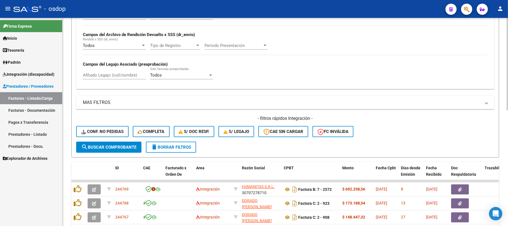
click at [122, 75] on input "Afiliado Legajo (cuil/nombre)" at bounding box center [114, 75] width 63 height 5
paste input "20446720695"
type input "20446720695"
click at [115, 146] on span "search Buscar Comprobante" at bounding box center [108, 147] width 55 height 5
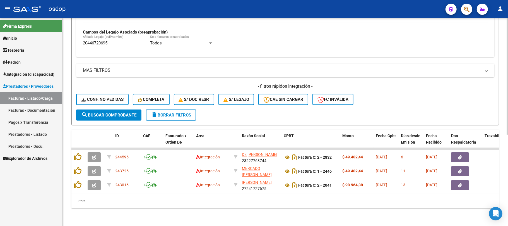
scroll to position [162, 0]
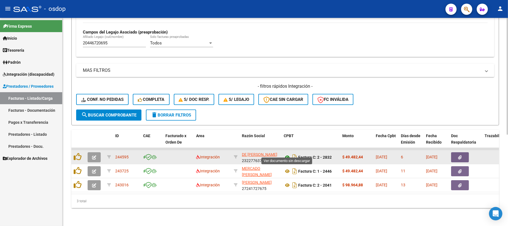
click at [287, 154] on icon at bounding box center [287, 157] width 7 height 7
click at [463, 154] on button "button" at bounding box center [460, 157] width 18 height 10
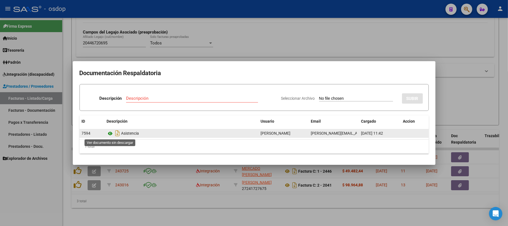
click at [110, 134] on icon at bounding box center [110, 133] width 7 height 7
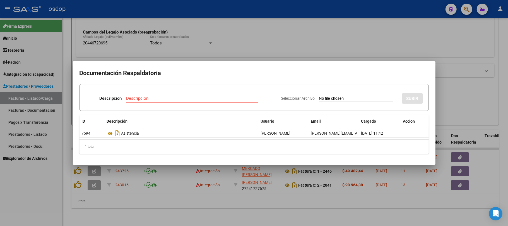
click at [177, 199] on div at bounding box center [254, 113] width 508 height 226
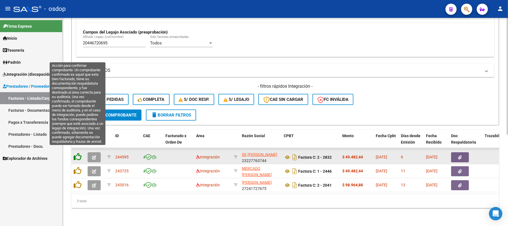
click at [77, 153] on icon at bounding box center [78, 157] width 8 height 8
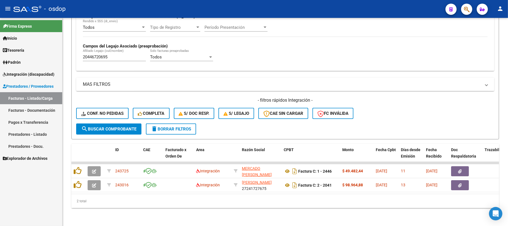
scroll to position [149, 0]
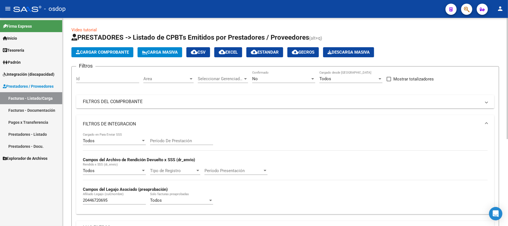
scroll to position [149, 0]
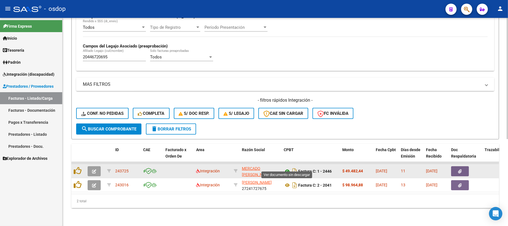
click at [289, 168] on icon at bounding box center [287, 171] width 7 height 7
click at [459, 169] on icon "button" at bounding box center [460, 171] width 4 height 4
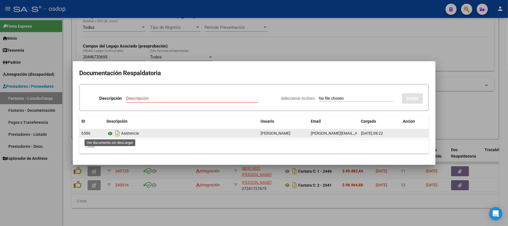
click at [110, 133] on icon at bounding box center [110, 133] width 7 height 7
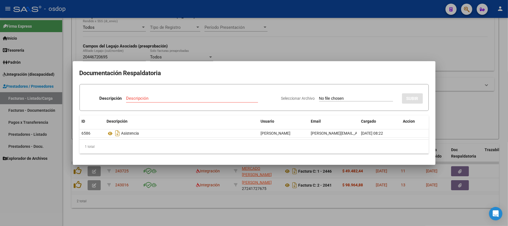
click at [217, 210] on div at bounding box center [254, 113] width 508 height 226
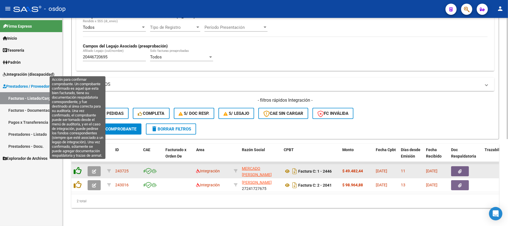
click at [75, 167] on icon at bounding box center [78, 171] width 8 height 8
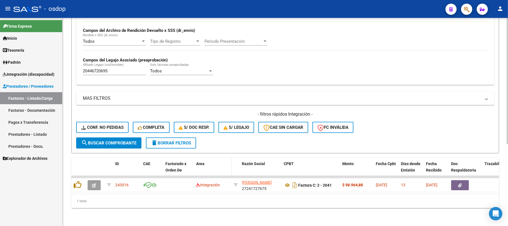
scroll to position [134, 0]
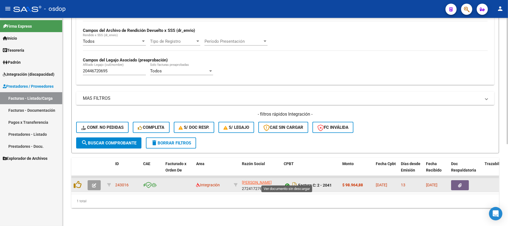
click at [286, 182] on icon at bounding box center [287, 185] width 7 height 7
click at [459, 183] on icon "button" at bounding box center [460, 185] width 4 height 4
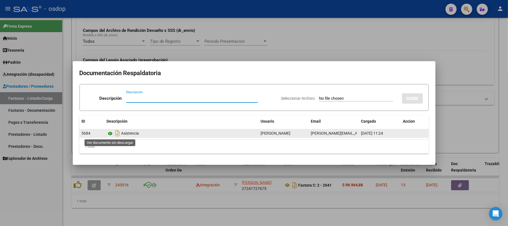
click at [109, 133] on icon at bounding box center [110, 133] width 7 height 7
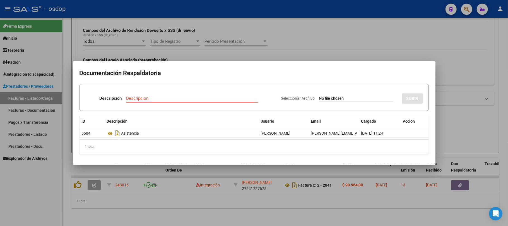
click at [155, 206] on div at bounding box center [254, 113] width 508 height 226
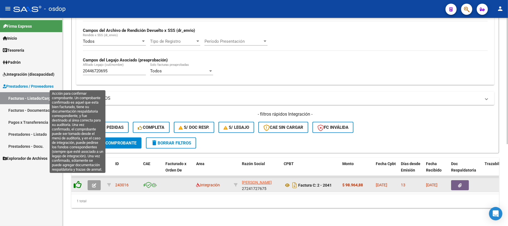
click at [78, 181] on icon at bounding box center [78, 185] width 8 height 8
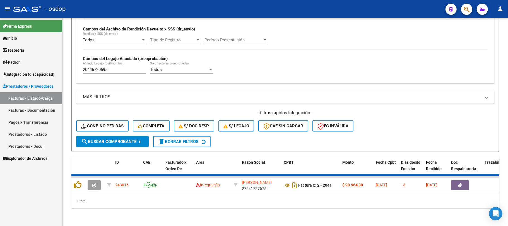
scroll to position [125, 0]
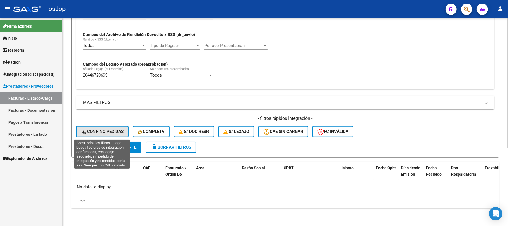
click at [118, 133] on span "Conf. no pedidas" at bounding box center [102, 131] width 42 height 5
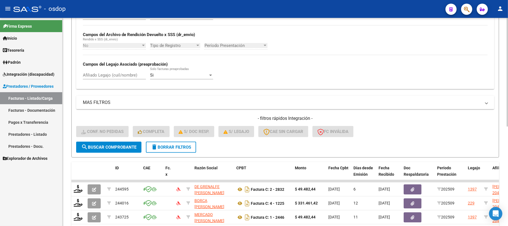
click at [124, 76] on input "Afiliado Legajo (cuil/nombre)" at bounding box center [114, 75] width 63 height 5
paste input "20446720695"
type input "20446720695"
click at [119, 152] on button "search Buscar Comprobante" at bounding box center [108, 146] width 65 height 11
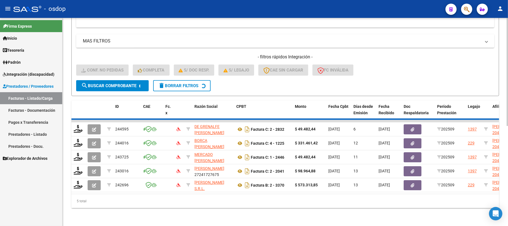
scroll to position [162, 0]
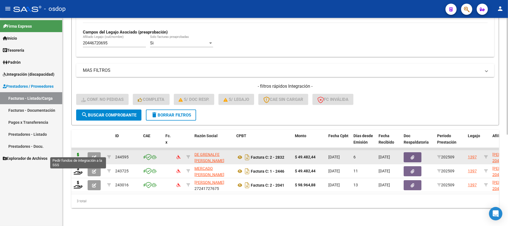
click at [75, 153] on icon at bounding box center [78, 157] width 9 height 8
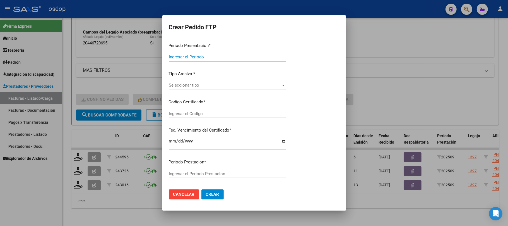
type input "202509"
type input "$ 49.482,44"
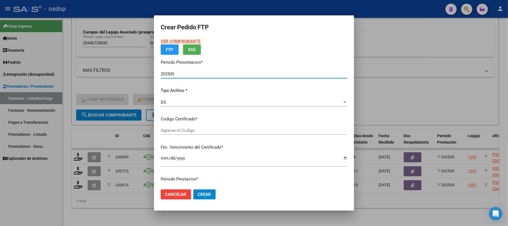
type input "4813823338"
type input "2025-12-29"
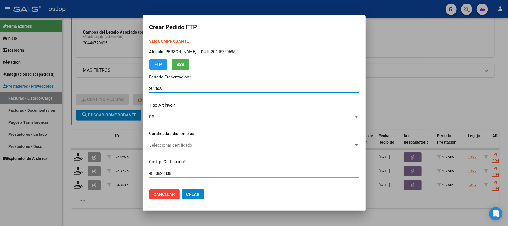
click at [216, 164] on p "Codigo Certificado *" at bounding box center [254, 161] width 210 height 6
click at [217, 143] on span "Seleccionar certificado" at bounding box center [251, 145] width 205 height 5
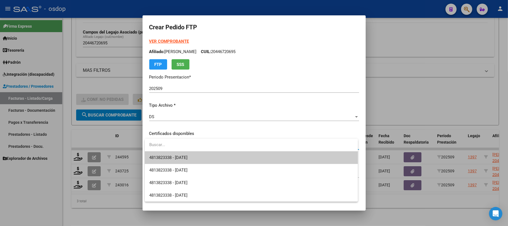
click at [215, 153] on span "4813823338 - 2025-12-29" at bounding box center [251, 157] width 204 height 13
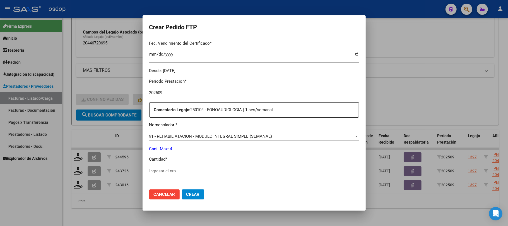
scroll to position [149, 0]
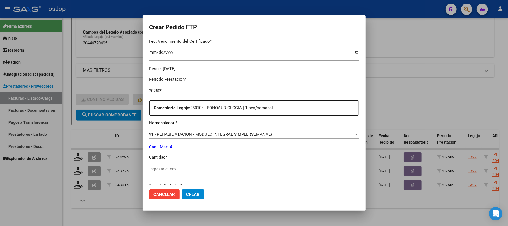
click at [219, 133] on span "91 - REHABILIATACION - MODULO INTEGRAL SIMPLE (SEMANAL)" at bounding box center [210, 134] width 123 height 5
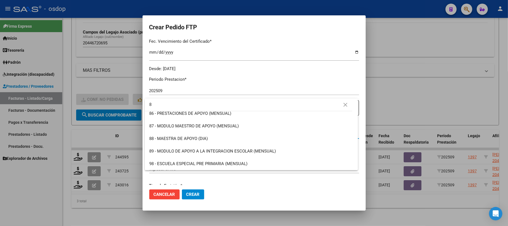
scroll to position [0, 0]
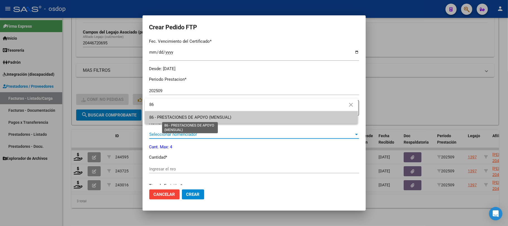
type input "86"
click at [191, 115] on span "86 - PRESTACIONES DE APOYO (MENSUAL)" at bounding box center [190, 117] width 82 height 5
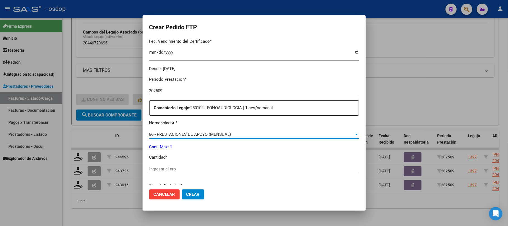
click at [175, 167] on input "Ingresar el nro" at bounding box center [254, 168] width 210 height 5
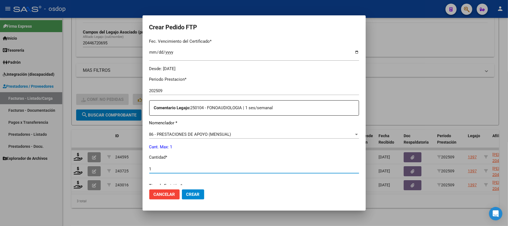
type input "1"
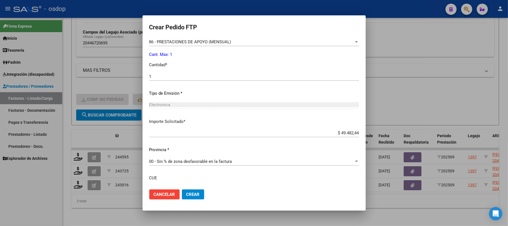
scroll to position [260, 0]
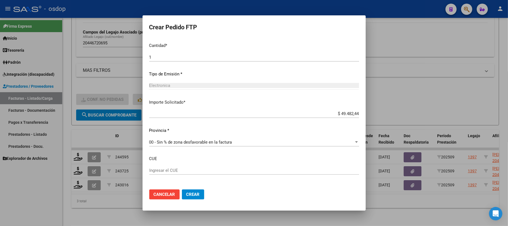
click at [194, 194] on span "Crear" at bounding box center [192, 194] width 13 height 5
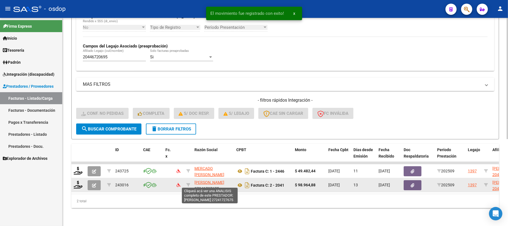
scroll to position [149, 0]
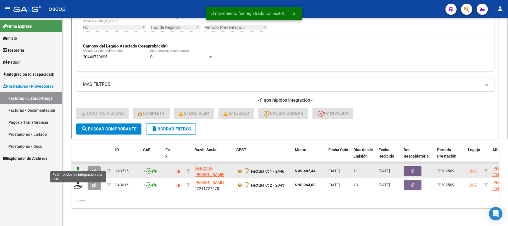
click at [78, 168] on icon at bounding box center [78, 171] width 9 height 8
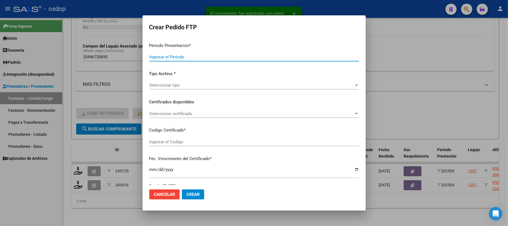
type input "202509"
type input "$ 49.482,44"
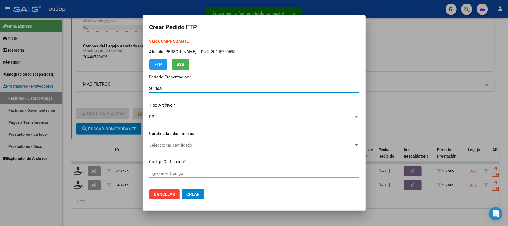
type input "4813823338"
type input "2025-12-29"
click at [210, 145] on span "Seleccionar certificado" at bounding box center [251, 145] width 205 height 5
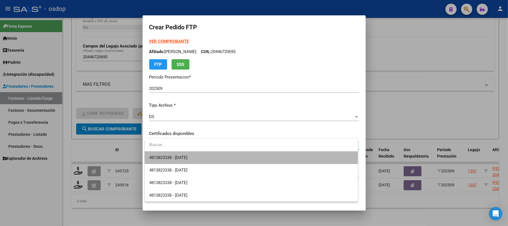
click at [208, 159] on span "4813823338 - 2025-12-29" at bounding box center [251, 157] width 204 height 13
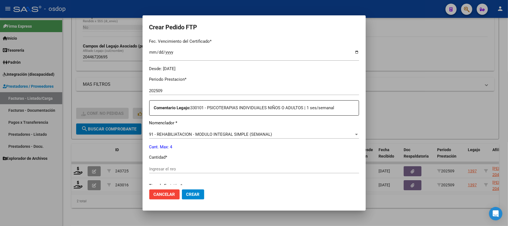
click at [240, 132] on span "91 - REHABILIATACION - MODULO INTEGRAL SIMPLE (SEMANAL)" at bounding box center [210, 134] width 123 height 5
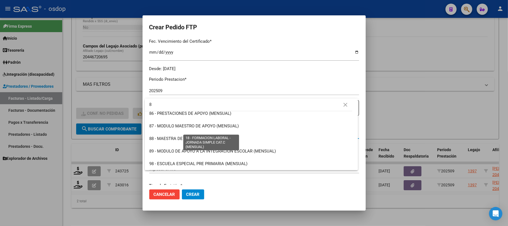
scroll to position [0, 0]
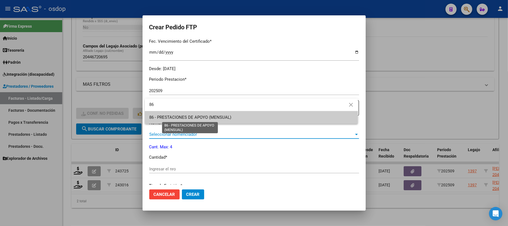
type input "86"
click at [227, 119] on span "86 - PRESTACIONES DE APOYO (MENSUAL)" at bounding box center [190, 117] width 82 height 5
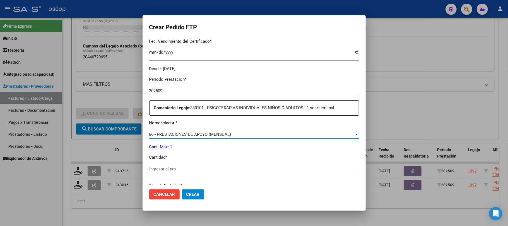
click at [176, 168] on input "Ingresar el nro" at bounding box center [254, 168] width 210 height 5
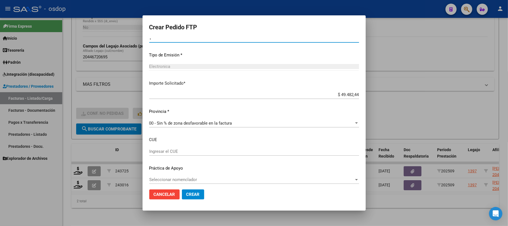
scroll to position [283, 0]
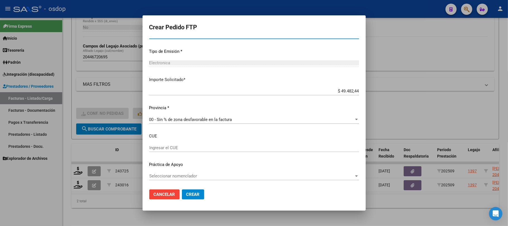
type input "1"
click at [196, 192] on span "Crear" at bounding box center [192, 194] width 13 height 5
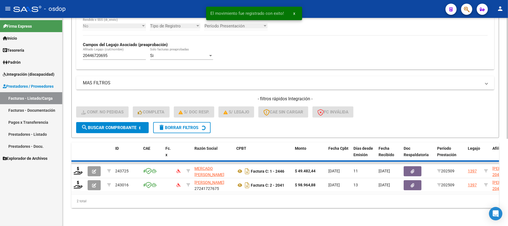
scroll to position [134, 0]
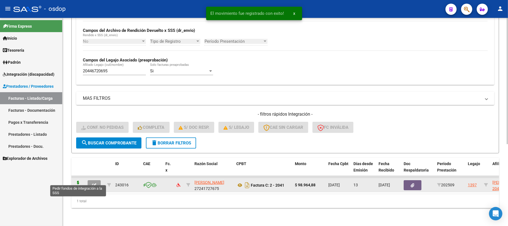
click at [78, 181] on icon at bounding box center [78, 185] width 9 height 8
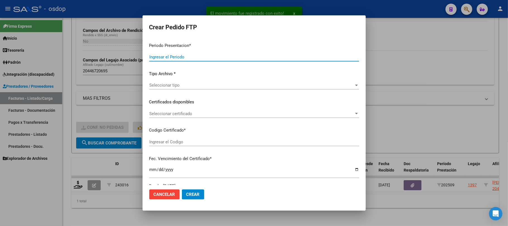
type input "202509"
type input "$ 98.964,88"
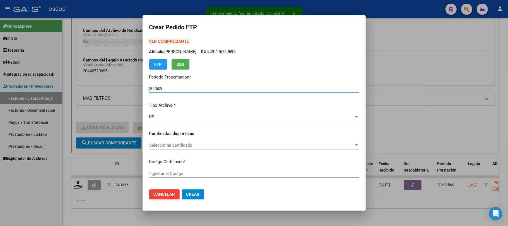
type input "4813823338"
type input "2025-12-29"
click at [204, 144] on span "Seleccionar certificado" at bounding box center [251, 145] width 205 height 5
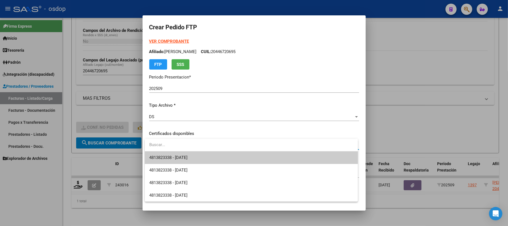
click at [229, 156] on span "4813823338 - 2025-12-29" at bounding box center [251, 157] width 204 height 13
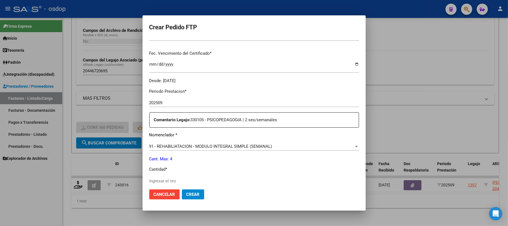
scroll to position [149, 0]
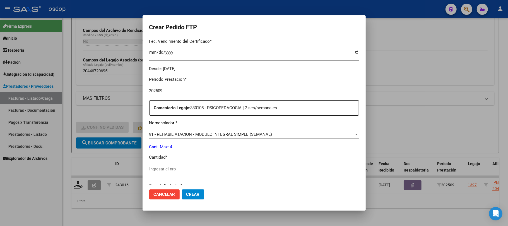
click at [234, 132] on span "91 - REHABILIATACION - MODULO INTEGRAL SIMPLE (SEMANAL)" at bounding box center [210, 134] width 123 height 5
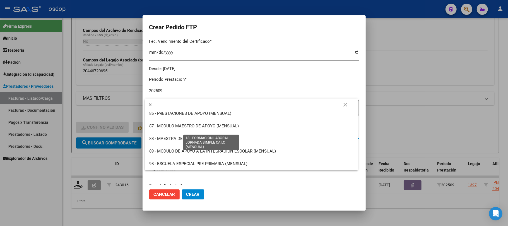
scroll to position [0, 0]
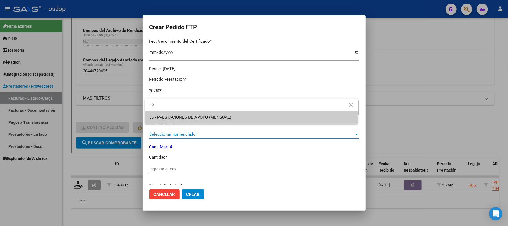
type input "86"
click at [224, 120] on span "86 - PRESTACIONES DE APOYO (MENSUAL)" at bounding box center [251, 117] width 204 height 13
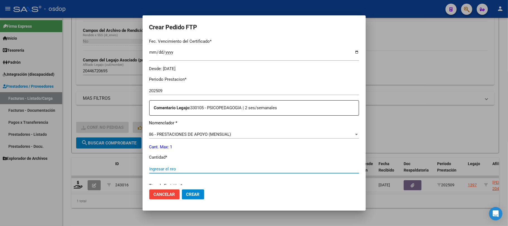
click at [193, 171] on input "Ingresar el nro" at bounding box center [254, 168] width 210 height 5
type input "1"
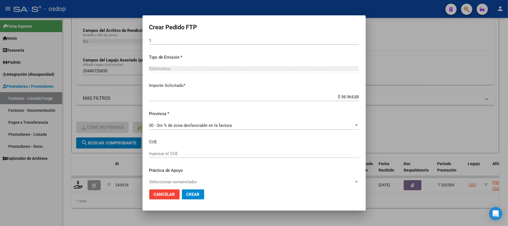
scroll to position [283, 0]
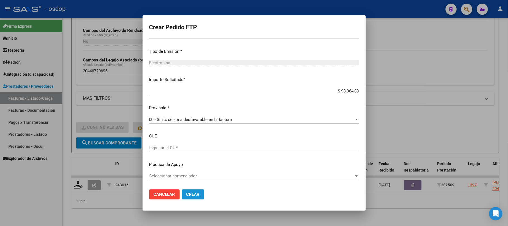
click at [199, 193] on span "Crear" at bounding box center [192, 194] width 13 height 5
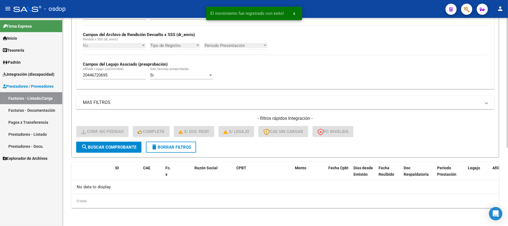
scroll to position [125, 0]
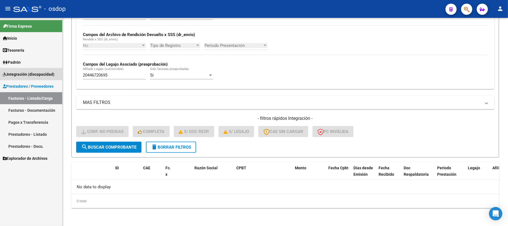
click at [42, 74] on span "Integración (discapacidad)" at bounding box center [29, 74] width 52 height 6
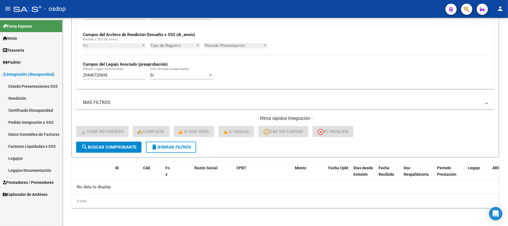
click at [35, 85] on link "Estado Presentaciones SSS" at bounding box center [31, 86] width 62 height 12
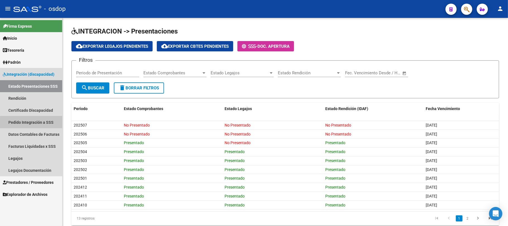
click at [37, 123] on link "Pedido Integración a SSS" at bounding box center [31, 122] width 62 height 12
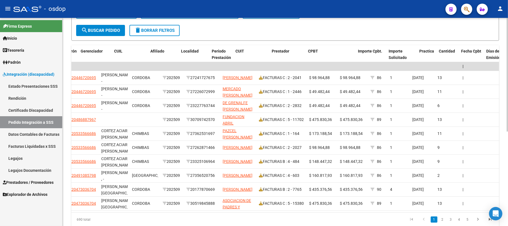
scroll to position [0, 68]
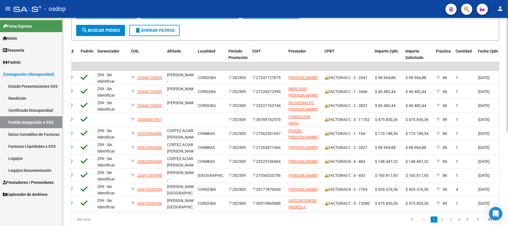
click at [236, 52] on span "Período Prestación" at bounding box center [238, 54] width 19 height 11
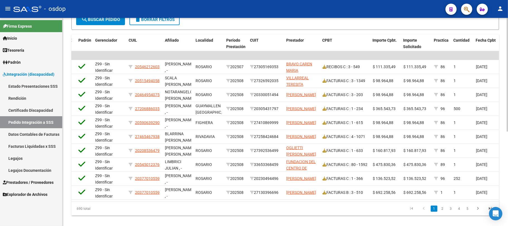
scroll to position [172, 0]
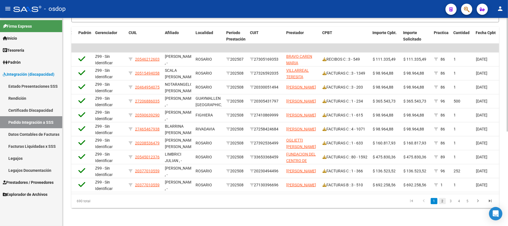
click at [441, 202] on link "2" at bounding box center [442, 201] width 7 height 6
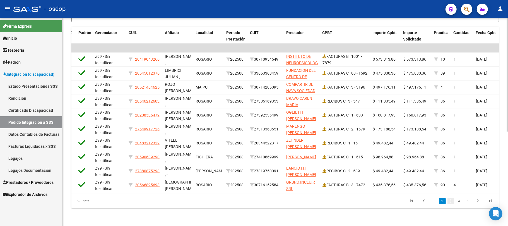
click at [451, 201] on link "3" at bounding box center [451, 201] width 7 height 6
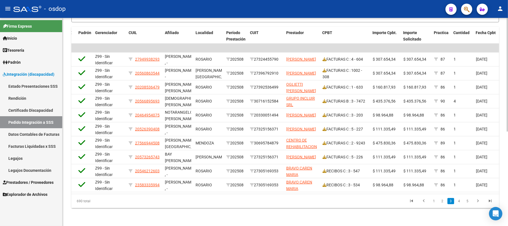
click at [458, 203] on link "4" at bounding box center [459, 201] width 7 height 6
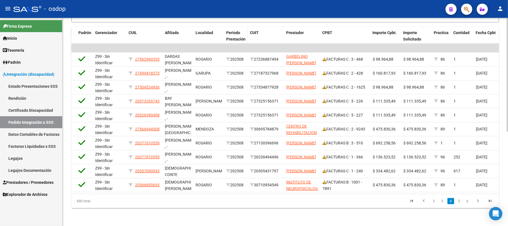
click at [239, 35] on span "Período Prestación" at bounding box center [235, 35] width 19 height 11
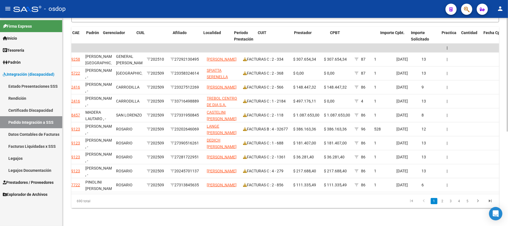
scroll to position [0, 0]
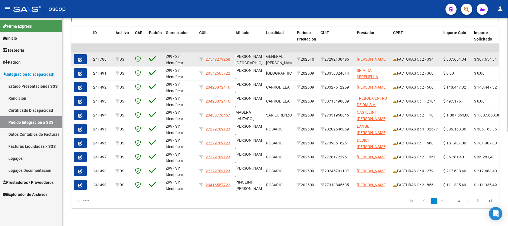
click at [78, 57] on icon "button" at bounding box center [80, 59] width 4 height 4
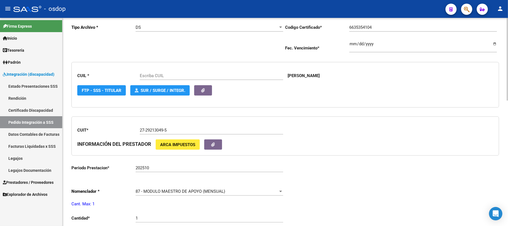
type input "27549279258"
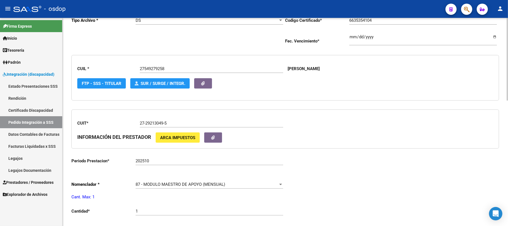
scroll to position [149, 0]
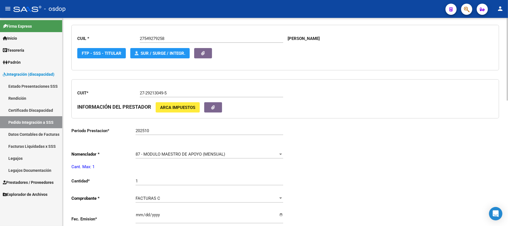
click at [159, 134] on div "202510 Ingresar el Periodo Prestacion" at bounding box center [210, 129] width 148 height 12
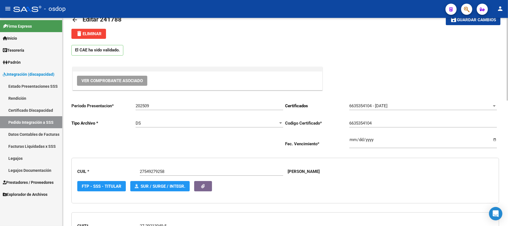
scroll to position [0, 0]
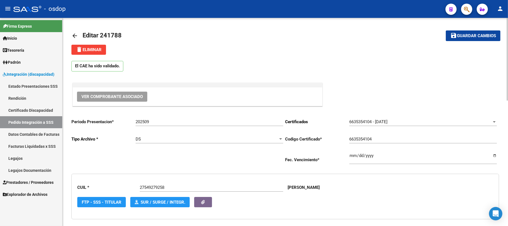
click at [73, 33] on mat-icon "arrow_back" at bounding box center [74, 35] width 7 height 7
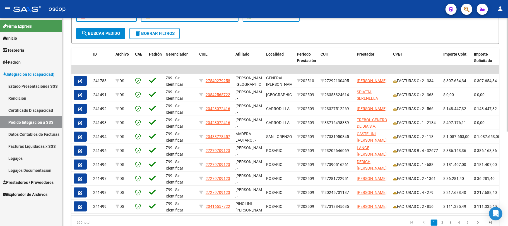
scroll to position [149, 0]
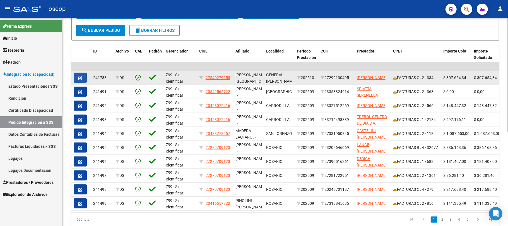
click at [79, 78] on icon "button" at bounding box center [80, 78] width 4 height 4
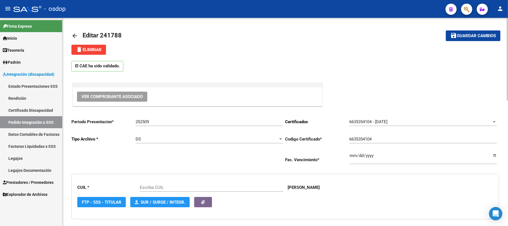
type input "27549279258"
click at [92, 48] on span "delete Eliminar" at bounding box center [89, 49] width 26 height 5
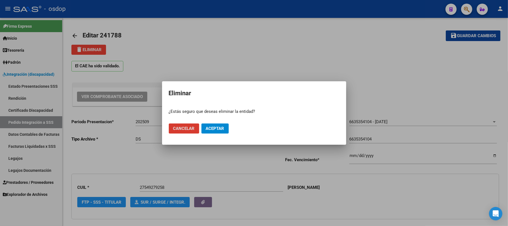
click at [217, 128] on span "Aceptar" at bounding box center [215, 128] width 18 height 5
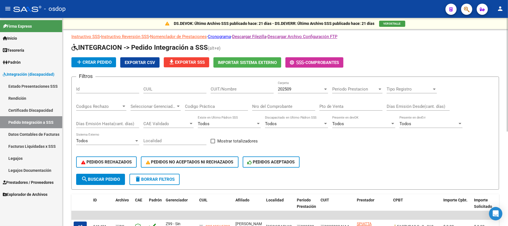
click at [326, 148] on div "Filtros Id CUIL CUIT/Nombre 202509 Carpeta Periodo Prestacion Periodo Prestacio…" at bounding box center [285, 127] width 418 height 92
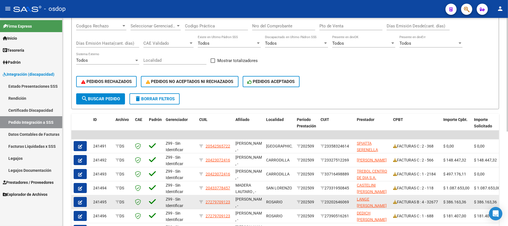
scroll to position [74, 0]
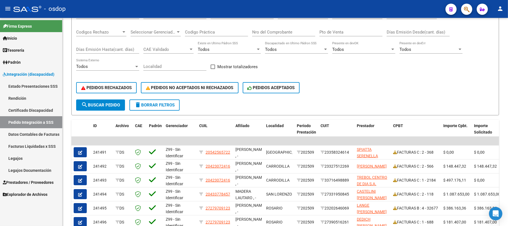
click at [38, 183] on span "Prestadores / Proveedores" at bounding box center [28, 182] width 51 height 6
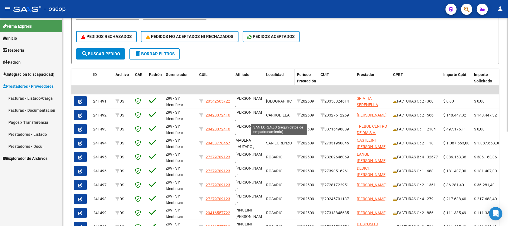
scroll to position [112, 0]
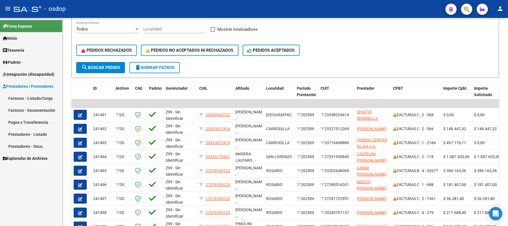
click at [35, 71] on span "Integración (discapacidad)" at bounding box center [29, 74] width 52 height 6
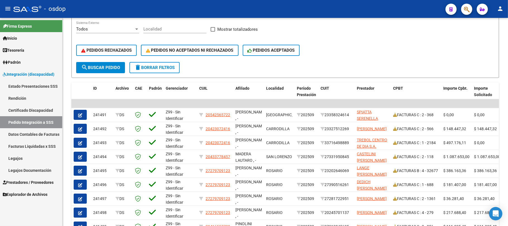
click at [48, 169] on link "Legajos Documentación" at bounding box center [31, 170] width 62 height 12
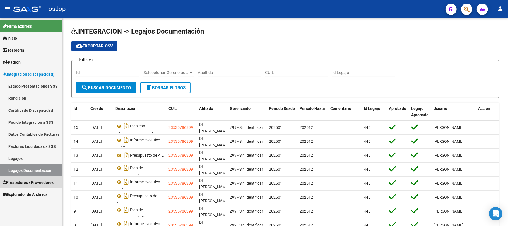
click at [40, 180] on span "Prestadores / Proveedores" at bounding box center [28, 182] width 51 height 6
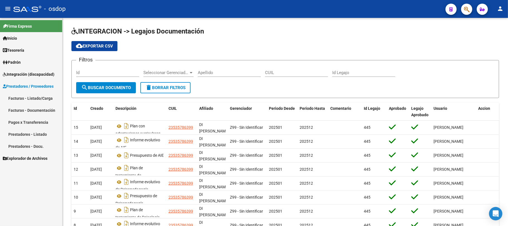
click at [37, 96] on link "Facturas - Listado/Carga" at bounding box center [31, 98] width 62 height 12
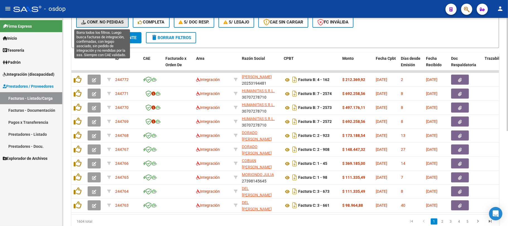
click at [116, 21] on span "Conf. no pedidas" at bounding box center [102, 22] width 42 height 5
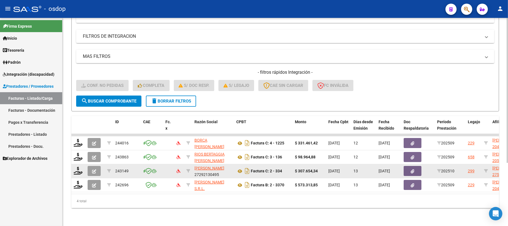
click at [93, 169] on icon "button" at bounding box center [94, 171] width 4 height 4
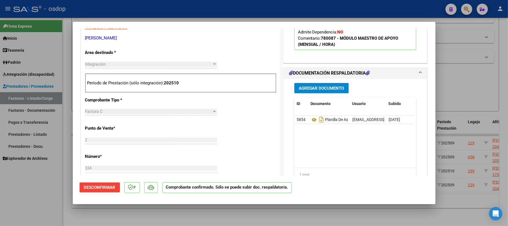
scroll to position [112, 0]
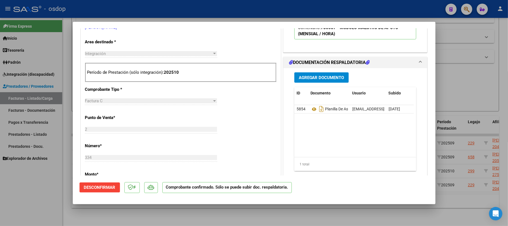
click at [96, 189] on span "Desconfirmar" at bounding box center [100, 187] width 32 height 5
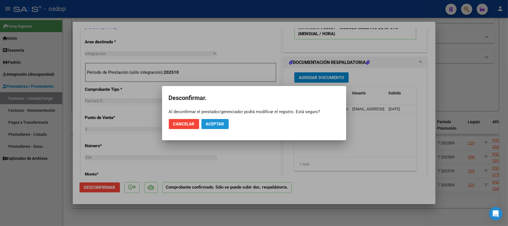
click at [220, 120] on button "Aceptar" at bounding box center [214, 124] width 27 height 10
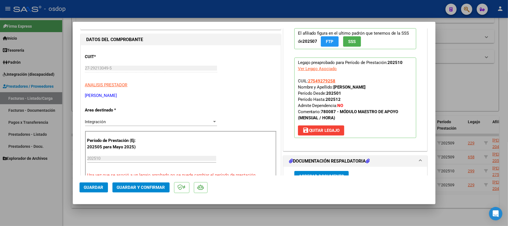
scroll to position [74, 0]
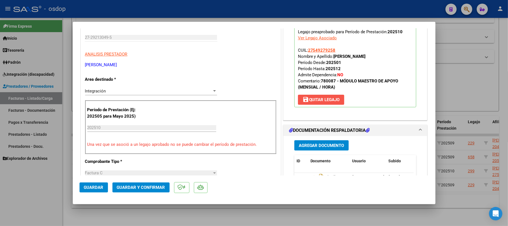
click at [331, 102] on span "save Quitar Legajo" at bounding box center [320, 99] width 37 height 5
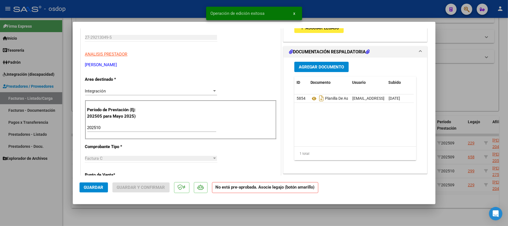
click at [108, 127] on input "202510" at bounding box center [151, 127] width 129 height 5
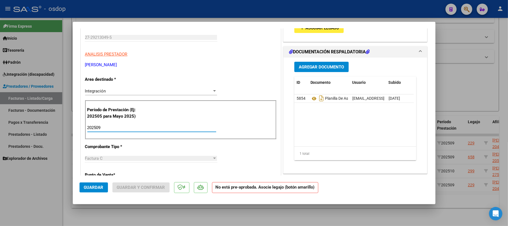
type input "202509"
click at [235, 117] on div "Período de Prestación (Ej: 202505 para Mayo 2025) 202509 Ingrese el Período de …" at bounding box center [180, 119] width 191 height 39
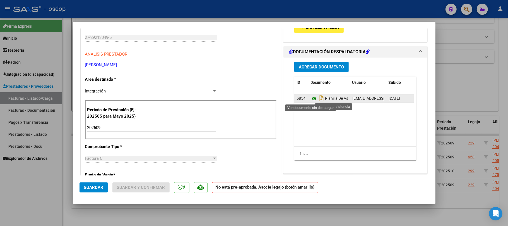
click at [311, 99] on icon at bounding box center [314, 98] width 7 height 7
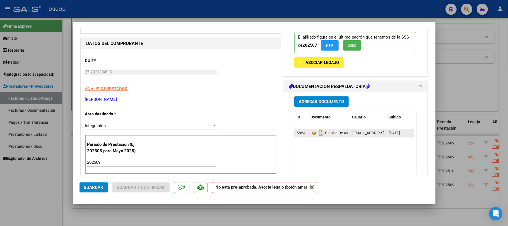
scroll to position [0, 0]
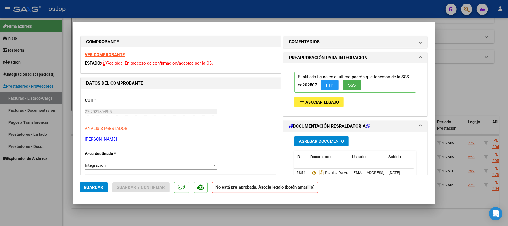
click at [328, 103] on span "Asociar Legajo" at bounding box center [323, 102] width 34 height 5
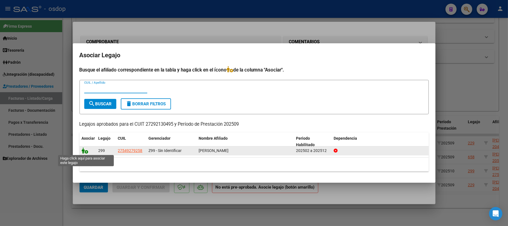
click at [83, 150] on icon at bounding box center [85, 150] width 7 height 6
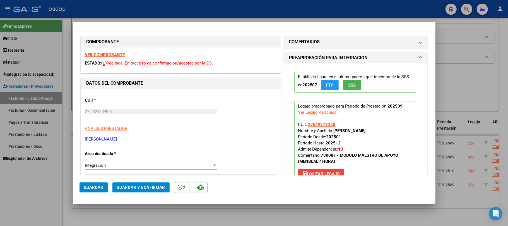
click at [119, 55] on strong "VER COMPROBANTE" at bounding box center [105, 54] width 40 height 5
click at [143, 189] on span "Guardar y Confirmar" at bounding box center [141, 187] width 48 height 5
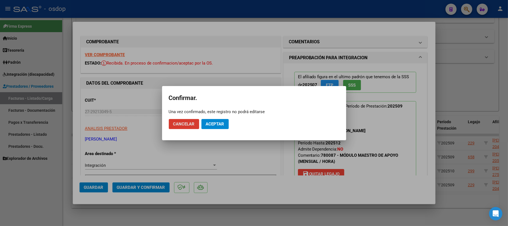
click at [224, 123] on span "Aceptar" at bounding box center [215, 123] width 18 height 5
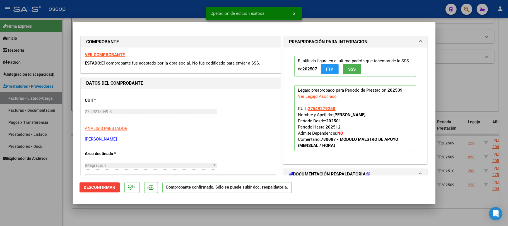
click at [157, 219] on div at bounding box center [254, 113] width 508 height 226
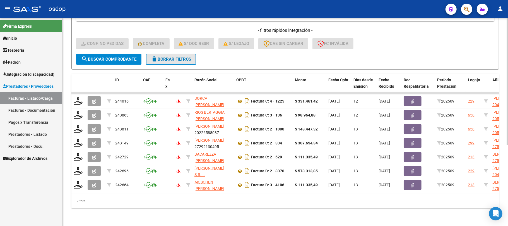
click at [165, 57] on span "delete Borrar Filtros" at bounding box center [171, 59] width 40 height 5
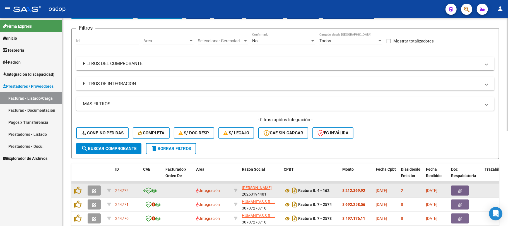
scroll to position [132, 0]
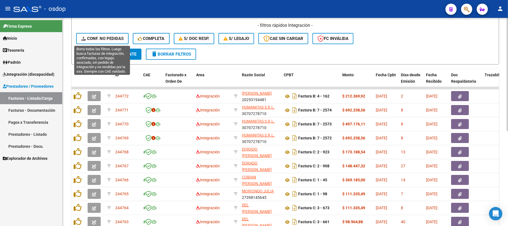
click at [104, 40] on span "Conf. no pedidas" at bounding box center [102, 38] width 42 height 5
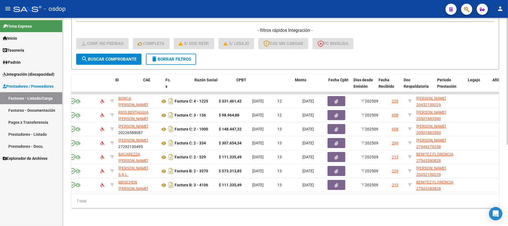
scroll to position [0, 0]
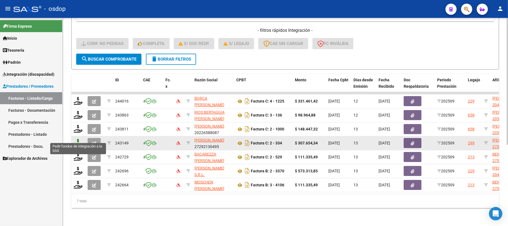
click at [78, 139] on icon at bounding box center [78, 143] width 9 height 8
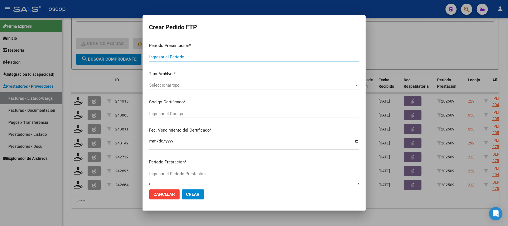
type input "202509"
type input "$ 307.654,34"
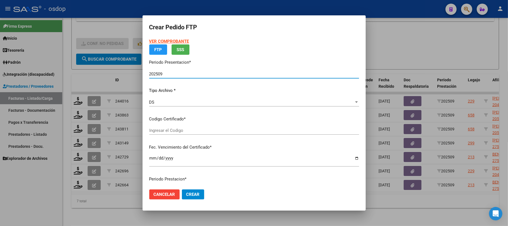
type input "6635354104"
type input "2026-08-01"
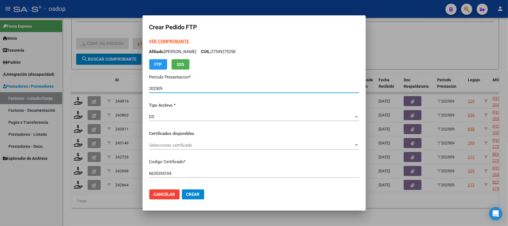
click at [252, 145] on span "Seleccionar certificado" at bounding box center [251, 145] width 205 height 5
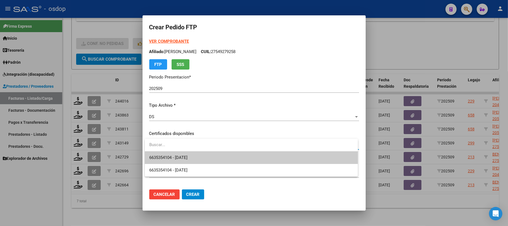
click at [250, 158] on span "6635354104 - 2026-08-01" at bounding box center [251, 157] width 204 height 13
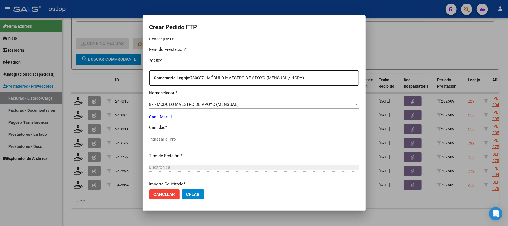
scroll to position [186, 0]
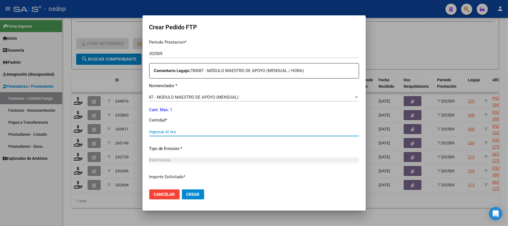
click at [179, 131] on input "Ingresar el nro" at bounding box center [254, 131] width 210 height 5
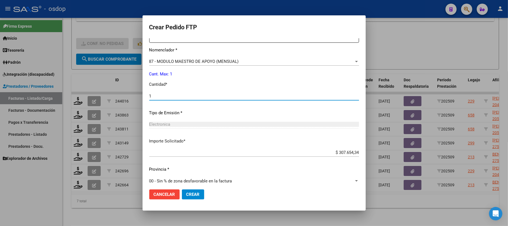
scroll to position [227, 0]
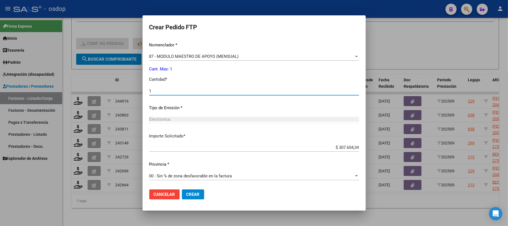
type input "1"
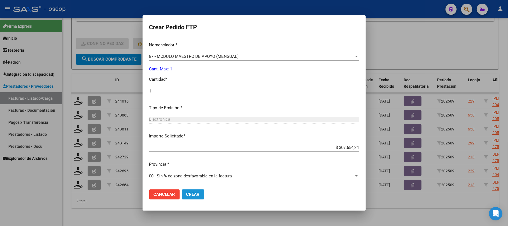
click at [196, 197] on button "Crear" at bounding box center [193, 194] width 22 height 10
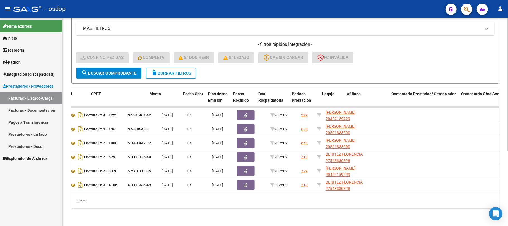
scroll to position [0, 0]
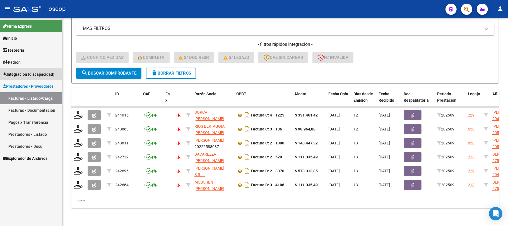
click at [36, 75] on span "Integración (discapacidad)" at bounding box center [29, 74] width 52 height 6
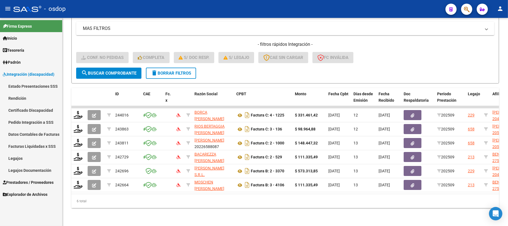
click at [42, 123] on link "Pedido Integración a SSS" at bounding box center [31, 122] width 62 height 12
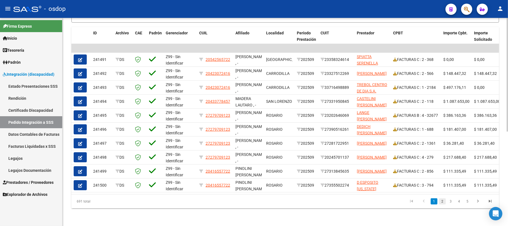
click at [442, 204] on link "2" at bounding box center [442, 201] width 7 height 6
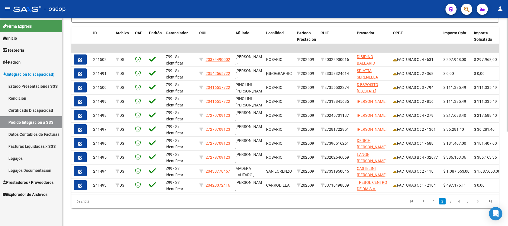
scroll to position [18, 0]
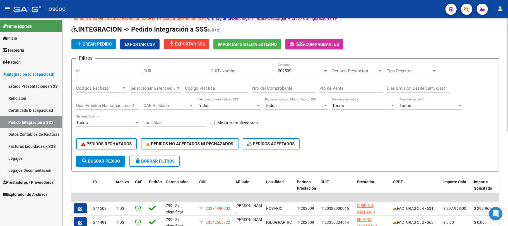
click at [238, 71] on input "CUIT/Nombre" at bounding box center [242, 70] width 63 height 5
type input "roson"
click at [98, 160] on span "search Buscar Pedido" at bounding box center [100, 160] width 39 height 5
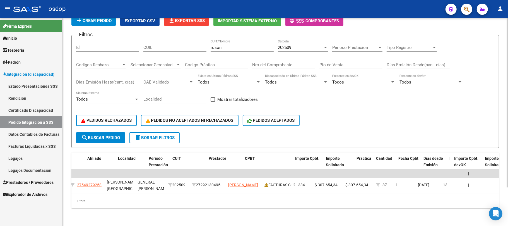
scroll to position [0, 88]
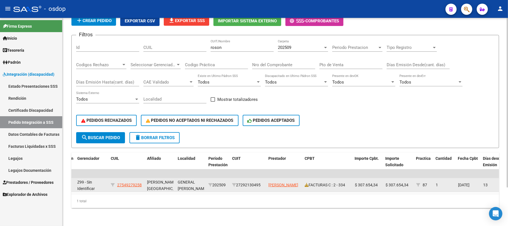
drag, startPoint x: 266, startPoint y: 180, endPoint x: 239, endPoint y: 181, distance: 26.6
click at [239, 181] on datatable-body-cell "27292130495" at bounding box center [248, 185] width 36 height 14
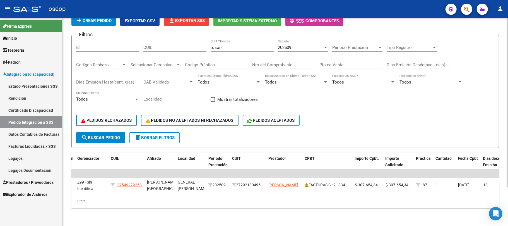
copy div "27292130495"
click at [314, 215] on div "DS.DEVOK: Último Archivo SSS publicado hace: 21 días - DS.DEVERR: Último Archiv…" at bounding box center [286, 100] width 446 height 249
click at [37, 184] on span "Prestadores / Proveedores" at bounding box center [28, 182] width 51 height 6
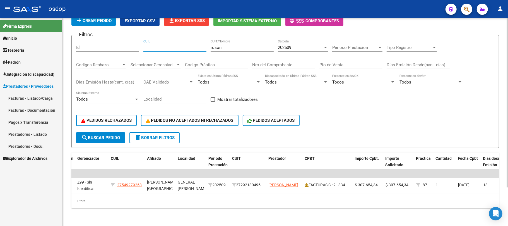
click at [160, 45] on input "CUIL" at bounding box center [174, 47] width 63 height 5
paste input "20446720695"
type input "20446720695"
click at [98, 135] on span "search Buscar Pedido" at bounding box center [100, 137] width 39 height 5
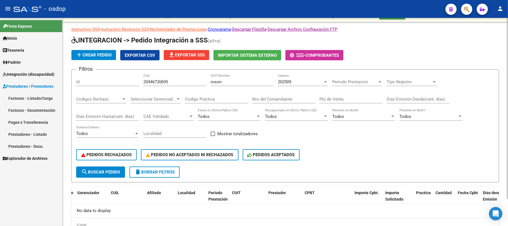
scroll to position [0, 0]
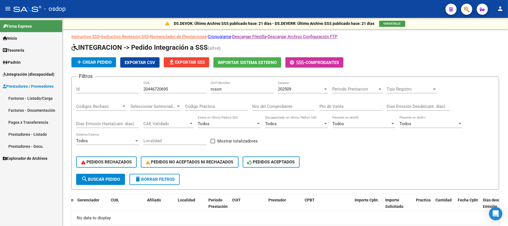
click at [44, 99] on link "Facturas - Listado/Carga" at bounding box center [31, 98] width 62 height 12
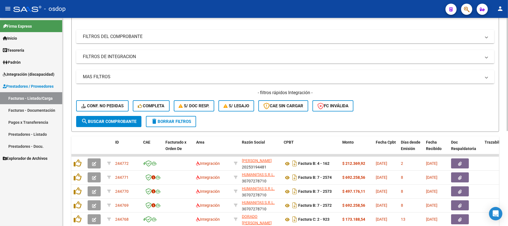
scroll to position [74, 0]
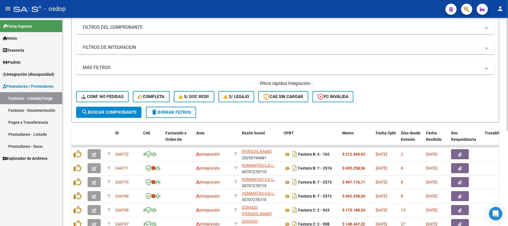
click at [109, 50] on mat-panel-title "FILTROS DE INTEGRACION" at bounding box center [282, 47] width 398 height 6
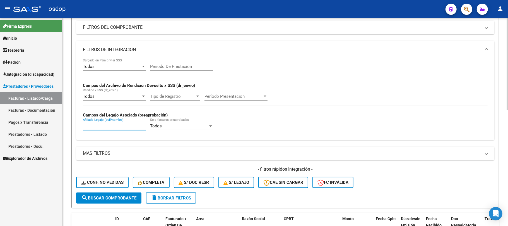
click at [102, 124] on input "Afiliado Legajo (cuil/nombre)" at bounding box center [114, 125] width 63 height 5
paste input "20446720695"
type input "20446720695"
click at [104, 196] on span "search Buscar Comprobante" at bounding box center [108, 197] width 55 height 5
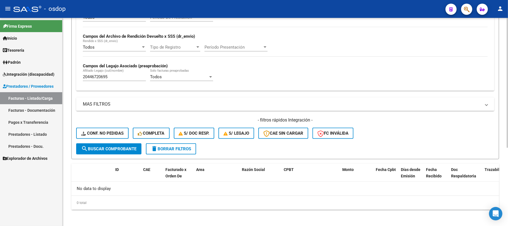
scroll to position [125, 0]
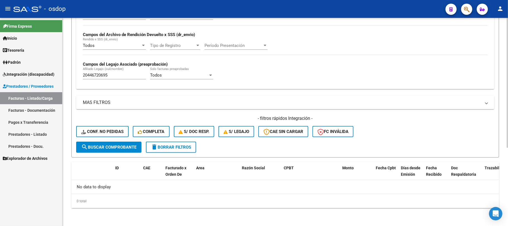
click at [119, 150] on button "search Buscar Comprobante" at bounding box center [108, 146] width 65 height 11
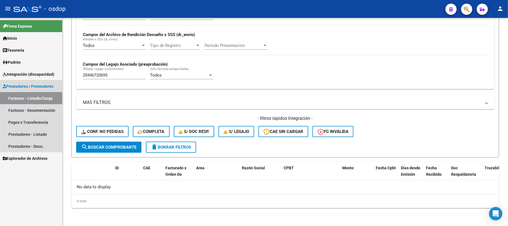
click at [45, 97] on link "Facturas - Listado/Carga" at bounding box center [31, 98] width 62 height 12
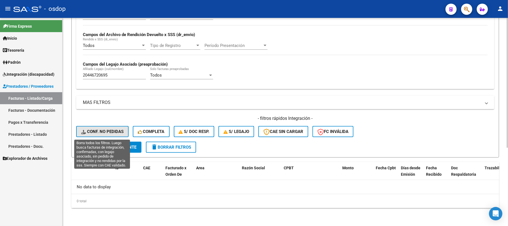
click at [103, 132] on span "Conf. no pedidas" at bounding box center [102, 131] width 42 height 5
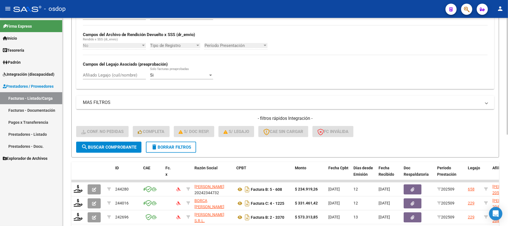
click at [111, 76] on input "Afiliado Legajo (cuil/nombre)" at bounding box center [114, 75] width 63 height 5
paste input "20446720695"
type input "20446720695"
click at [123, 147] on span "search Buscar Comprobante" at bounding box center [108, 147] width 55 height 5
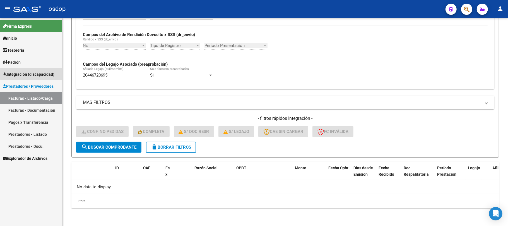
click at [45, 74] on span "Integración (discapacidad)" at bounding box center [29, 74] width 52 height 6
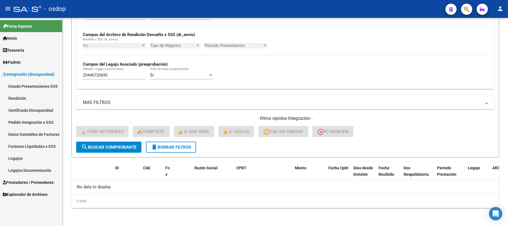
click at [40, 120] on link "Pedido Integración a SSS" at bounding box center [31, 122] width 62 height 12
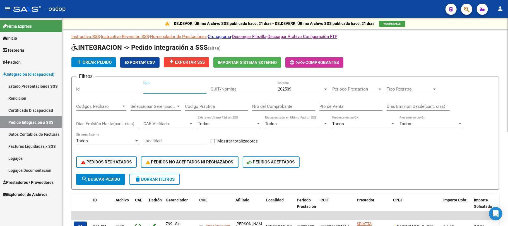
click at [166, 89] on input "CUIL" at bounding box center [174, 88] width 63 height 5
paste input "20446720695"
type input "20446720695"
click at [109, 180] on span "search Buscar Pedido" at bounding box center [100, 179] width 39 height 5
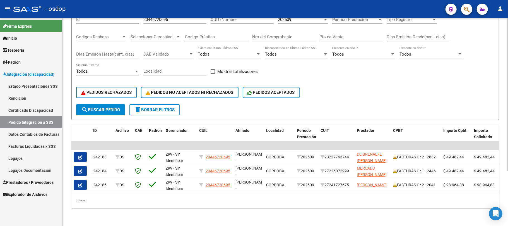
scroll to position [75, 0]
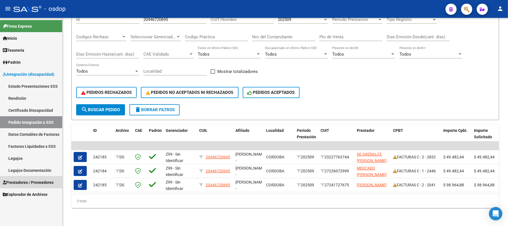
click at [47, 182] on span "Prestadores / Proveedores" at bounding box center [28, 182] width 51 height 6
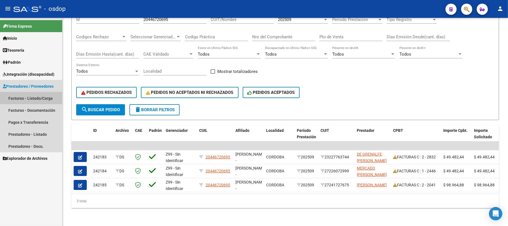
click at [29, 98] on link "Facturas - Listado/Carga" at bounding box center [31, 98] width 62 height 12
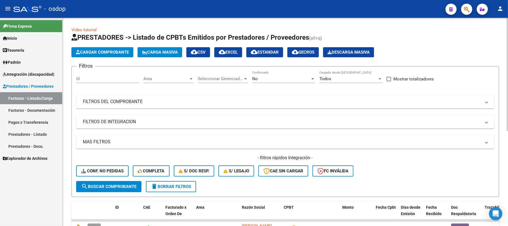
click at [142, 122] on mat-panel-title "FILTROS DE INTEGRACION" at bounding box center [282, 122] width 398 height 6
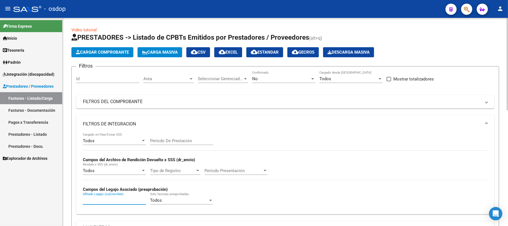
click at [109, 200] on input "Afiliado Legajo (cuil/nombre)" at bounding box center [114, 200] width 63 height 5
paste input "20487213838"
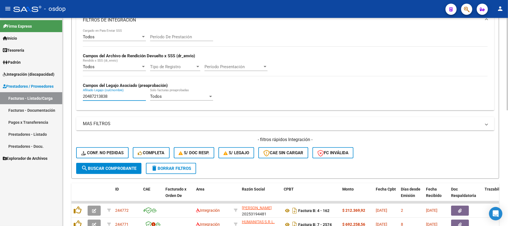
scroll to position [112, 0]
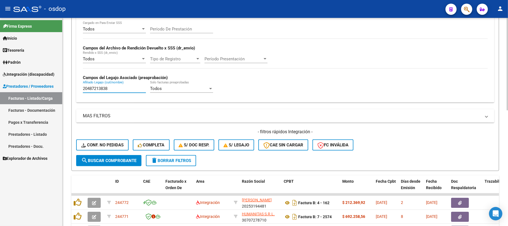
type input "20487213838"
click at [119, 160] on span "search Buscar Comprobante" at bounding box center [108, 160] width 55 height 5
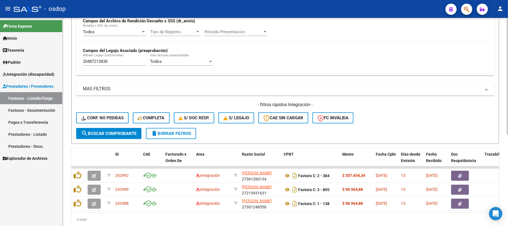
scroll to position [162, 0]
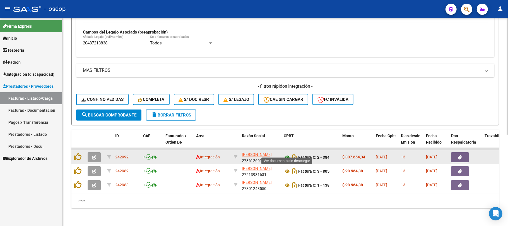
click at [287, 154] on icon at bounding box center [287, 157] width 7 height 7
click at [459, 155] on icon "button" at bounding box center [460, 157] width 4 height 4
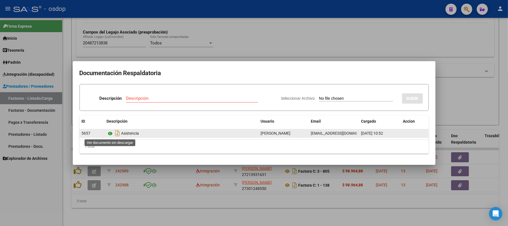
click at [112, 133] on icon at bounding box center [110, 133] width 7 height 7
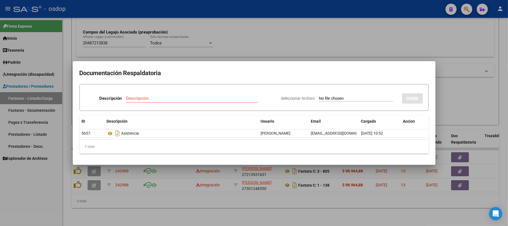
click at [297, 210] on div at bounding box center [254, 113] width 508 height 226
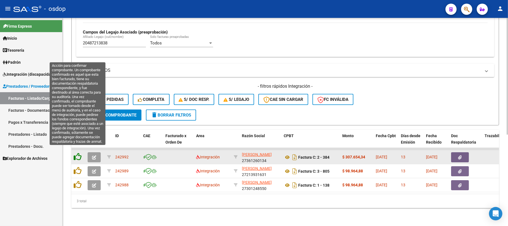
click at [77, 153] on icon at bounding box center [78, 157] width 8 height 8
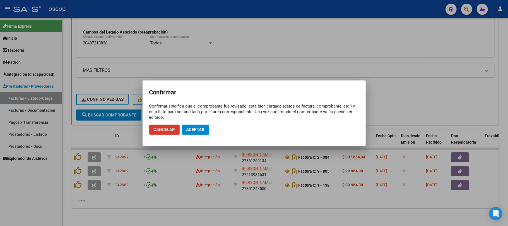
drag, startPoint x: 203, startPoint y: 128, endPoint x: 199, endPoint y: 119, distance: 10.0
click at [203, 128] on span "Aceptar" at bounding box center [195, 129] width 18 height 5
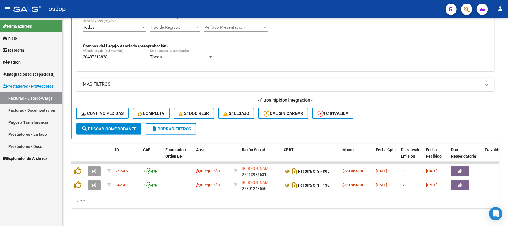
scroll to position [149, 0]
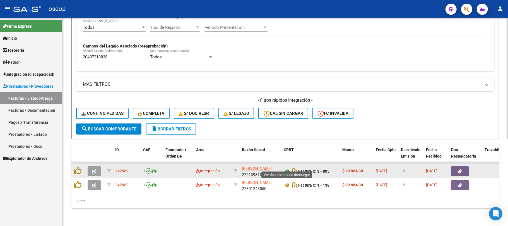
click at [288, 168] on icon at bounding box center [287, 171] width 7 height 7
click at [466, 166] on button "button" at bounding box center [460, 171] width 18 height 10
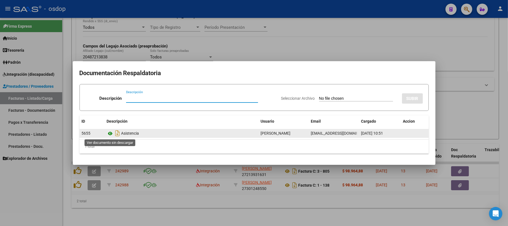
click at [110, 134] on icon at bounding box center [110, 133] width 7 height 7
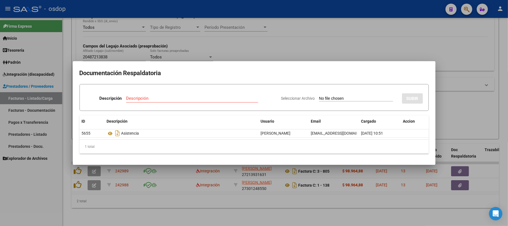
click at [113, 208] on div at bounding box center [254, 113] width 508 height 226
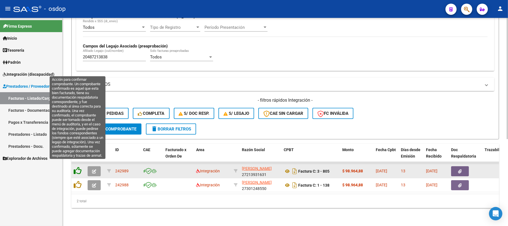
click at [78, 167] on icon at bounding box center [78, 171] width 8 height 8
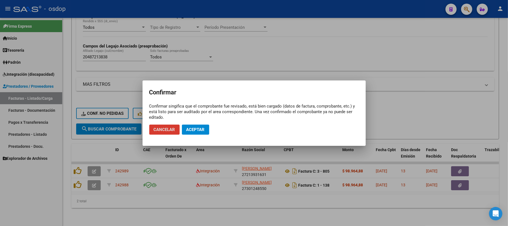
click at [199, 131] on span "Aceptar" at bounding box center [195, 129] width 18 height 5
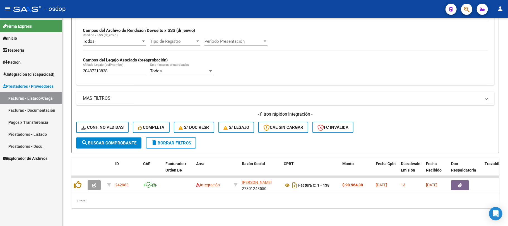
scroll to position [134, 0]
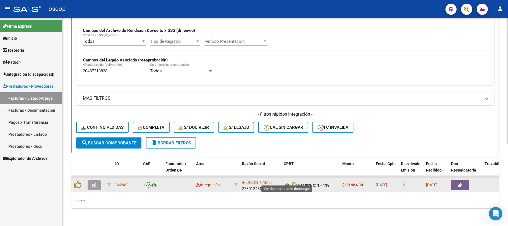
click at [288, 182] on icon at bounding box center [287, 185] width 7 height 7
click at [463, 183] on button "button" at bounding box center [460, 185] width 18 height 10
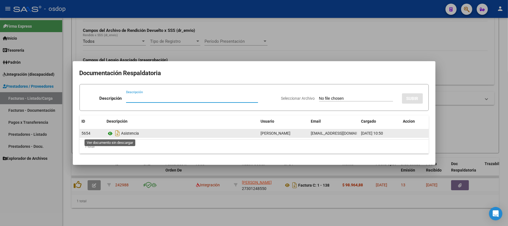
click at [111, 133] on icon at bounding box center [110, 133] width 7 height 7
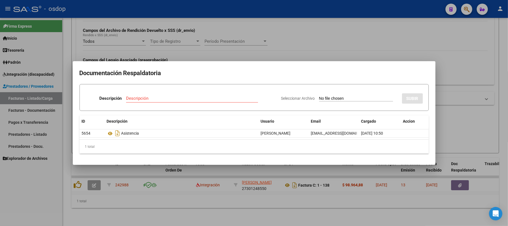
click at [77, 180] on div at bounding box center [254, 113] width 508 height 226
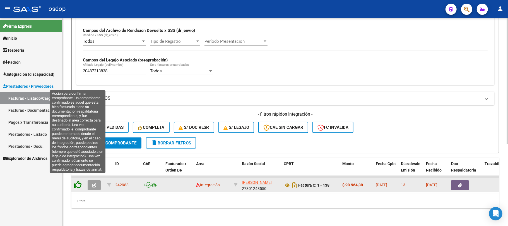
click at [78, 181] on icon at bounding box center [78, 185] width 8 height 8
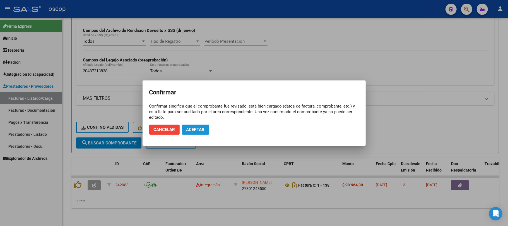
drag, startPoint x: 201, startPoint y: 131, endPoint x: 373, endPoint y: 143, distance: 172.3
click at [202, 131] on span "Aceptar" at bounding box center [195, 129] width 18 height 5
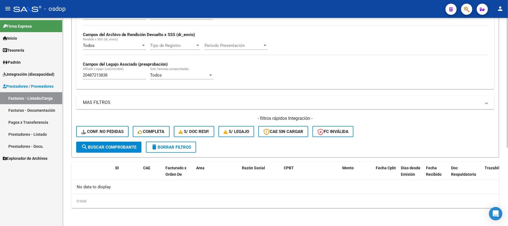
scroll to position [125, 0]
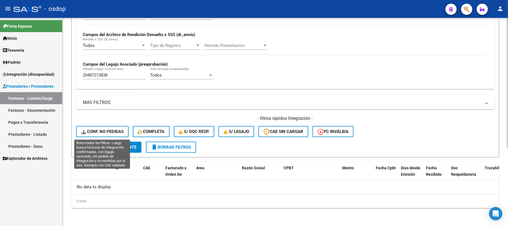
click at [104, 134] on span "Conf. no pedidas" at bounding box center [102, 131] width 42 height 5
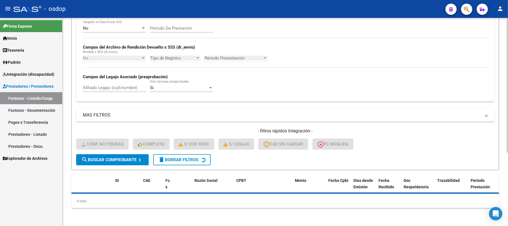
scroll to position [112, 0]
click at [127, 90] on input "Afiliado Legajo (cuil/nombre)" at bounding box center [114, 87] width 63 height 5
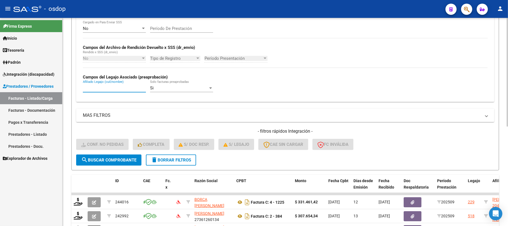
paste input "20487213838"
type input "20487213838"
click at [126, 161] on span "search Buscar Comprobante" at bounding box center [108, 159] width 55 height 5
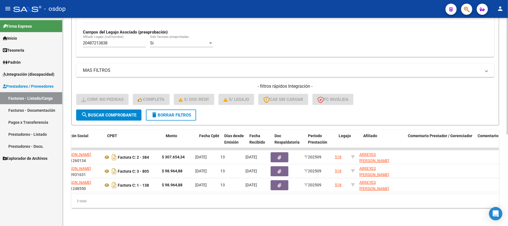
scroll to position [0, 0]
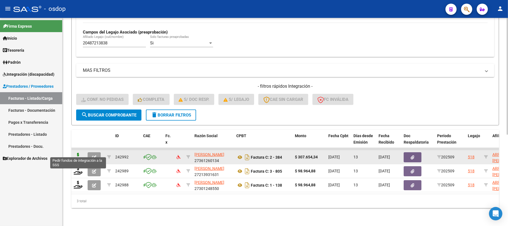
click at [75, 153] on icon at bounding box center [78, 157] width 9 height 8
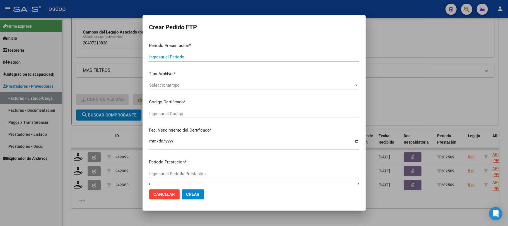
type input "202509"
type input "$ 307.654,34"
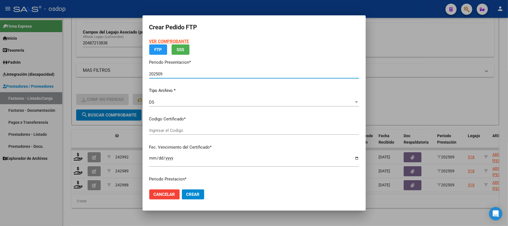
type input "1478033136"
type input "2026-08-13"
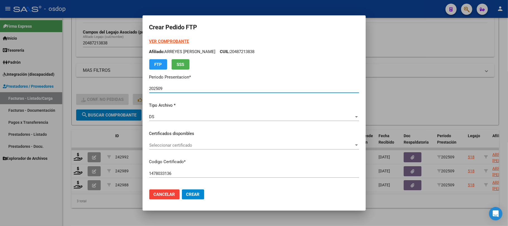
click at [241, 130] on p "Certificados disponibles" at bounding box center [254, 133] width 210 height 6
click at [231, 142] on div "Seleccionar certificado Seleccionar certificado" at bounding box center [254, 145] width 210 height 8
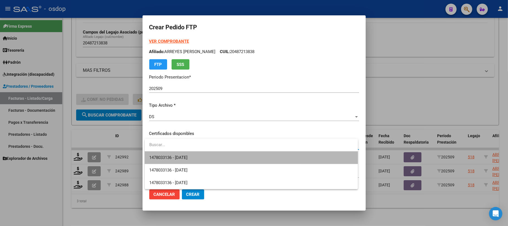
click at [223, 161] on span "1478033136 - 2026-08-13" at bounding box center [251, 157] width 204 height 13
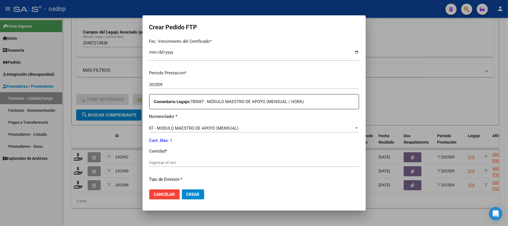
scroll to position [186, 0]
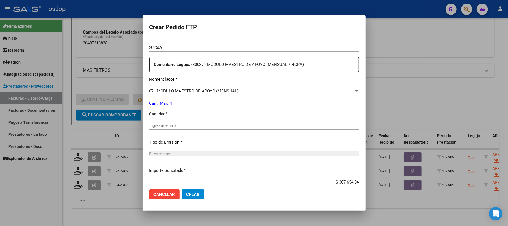
click at [176, 127] on input "Ingresar el nro" at bounding box center [254, 125] width 210 height 5
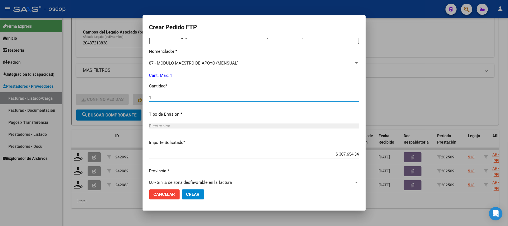
scroll to position [220, 0]
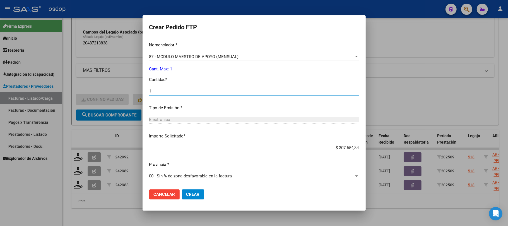
type input "1"
click at [198, 195] on span "Crear" at bounding box center [192, 194] width 13 height 5
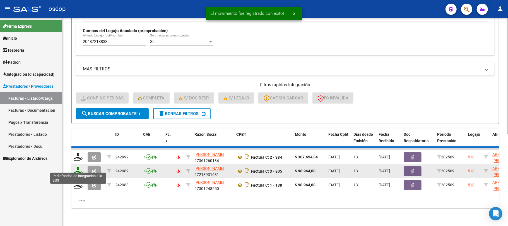
scroll to position [149, 0]
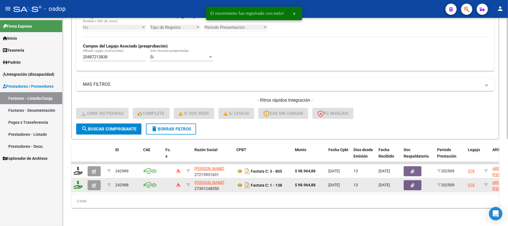
click at [77, 169] on div at bounding box center [78, 171] width 9 height 9
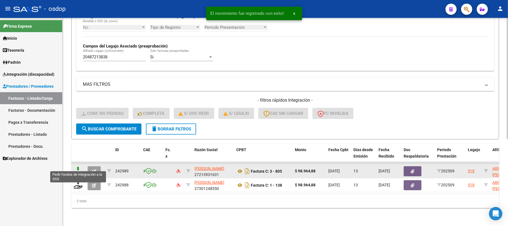
click at [75, 167] on icon at bounding box center [78, 171] width 9 height 8
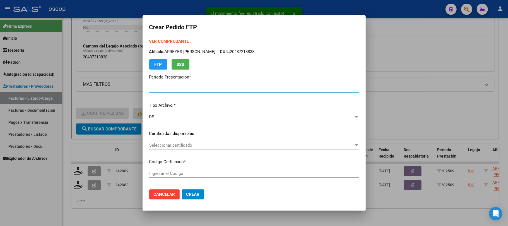
type input "202509"
type input "$ 98.964,88"
type input "1478033136"
type input "2026-08-13"
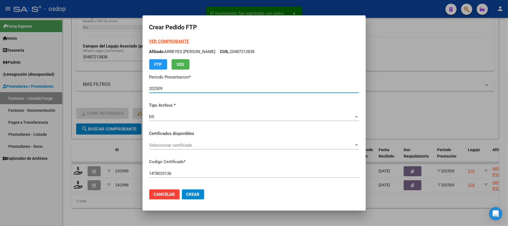
click at [227, 146] on span "Seleccionar certificado" at bounding box center [251, 145] width 205 height 5
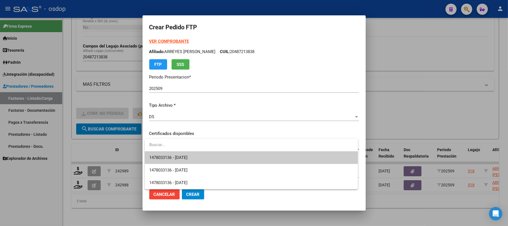
click at [225, 156] on span "1478033136 - 2026-08-13" at bounding box center [251, 157] width 204 height 13
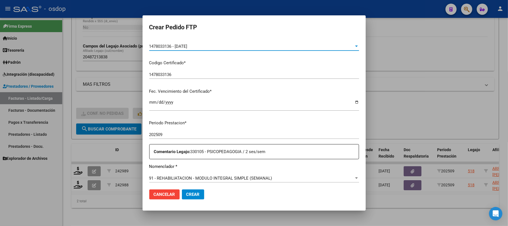
scroll to position [112, 0]
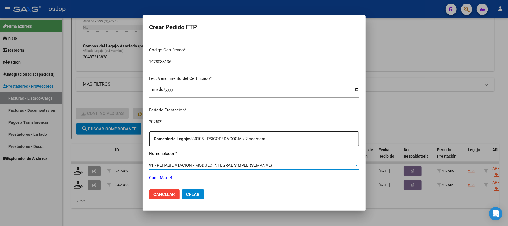
click at [225, 165] on span "91 - REHABILIATACION - MODULO INTEGRAL SIMPLE (SEMANAL)" at bounding box center [210, 165] width 123 height 5
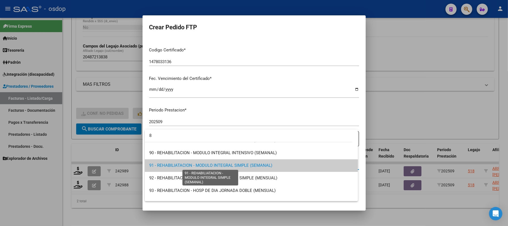
scroll to position [0, 0]
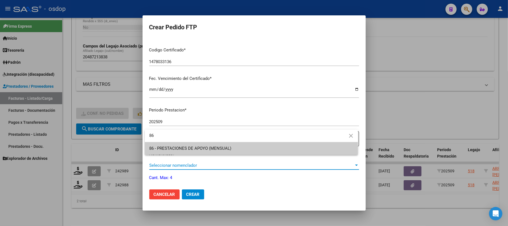
type input "86"
click at [225, 150] on span "86 - PRESTACIONES DE APOYO (MENSUAL)" at bounding box center [190, 148] width 82 height 5
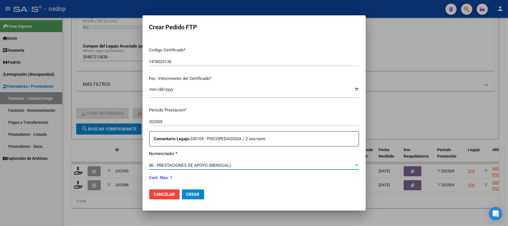
scroll to position [149, 0]
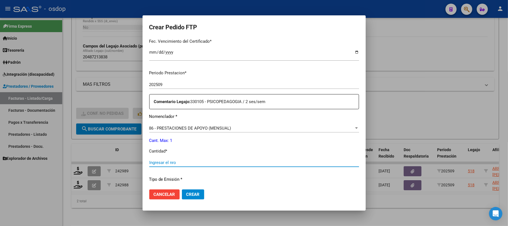
click at [189, 163] on input "Ingresar el nro" at bounding box center [254, 162] width 210 height 5
type input "1"
click at [198, 193] on span "Crear" at bounding box center [192, 194] width 13 height 5
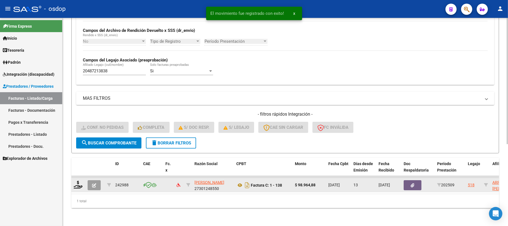
scroll to position [134, 0]
click at [78, 181] on icon at bounding box center [78, 185] width 9 height 8
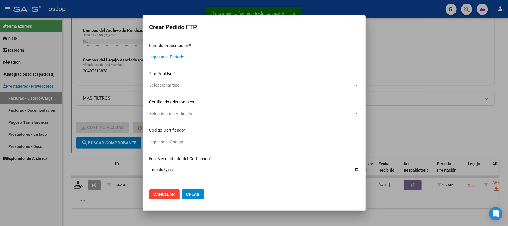
type input "202509"
type input "$ 98.964,88"
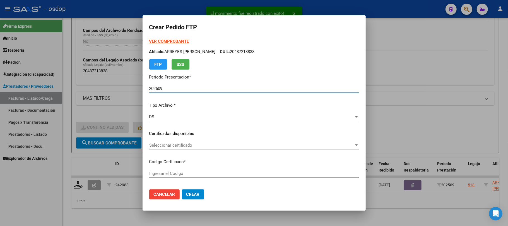
type input "1478033136"
type input "2026-08-13"
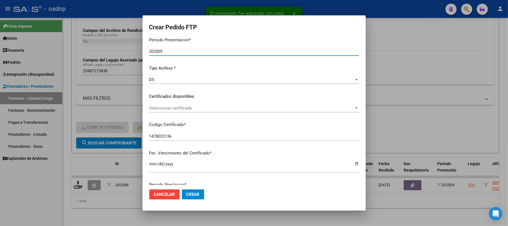
click at [213, 109] on span "Seleccionar certificado" at bounding box center [251, 107] width 205 height 5
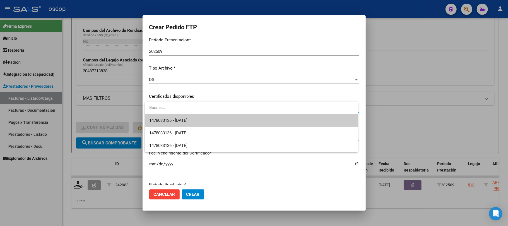
click at [219, 122] on span "1478033136 - 2026-08-13" at bounding box center [251, 120] width 204 height 13
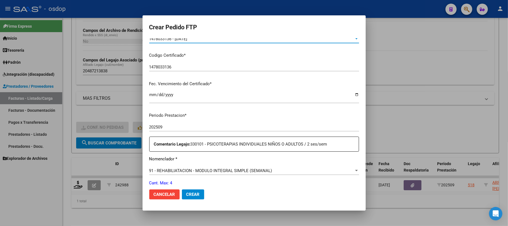
scroll to position [149, 0]
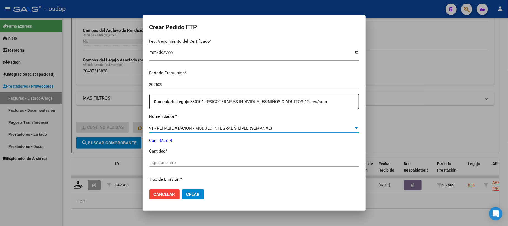
click at [277, 130] on div "91 - REHABILIATACION - MODULO INTEGRAL SIMPLE (SEMANAL)" at bounding box center [251, 128] width 205 height 5
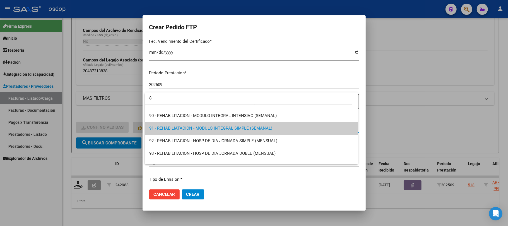
scroll to position [0, 0]
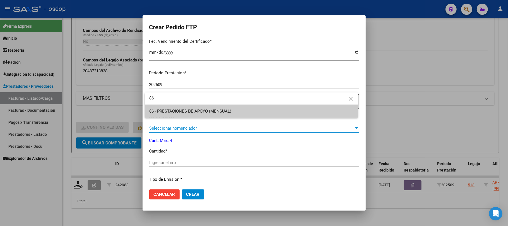
type input "86"
click at [259, 111] on span "86 - PRESTACIONES DE APOYO (MENSUAL)" at bounding box center [251, 111] width 204 height 13
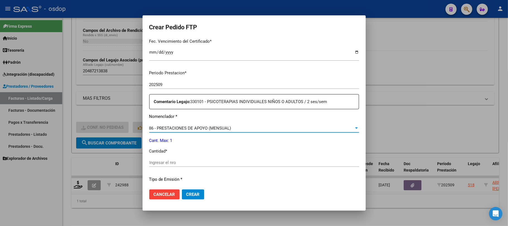
click at [193, 164] on input "Ingresar el nro" at bounding box center [254, 162] width 210 height 5
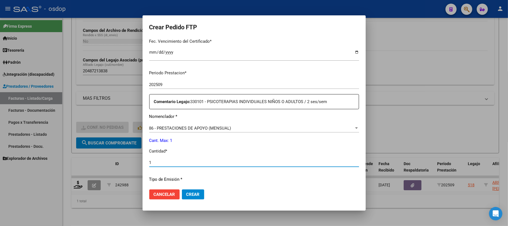
type input "1"
click at [191, 192] on span "Crear" at bounding box center [192, 194] width 13 height 5
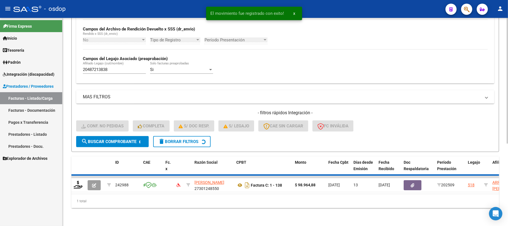
scroll to position [125, 0]
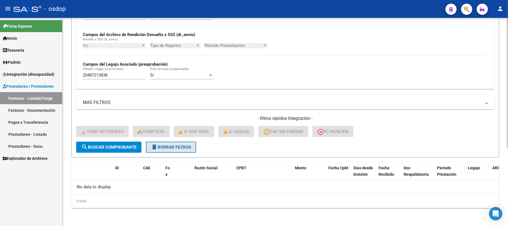
click at [179, 148] on span "delete Borrar Filtros" at bounding box center [171, 147] width 40 height 5
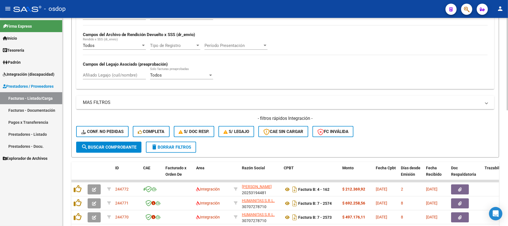
drag, startPoint x: 112, startPoint y: 75, endPoint x: 147, endPoint y: 73, distance: 34.7
click at [112, 75] on input "Afiliado Legajo (cuil/nombre)" at bounding box center [114, 75] width 63 height 5
paste input "27240711910"
type input "27240711910"
click at [119, 146] on span "search Buscar Comprobante" at bounding box center [108, 147] width 55 height 5
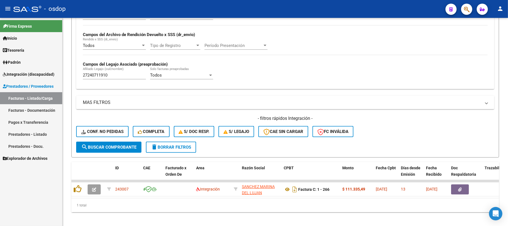
click at [33, 100] on link "Facturas - Listado/Carga" at bounding box center [31, 98] width 62 height 12
click at [177, 150] on button "delete Borrar Filtros" at bounding box center [171, 146] width 50 height 11
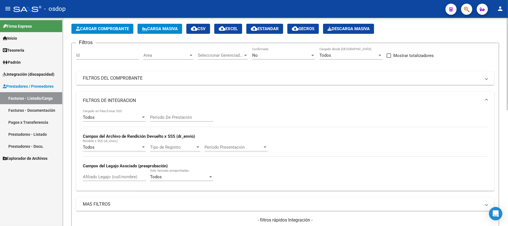
scroll to position [0, 0]
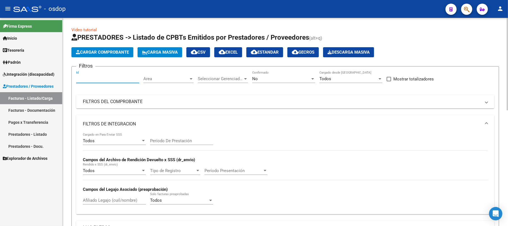
click at [102, 80] on input "Id" at bounding box center [107, 78] width 63 height 5
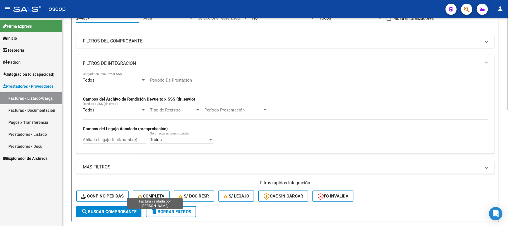
scroll to position [149, 0]
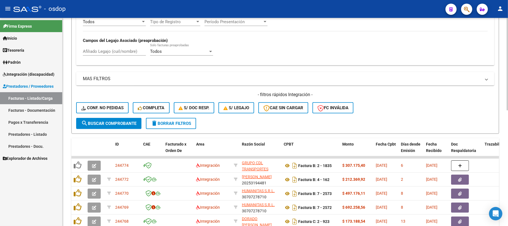
click at [118, 127] on button "search Buscar Comprobante" at bounding box center [108, 123] width 65 height 11
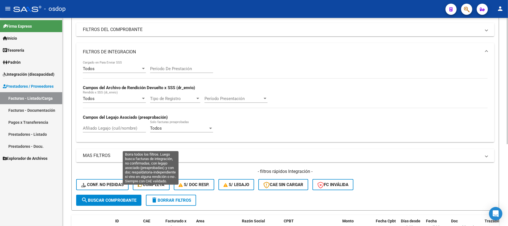
scroll to position [23, 0]
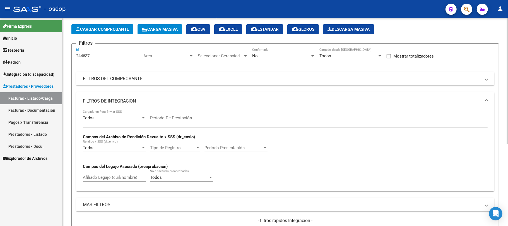
drag, startPoint x: 99, startPoint y: 54, endPoint x: 97, endPoint y: 58, distance: 5.2
click at [58, 57] on mat-sidenav-container "Firma Express Inicio Calendario SSS Instructivos Contacto OS Tesorería Extracto…" at bounding box center [254, 122] width 508 height 208
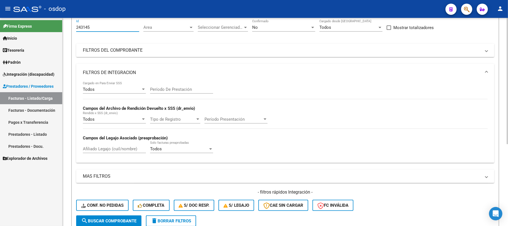
scroll to position [134, 0]
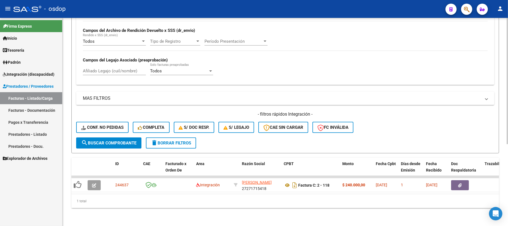
type input "243145"
click at [109, 140] on span "search Buscar Comprobante" at bounding box center [108, 142] width 55 height 5
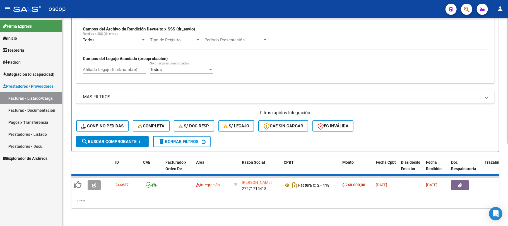
scroll to position [125, 0]
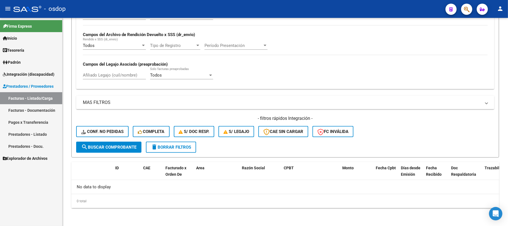
click at [25, 99] on link "Facturas - Listado/Carga" at bounding box center [31, 98] width 62 height 12
click at [184, 150] on button "delete Borrar Filtros" at bounding box center [171, 146] width 50 height 11
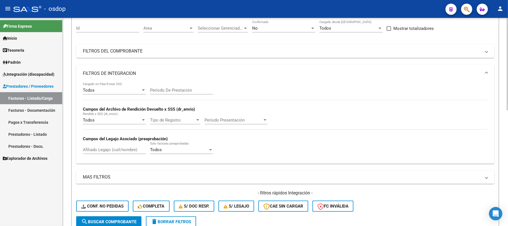
scroll to position [13, 0]
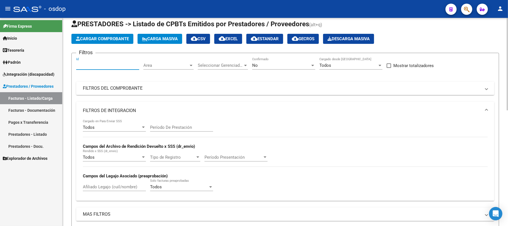
click at [95, 66] on input "Id" at bounding box center [107, 65] width 63 height 5
paste input "27240711910"
type input "27240711910"
click at [38, 64] on mat-sidenav-container "Firma Express Inicio Calendario SSS Instructivos Contacto OS Tesorería Extracto…" at bounding box center [254, 122] width 508 height 208
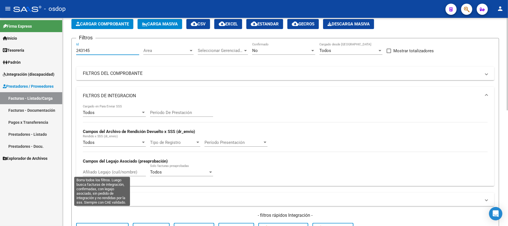
scroll to position [88, 0]
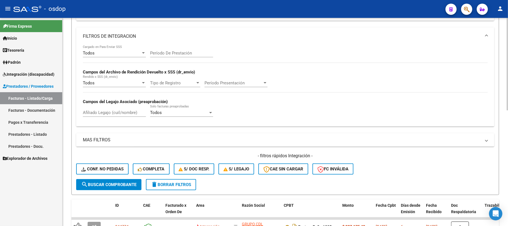
type input "243145"
click at [108, 186] on span "search Buscar Comprobante" at bounding box center [108, 184] width 55 height 5
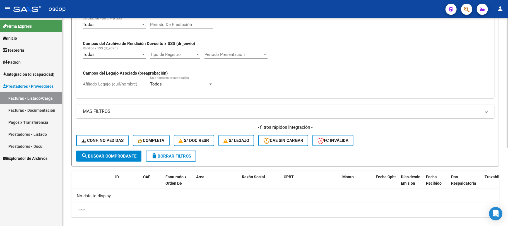
scroll to position [125, 0]
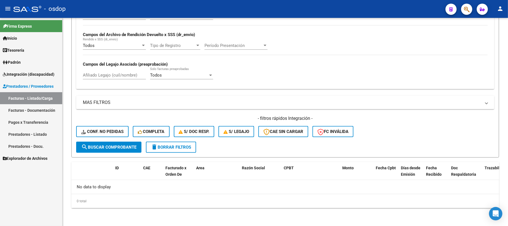
click at [32, 74] on span "Integración (discapacidad)" at bounding box center [29, 74] width 52 height 6
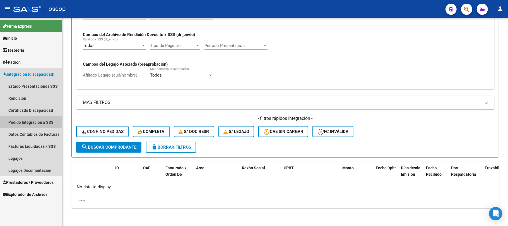
click at [40, 121] on link "Pedido Integración a SSS" at bounding box center [31, 122] width 62 height 12
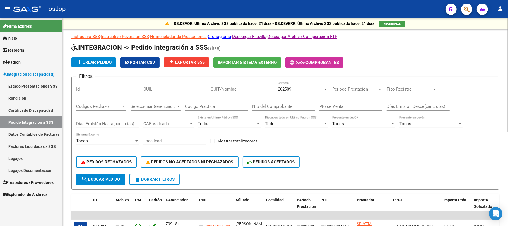
click at [94, 88] on input "Id" at bounding box center [107, 88] width 63 height 5
type input "243145"
click at [109, 181] on span "search Buscar Pedido" at bounding box center [100, 179] width 39 height 5
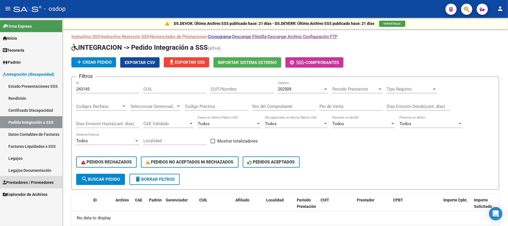
click at [39, 182] on span "Prestadores / Proveedores" at bounding box center [28, 182] width 51 height 6
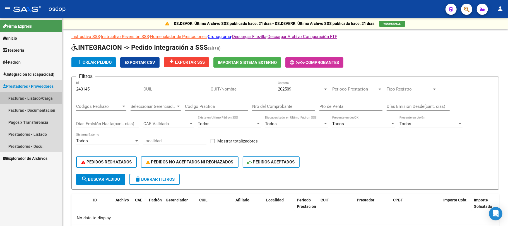
click at [42, 99] on link "Facturas - Listado/Carga" at bounding box center [31, 98] width 62 height 12
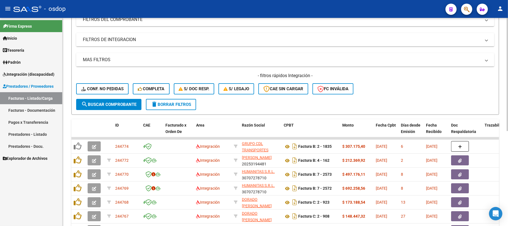
scroll to position [37, 0]
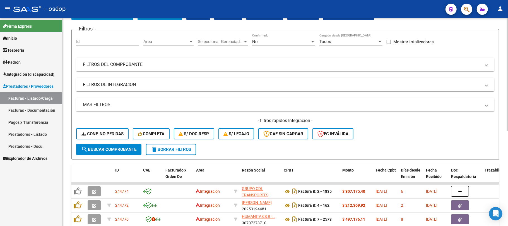
drag, startPoint x: 173, startPoint y: 87, endPoint x: 216, endPoint y: 86, distance: 42.7
click at [173, 87] on mat-panel-title "FILTROS DE INTEGRACION" at bounding box center [282, 84] width 398 height 6
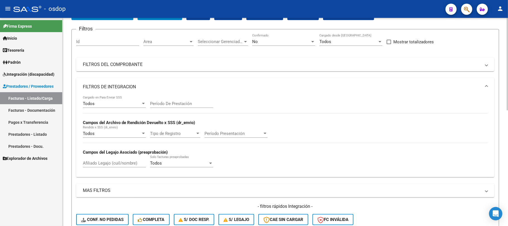
click at [128, 162] on input "Afiliado Legajo (cuil/nombre)" at bounding box center [114, 162] width 63 height 5
paste input "20576457929"
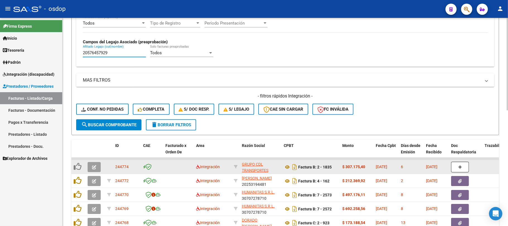
scroll to position [149, 0]
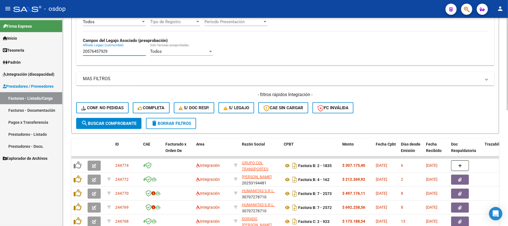
type input "20576457929"
click at [119, 124] on span "search Buscar Comprobante" at bounding box center [108, 123] width 55 height 5
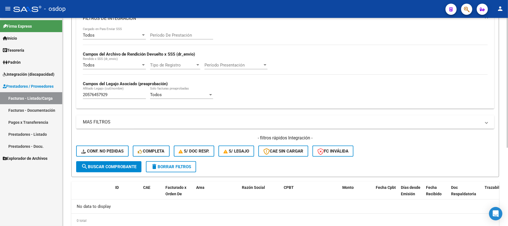
scroll to position [125, 0]
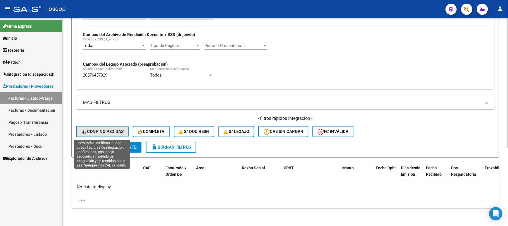
click at [103, 132] on span "Conf. no pedidas" at bounding box center [102, 131] width 42 height 5
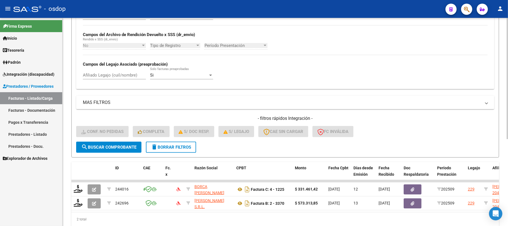
click at [122, 77] on input "Afiliado Legajo (cuil/nombre)" at bounding box center [114, 75] width 63 height 5
paste input "20576457929"
type input "20576457929"
click at [121, 148] on span "search Buscar Comprobante" at bounding box center [108, 147] width 55 height 5
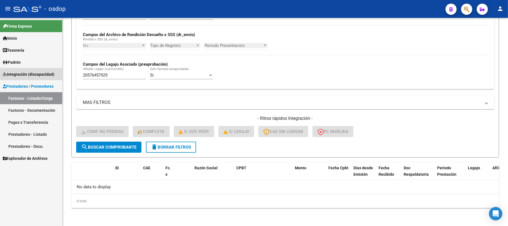
click at [33, 74] on span "Integración (discapacidad)" at bounding box center [29, 74] width 52 height 6
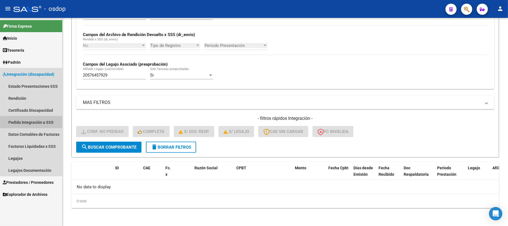
click at [36, 122] on link "Pedido Integración a SSS" at bounding box center [31, 122] width 62 height 12
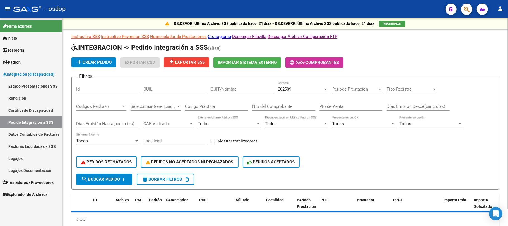
click at [161, 88] on input "CUIL" at bounding box center [174, 88] width 63 height 5
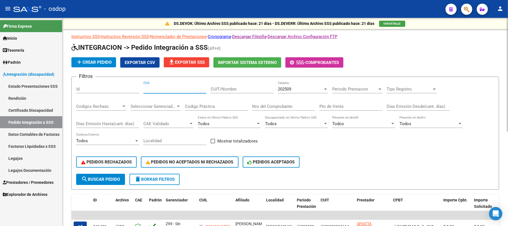
paste input "20576457929"
type input "20576457929"
click at [114, 181] on span "search Buscar Pedido" at bounding box center [100, 179] width 39 height 5
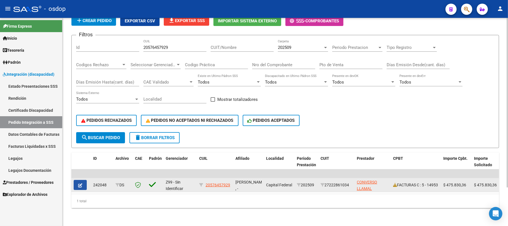
click at [80, 183] on icon "button" at bounding box center [80, 185] width 4 height 4
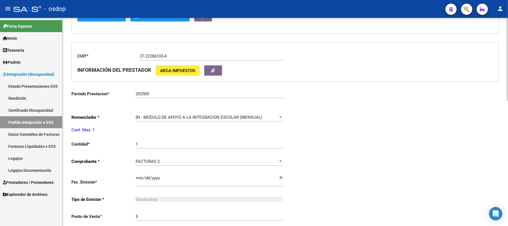
scroll to position [186, 0]
type input "20576457929"
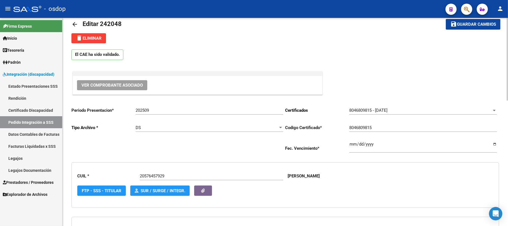
scroll to position [0, 0]
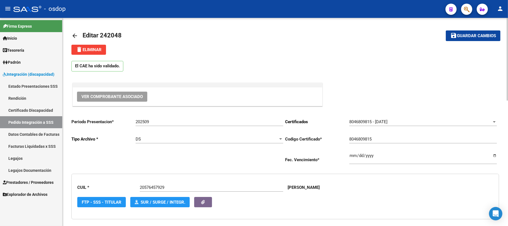
click at [129, 99] on span "Ver Comprobante Asociado" at bounding box center [111, 96] width 61 height 5
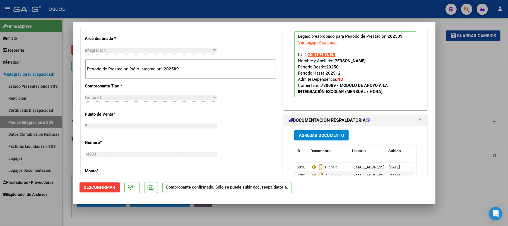
scroll to position [223, 0]
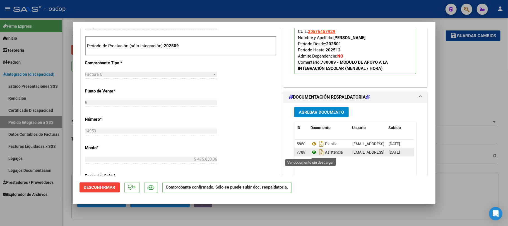
click at [311, 152] on icon at bounding box center [314, 152] width 7 height 7
click at [280, 210] on div at bounding box center [254, 113] width 508 height 226
type input "$ 0,00"
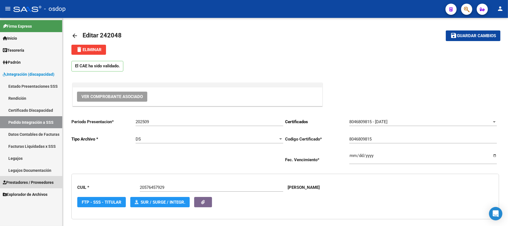
click at [34, 182] on span "Prestadores / Proveedores" at bounding box center [28, 182] width 51 height 6
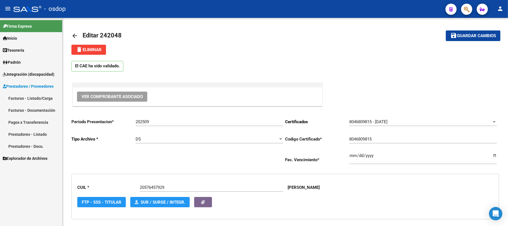
click at [38, 99] on link "Facturas - Listado/Carga" at bounding box center [31, 98] width 62 height 12
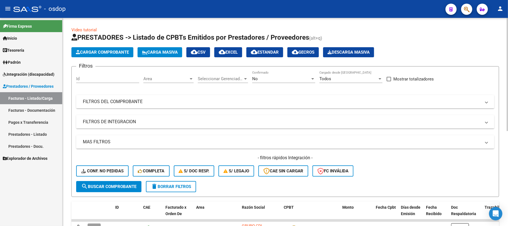
click at [92, 78] on input "Id" at bounding box center [107, 78] width 63 height 5
paste input "27139841056"
type input "27139841056"
drag, startPoint x: 108, startPoint y: 76, endPoint x: 38, endPoint y: 77, distance: 69.8
click at [38, 77] on mat-sidenav-container "Firma Express Inicio Calendario SSS Instructivos Contacto OS Tesorería Extracto…" at bounding box center [254, 122] width 508 height 208
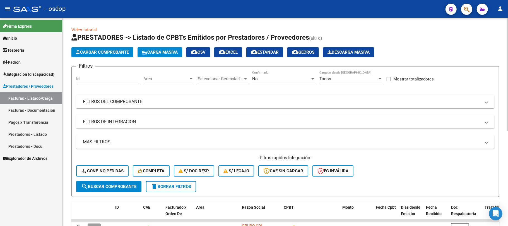
click at [179, 125] on mat-expansion-panel-header "FILTROS DE INTEGRACION" at bounding box center [285, 121] width 418 height 13
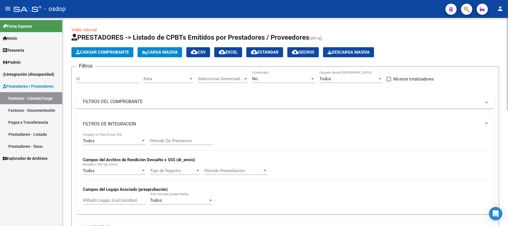
click at [185, 103] on mat-panel-title "FILTROS DEL COMPROBANTE" at bounding box center [282, 101] width 398 height 6
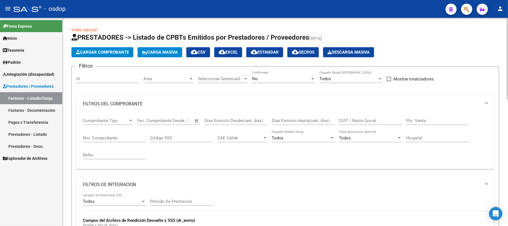
click at [366, 122] on input "CUIT / Razón Social" at bounding box center [370, 120] width 63 height 5
paste input "27139841056"
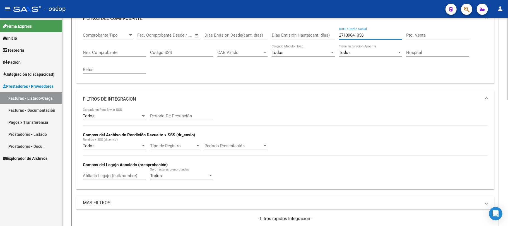
scroll to position [112, 0]
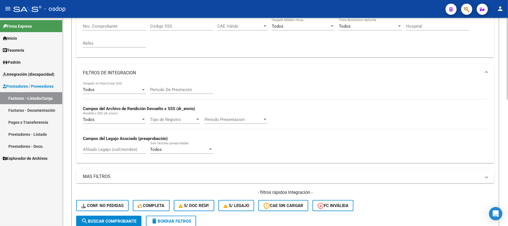
type input "27139841056"
click at [108, 222] on span "search Buscar Comprobante" at bounding box center [108, 220] width 55 height 5
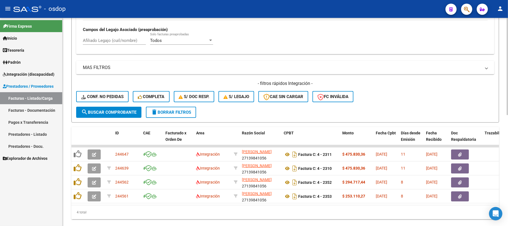
scroll to position [237, 0]
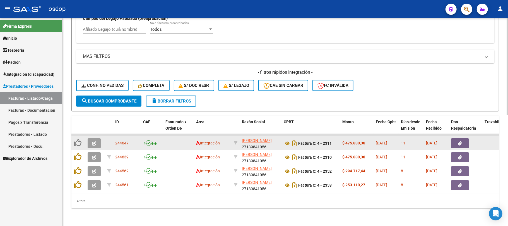
click at [97, 139] on button "button" at bounding box center [94, 143] width 13 height 10
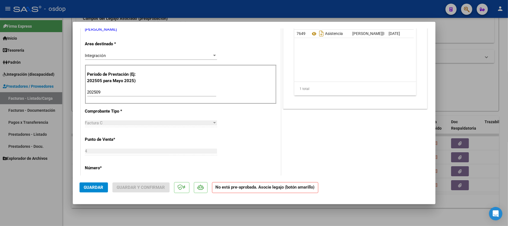
scroll to position [37, 0]
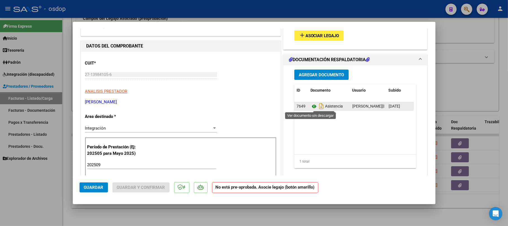
click at [312, 106] on icon at bounding box center [314, 106] width 7 height 7
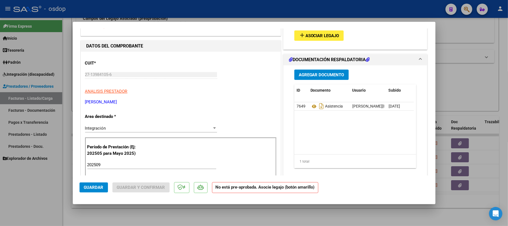
scroll to position [0, 0]
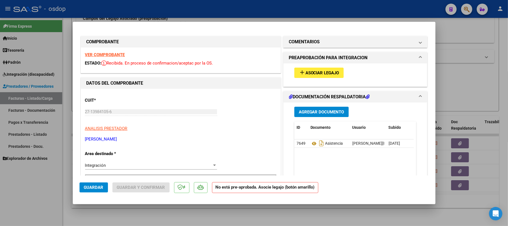
click at [116, 56] on strong "VER COMPROBANTE" at bounding box center [105, 54] width 40 height 5
click at [321, 71] on span "Asociar Legajo" at bounding box center [323, 72] width 34 height 5
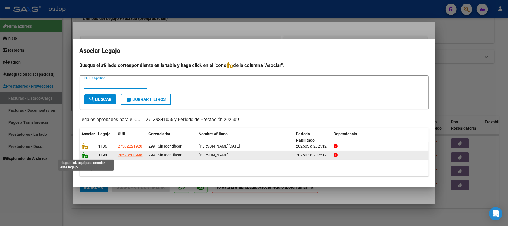
click at [85, 157] on icon at bounding box center [85, 155] width 7 height 6
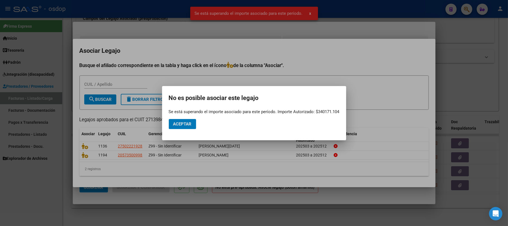
click at [184, 125] on span "Aceptar" at bounding box center [182, 123] width 18 height 5
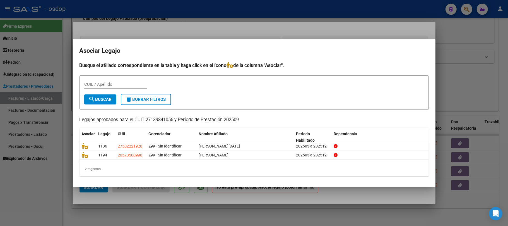
click at [247, 200] on div at bounding box center [254, 113] width 508 height 226
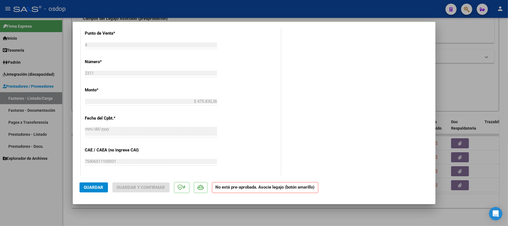
scroll to position [223, 0]
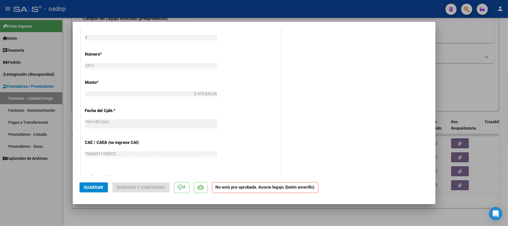
click at [178, 220] on div at bounding box center [254, 113] width 508 height 226
type input "$ 0,00"
